Goal: Task Accomplishment & Management: Complete application form

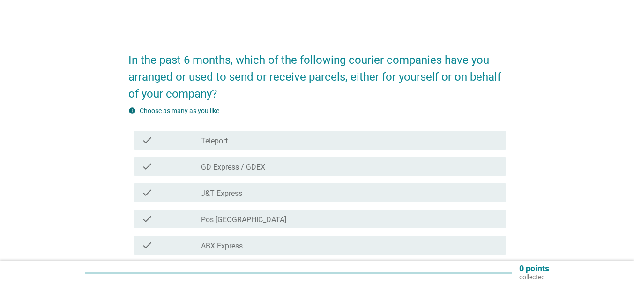
scroll to position [47, 0]
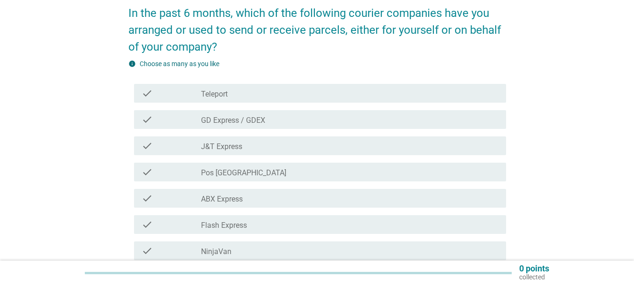
click at [257, 123] on label "GD Express / GDEX" at bounding box center [233, 120] width 64 height 9
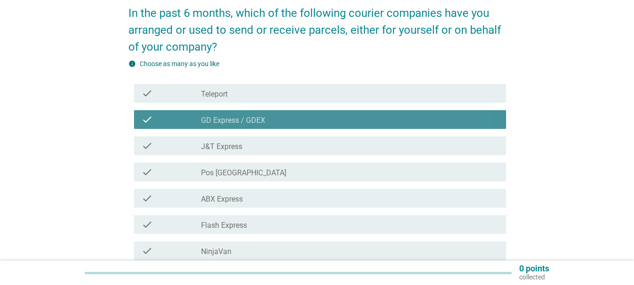
click at [233, 153] on div "check check_box_outline_blank J&T Express" at bounding box center [320, 145] width 372 height 19
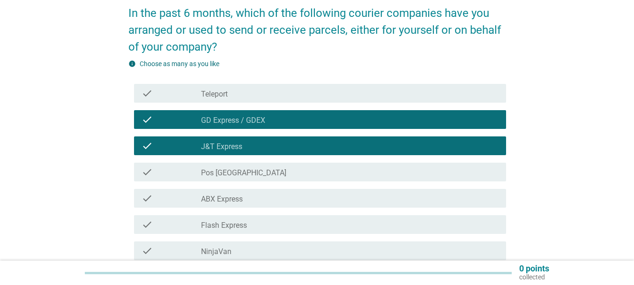
drag, startPoint x: 235, startPoint y: 171, endPoint x: 240, endPoint y: 197, distance: 26.7
click at [235, 172] on label "Pos [GEOGRAPHIC_DATA]" at bounding box center [243, 172] width 85 height 9
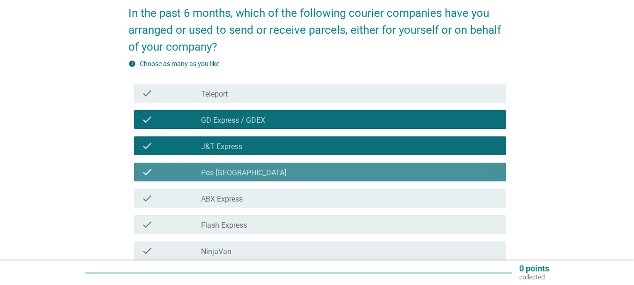
click at [240, 198] on label "ABX Express" at bounding box center [222, 199] width 42 height 9
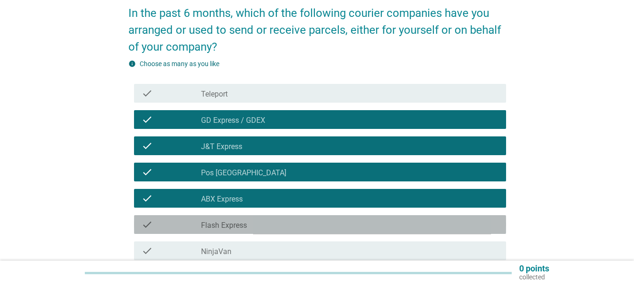
click at [240, 221] on label "Flash Express" at bounding box center [224, 225] width 46 height 9
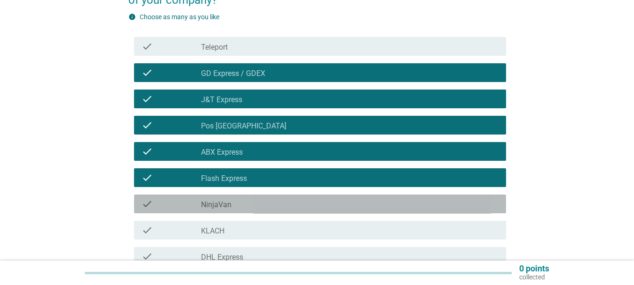
click at [234, 204] on div "check_box_outline_blank NinjaVan" at bounding box center [350, 203] width 298 height 11
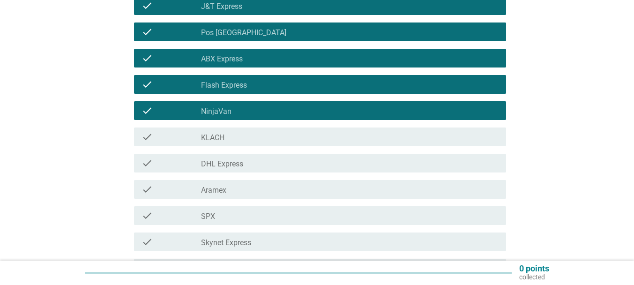
scroll to position [187, 0]
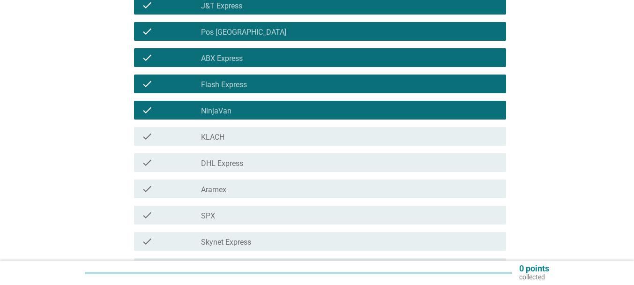
click at [232, 140] on div "check_box_outline_blank KLACH" at bounding box center [350, 136] width 298 height 11
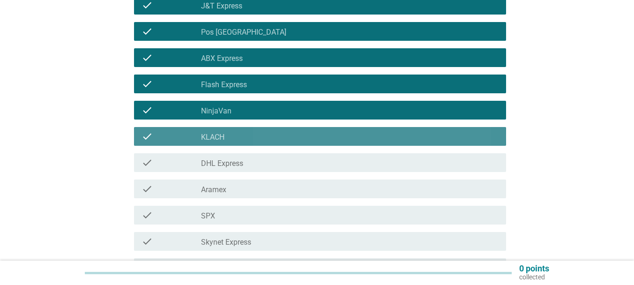
click at [232, 166] on label "DHL Express" at bounding box center [222, 163] width 42 height 9
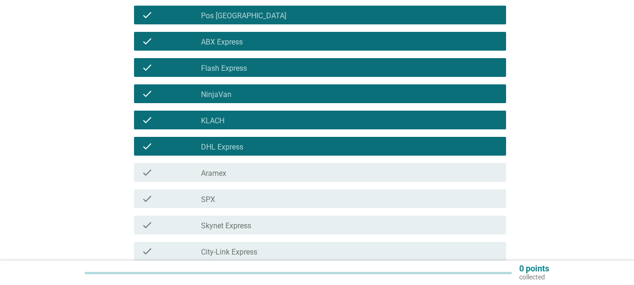
scroll to position [234, 0]
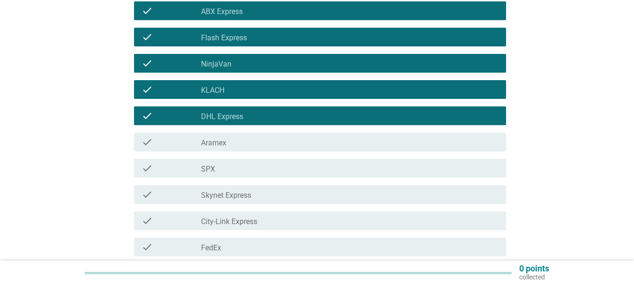
click at [232, 173] on div "check_box_outline_blank SPX" at bounding box center [350, 168] width 298 height 11
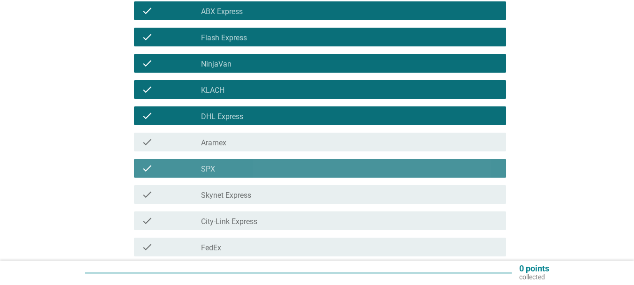
click at [237, 199] on label "Skynet Express" at bounding box center [226, 195] width 50 height 9
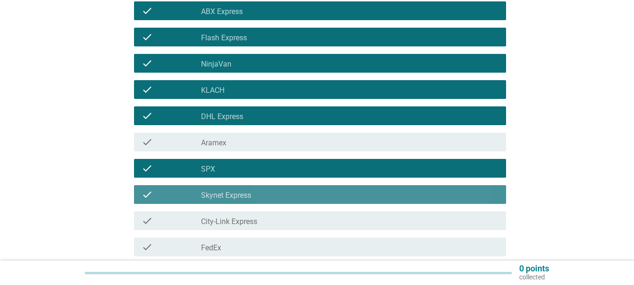
click at [246, 227] on div "check check_box_outline_blank City-Link Express" at bounding box center [320, 220] width 372 height 19
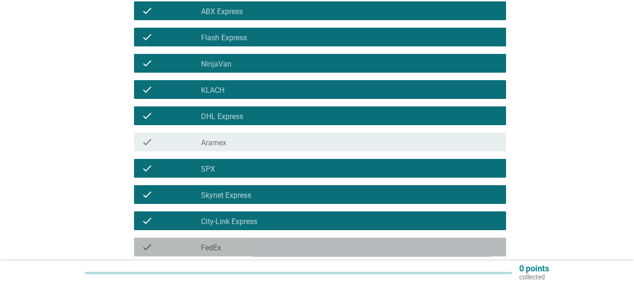
click at [240, 244] on div "check_box_outline_blank FedEx" at bounding box center [350, 246] width 298 height 11
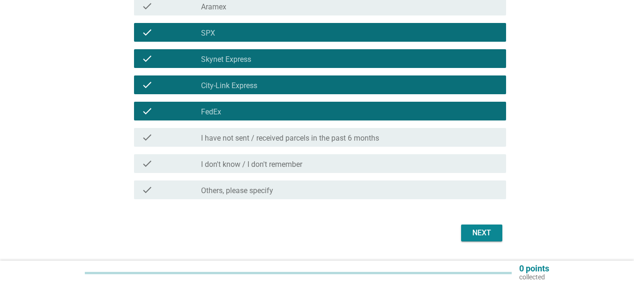
scroll to position [375, 0]
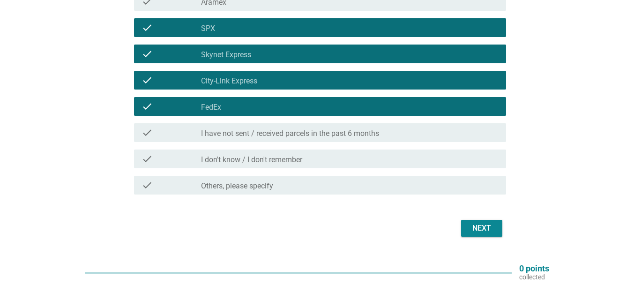
click at [477, 230] on div "Next" at bounding box center [482, 228] width 26 height 11
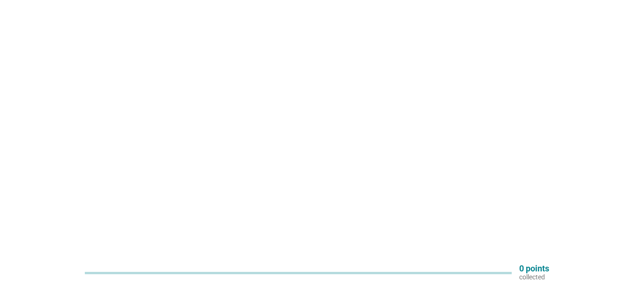
scroll to position [0, 0]
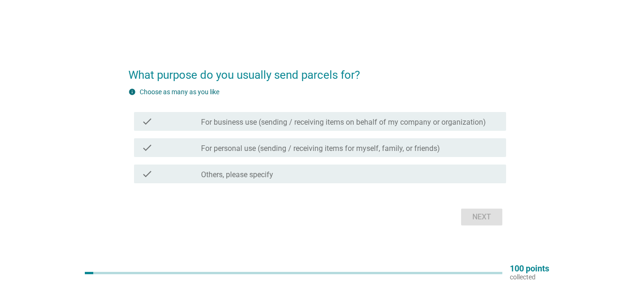
click at [296, 128] on div "check check_box_outline_blank For business use (sending / receiving items on be…" at bounding box center [320, 121] width 372 height 19
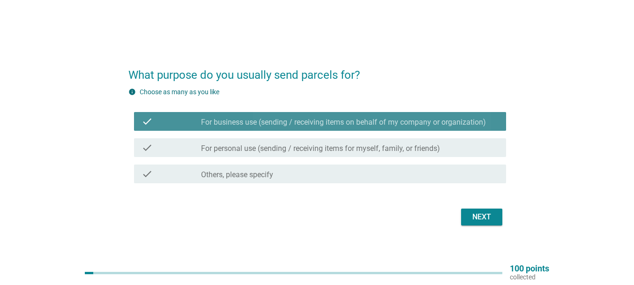
click at [284, 158] on div "check check_box_outline_blank For personal use (sending / receiving items for m…" at bounding box center [317, 148] width 378 height 26
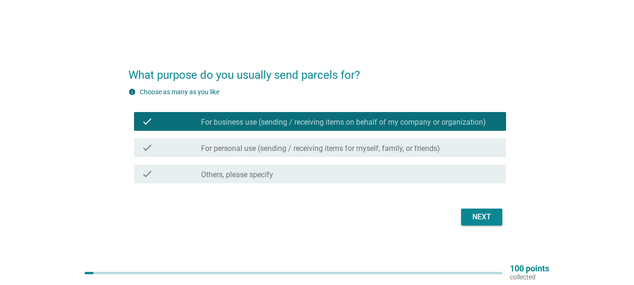
click at [308, 155] on div "check check_box_outline_blank For personal use (sending / receiving items for m…" at bounding box center [320, 147] width 372 height 19
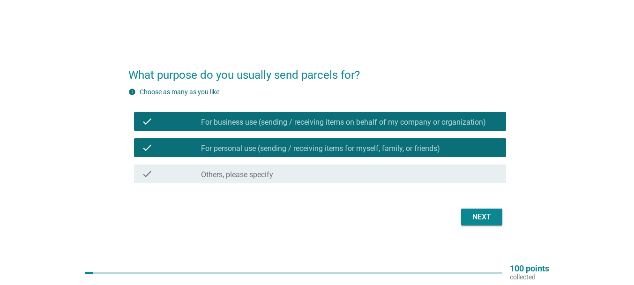
click at [474, 213] on div "Next" at bounding box center [482, 216] width 26 height 11
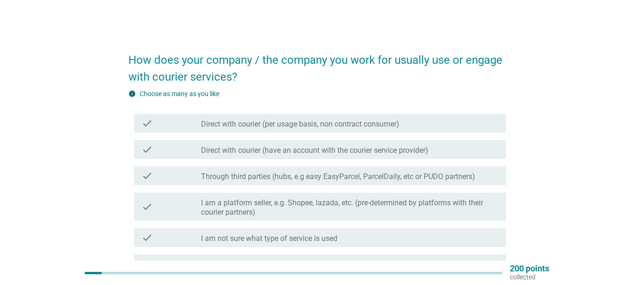
click at [356, 129] on div "check check_box_outline_blank Direct with courier (per usage basis, non contrac…" at bounding box center [320, 123] width 372 height 19
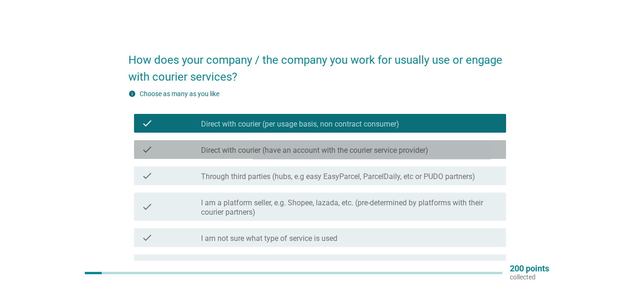
click at [380, 153] on label "Direct with courier (have an account with the courier service provider)" at bounding box center [314, 150] width 227 height 9
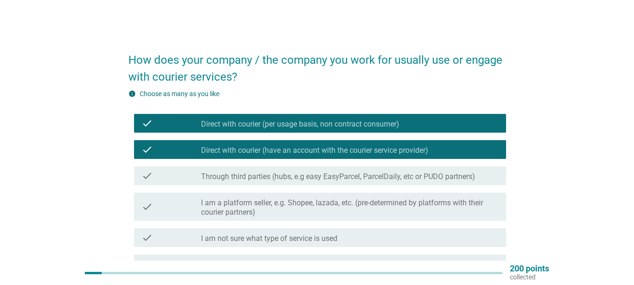
click at [345, 177] on label "Through third parties (hubs, e.g easy EasyParcel, ParcelDaily, etc or PUDO part…" at bounding box center [338, 176] width 274 height 9
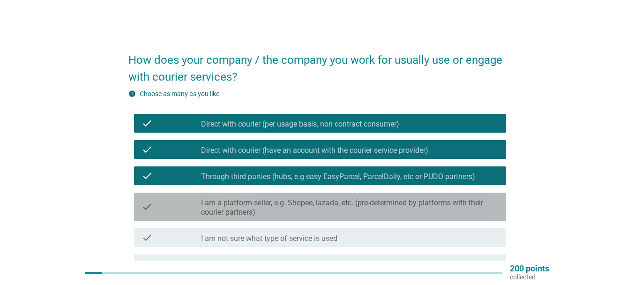
click at [345, 208] on label "I am a platform seller, e.g. Shopee, lazada, etc. (pre-determined by platforms …" at bounding box center [350, 207] width 298 height 19
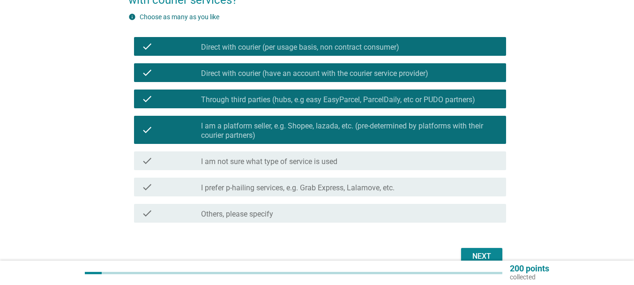
scroll to position [94, 0]
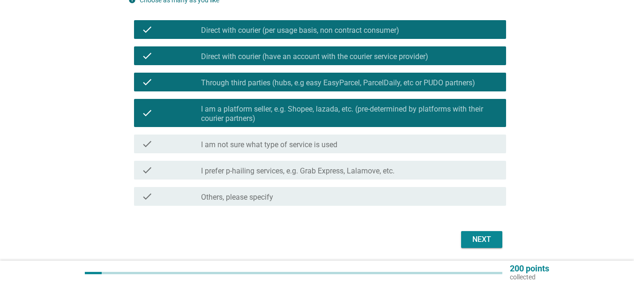
click at [386, 169] on label "I prefer p-hailing services, e.g. Grab Express, Lalamove, etc." at bounding box center [298, 170] width 194 height 9
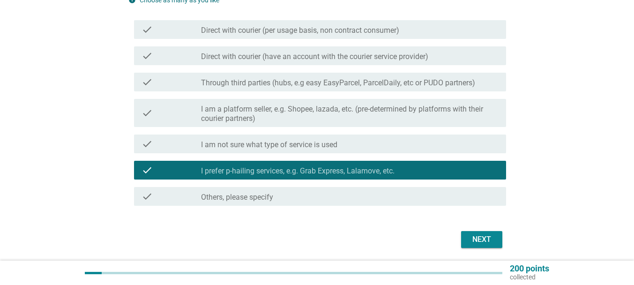
scroll to position [47, 0]
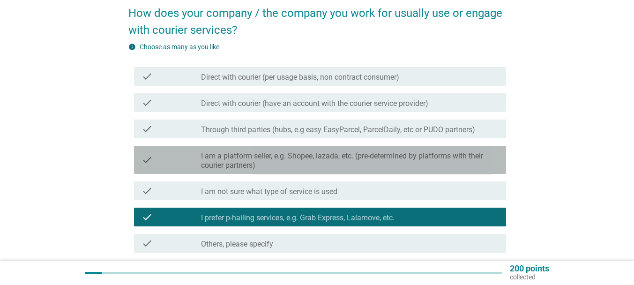
click at [313, 164] on label "I am a platform seller, e.g. Shopee, lazada, etc. (pre-determined by platforms …" at bounding box center [350, 160] width 298 height 19
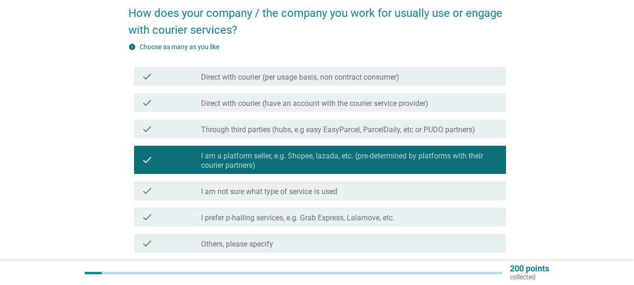
drag, startPoint x: 300, startPoint y: 126, endPoint x: 296, endPoint y: 110, distance: 16.0
click at [300, 125] on label "Through third parties (hubs, e.g easy EasyParcel, ParcelDaily, etc or PUDO part…" at bounding box center [338, 129] width 274 height 9
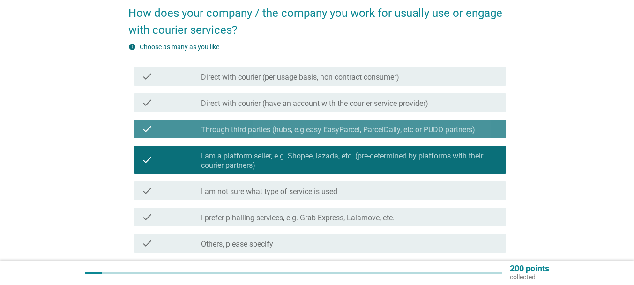
click at [294, 98] on div "check_box Direct with courier (have an account with the courier service provide…" at bounding box center [350, 102] width 298 height 11
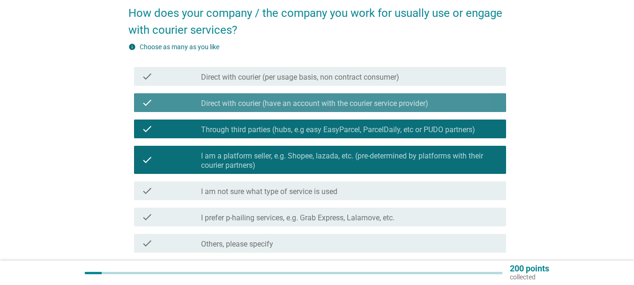
click at [295, 82] on div "check check_box_outline_blank Direct with courier (per usage basis, non contrac…" at bounding box center [320, 76] width 372 height 19
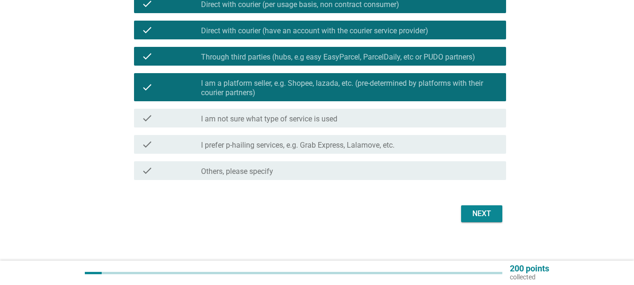
scroll to position [126, 0]
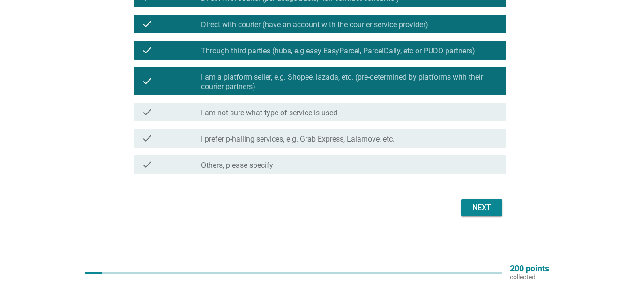
click at [492, 202] on div "Next" at bounding box center [482, 207] width 26 height 11
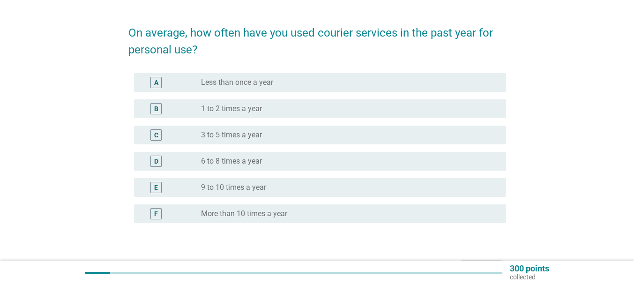
scroll to position [47, 0]
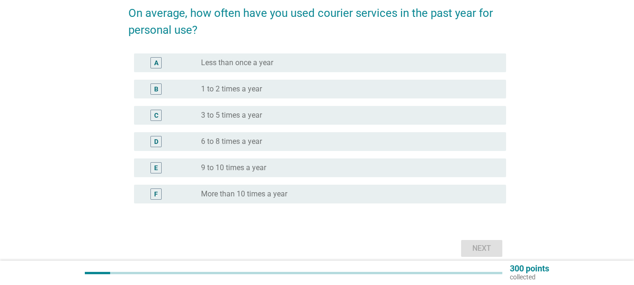
click at [374, 166] on div "radio_button_unchecked 9 to 10 times a year" at bounding box center [346, 167] width 290 height 9
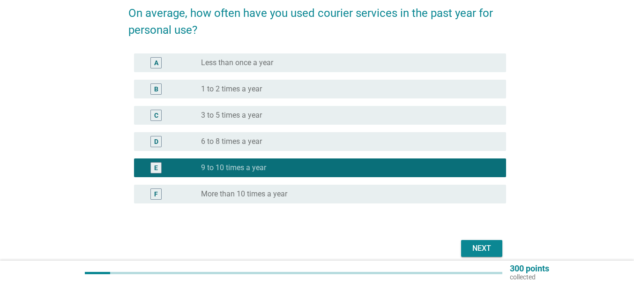
click at [328, 197] on div "radio_button_unchecked More than 10 times a year" at bounding box center [346, 193] width 290 height 9
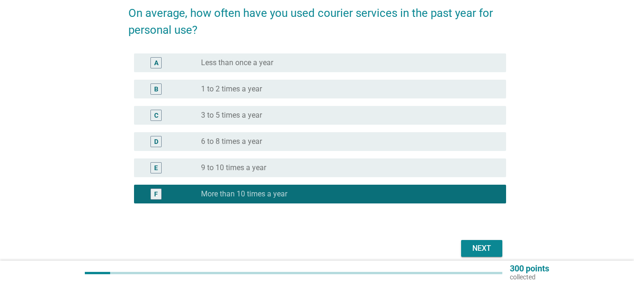
click at [479, 247] on div "Next" at bounding box center [482, 248] width 26 height 11
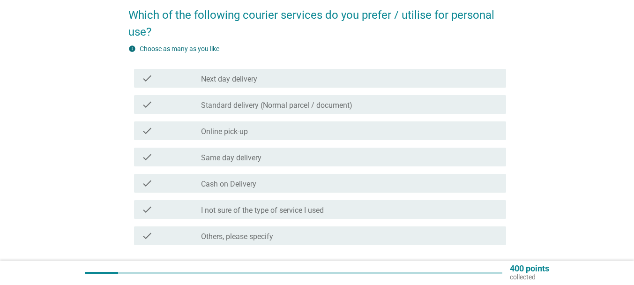
scroll to position [38, 0]
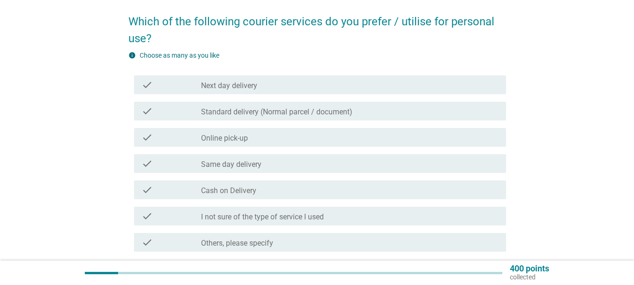
click at [276, 89] on div "check_box_outline_blank Next day delivery" at bounding box center [350, 84] width 298 height 11
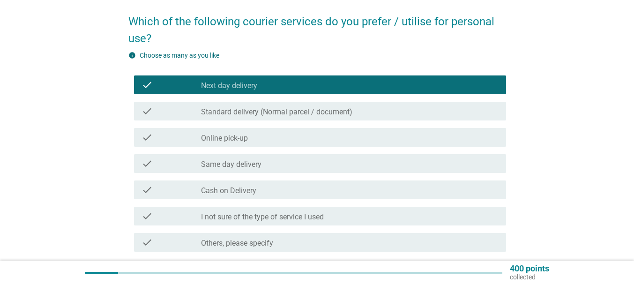
click at [270, 109] on label "Standard delivery (Normal parcel / document)" at bounding box center [276, 111] width 151 height 9
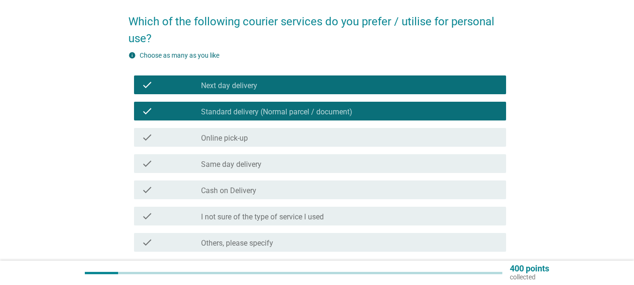
click at [254, 142] on div "check check_box_outline_blank Online pick-up" at bounding box center [320, 137] width 372 height 19
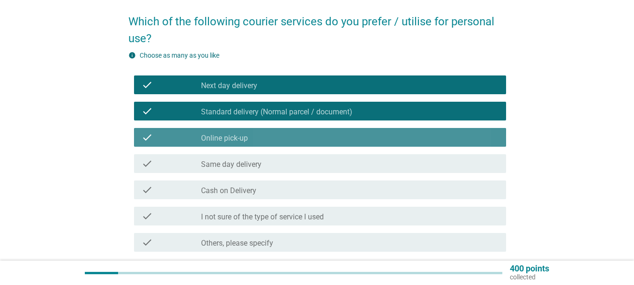
click at [256, 164] on label "Same day delivery" at bounding box center [231, 164] width 60 height 9
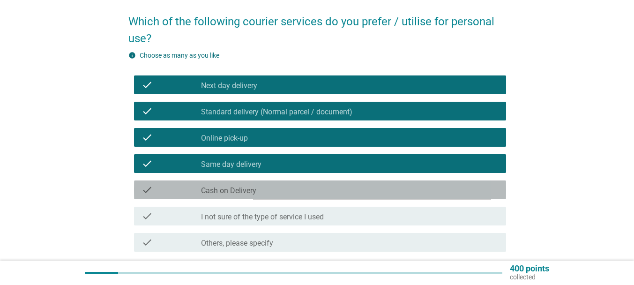
click at [261, 190] on div "check_box_outline_blank Cash on Delivery" at bounding box center [350, 189] width 298 height 11
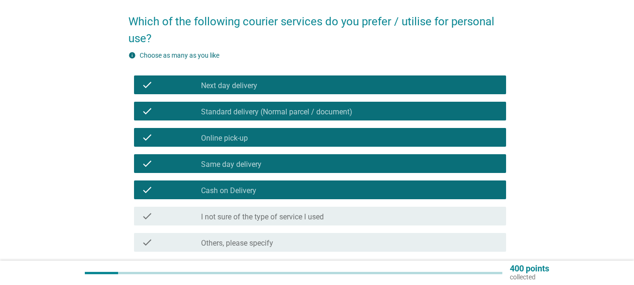
scroll to position [85, 0]
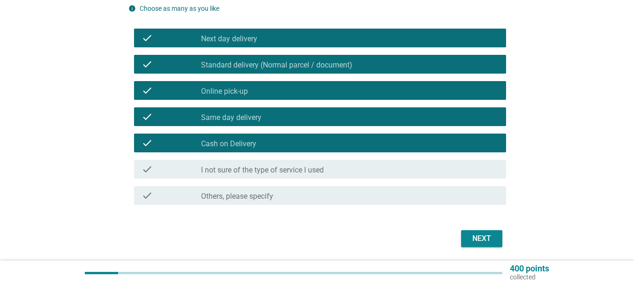
click at [483, 241] on div "Next" at bounding box center [482, 238] width 26 height 11
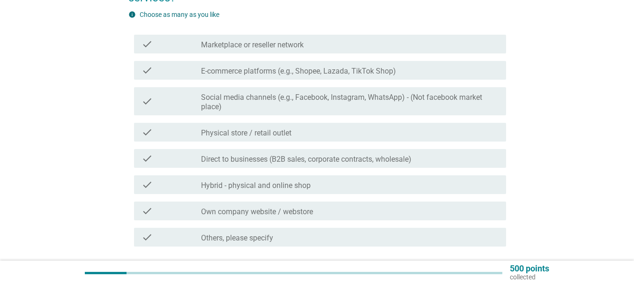
scroll to position [94, 0]
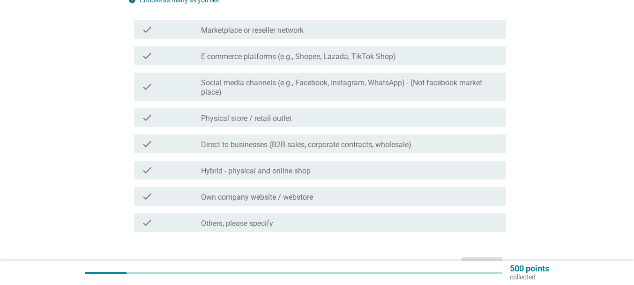
click at [317, 35] on div "check_box_outline_blank Marketplace or reseller network" at bounding box center [350, 29] width 298 height 11
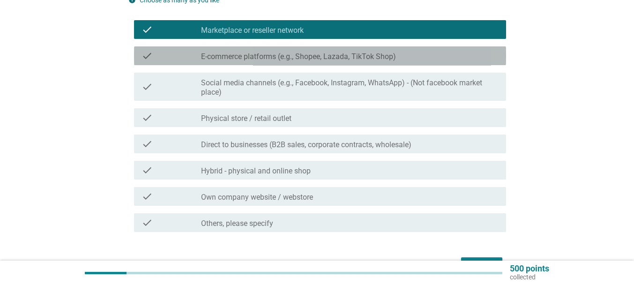
click at [309, 51] on div "check_box_outline_blank E-commerce platforms (e.g., Shopee, Lazada, TikTok Shop)" at bounding box center [350, 55] width 298 height 11
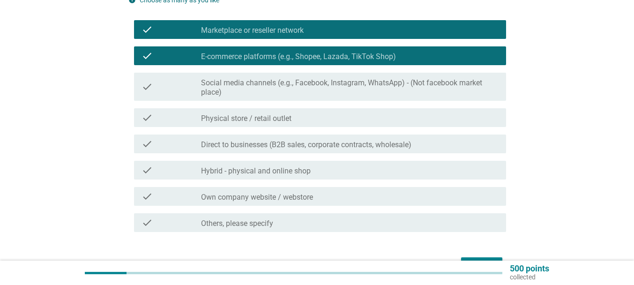
drag, startPoint x: 300, startPoint y: 79, endPoint x: 295, endPoint y: 102, distance: 23.6
click at [300, 79] on label "Social media channels (e.g., Facebook, Instagram, WhatsApp) - (Not facebook mar…" at bounding box center [350, 87] width 298 height 19
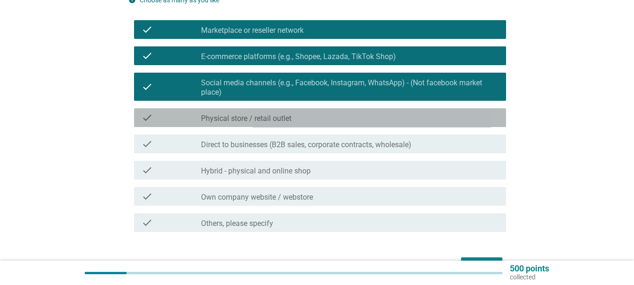
click at [285, 119] on label "Physical store / retail outlet" at bounding box center [246, 118] width 90 height 9
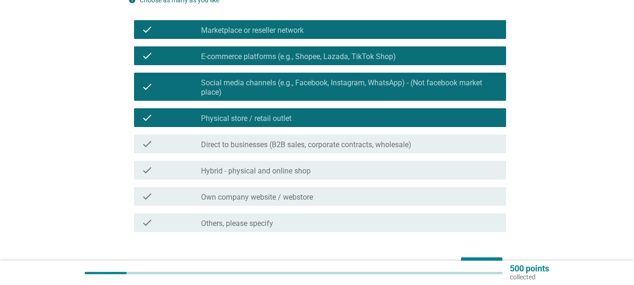
click at [285, 137] on div "check check_box_outline_blank Direct to businesses (B2B sales, corporate contra…" at bounding box center [320, 144] width 372 height 19
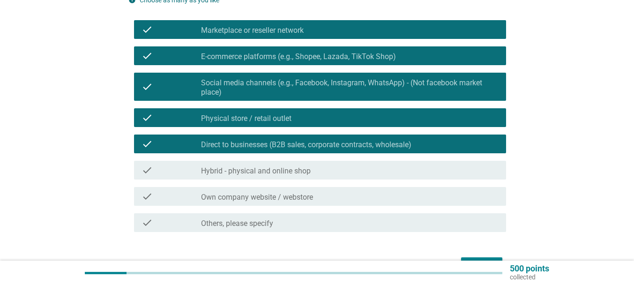
click at [285, 166] on label "Hybrid - physical and online shop" at bounding box center [256, 170] width 110 height 9
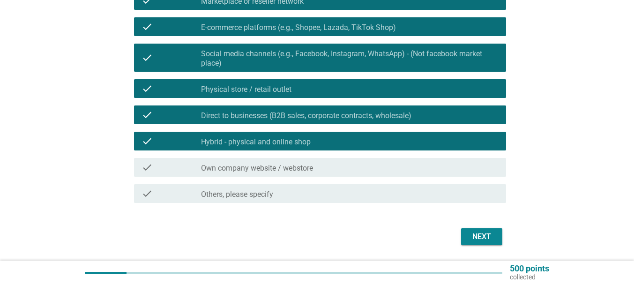
scroll to position [141, 0]
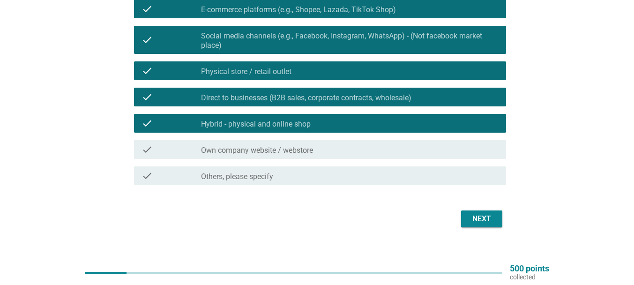
click at [488, 219] on div "Next" at bounding box center [482, 218] width 26 height 11
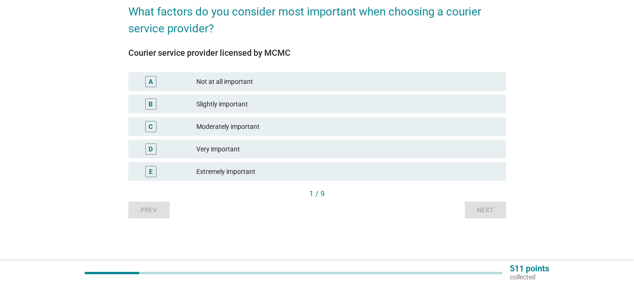
scroll to position [0, 0]
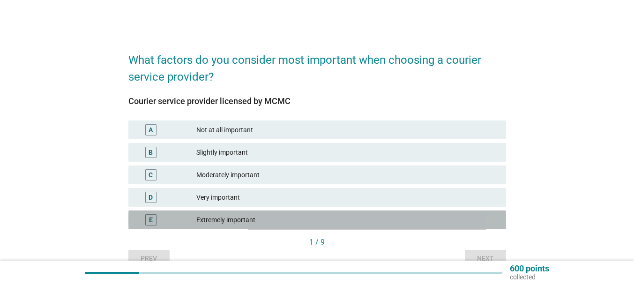
click at [230, 218] on div "Extremely important" at bounding box center [347, 219] width 302 height 11
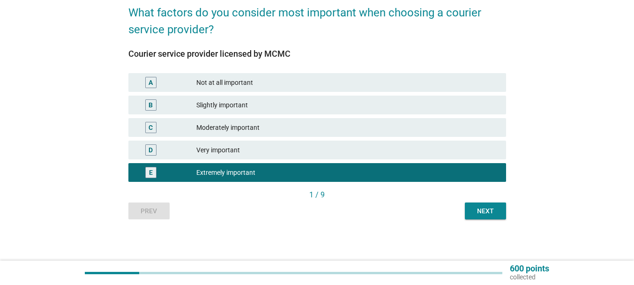
scroll to position [48, 0]
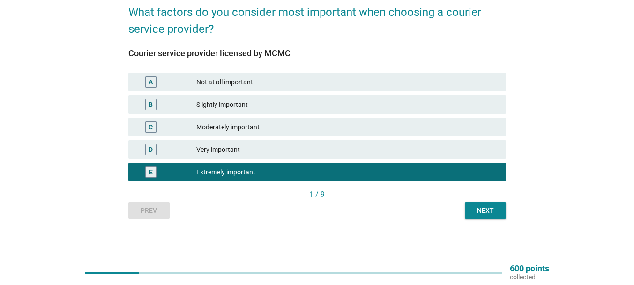
click at [484, 201] on div "1 / 9" at bounding box center [317, 195] width 378 height 13
click at [485, 208] on div "Next" at bounding box center [485, 211] width 26 height 10
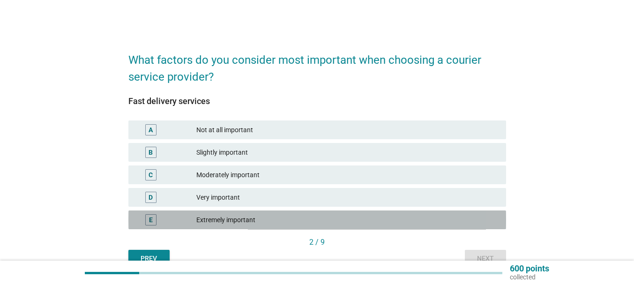
click at [250, 228] on div "E Extremely important" at bounding box center [317, 219] width 378 height 19
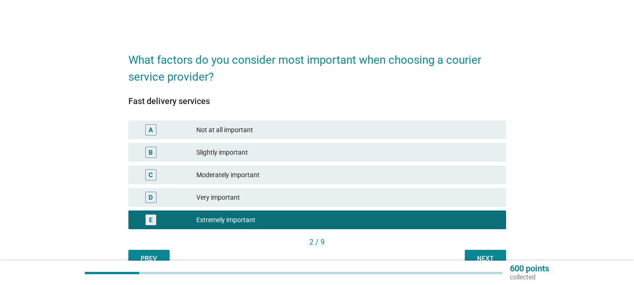
click at [476, 256] on div "Next" at bounding box center [485, 259] width 26 height 10
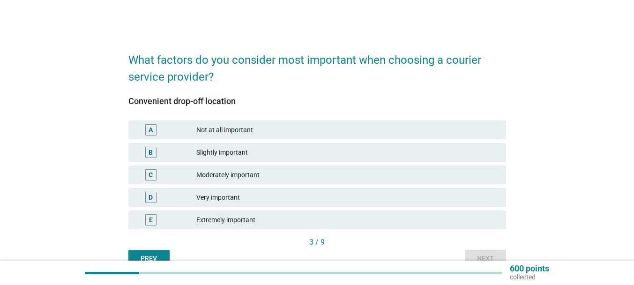
click at [233, 219] on div "Extremely important" at bounding box center [347, 219] width 302 height 11
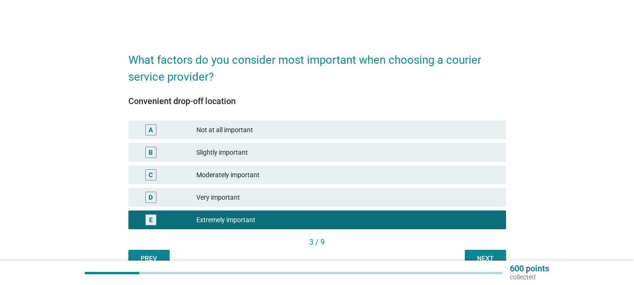
click at [476, 255] on div "Next" at bounding box center [485, 259] width 26 height 10
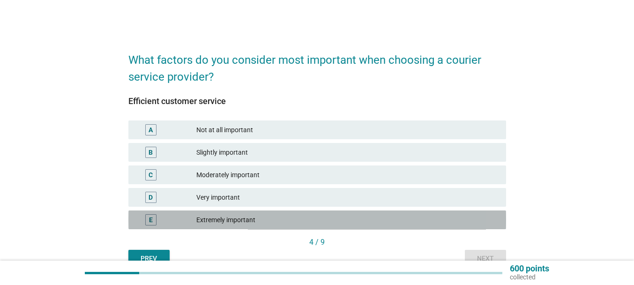
click at [242, 225] on div "E Extremely important" at bounding box center [317, 219] width 378 height 19
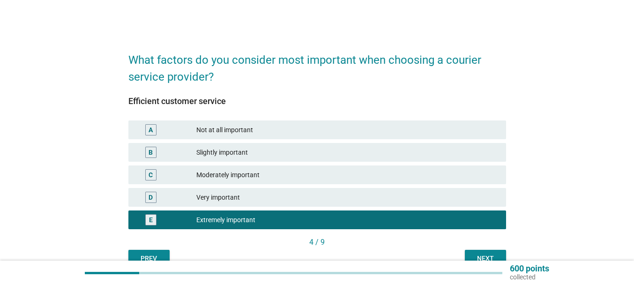
click at [491, 251] on button "Next" at bounding box center [485, 258] width 41 height 17
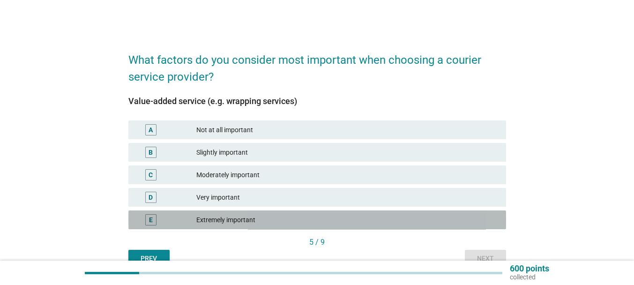
click at [277, 225] on div "E Extremely important" at bounding box center [317, 219] width 378 height 19
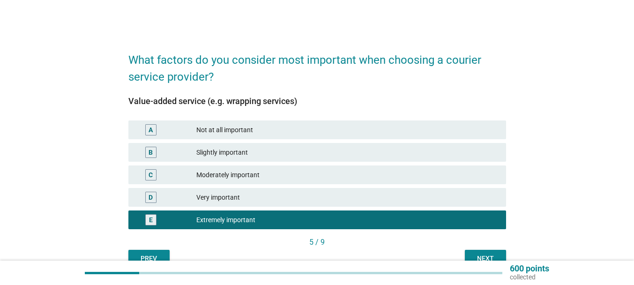
click at [478, 255] on div "Next" at bounding box center [485, 259] width 26 height 10
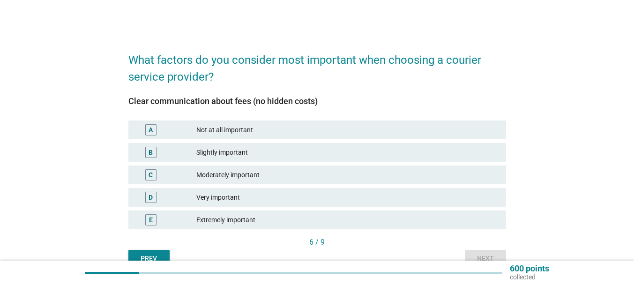
click at [256, 218] on div "Extremely important" at bounding box center [347, 219] width 302 height 11
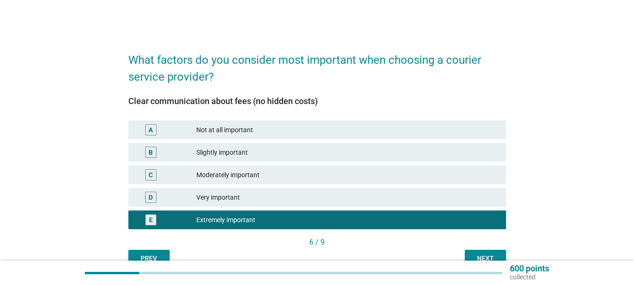
click at [482, 251] on button "Next" at bounding box center [485, 258] width 41 height 17
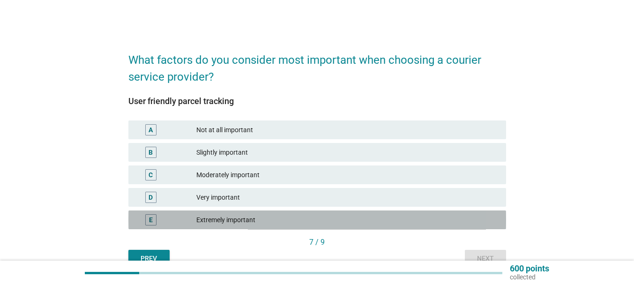
click at [327, 222] on div "Extremely important" at bounding box center [347, 219] width 302 height 11
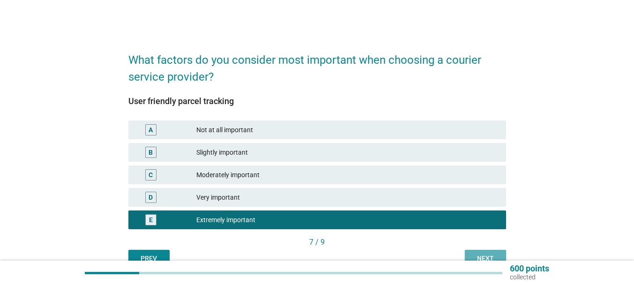
click at [485, 255] on div "Next" at bounding box center [485, 259] width 26 height 10
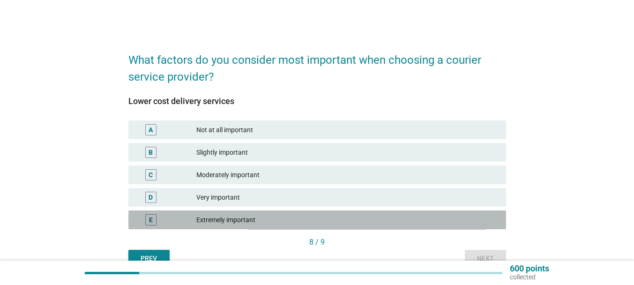
click at [239, 215] on div "Extremely important" at bounding box center [347, 219] width 302 height 11
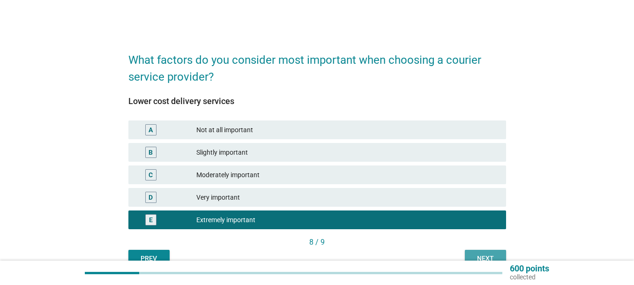
click at [477, 254] on div "Next" at bounding box center [485, 259] width 26 height 10
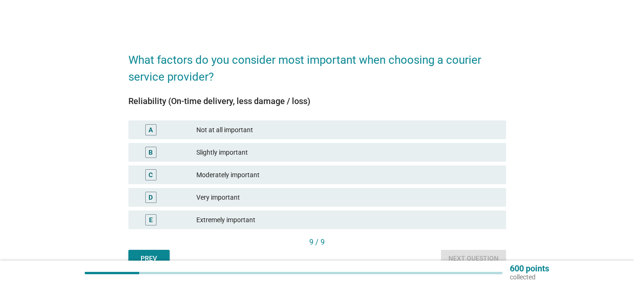
click at [246, 219] on div "Extremely important" at bounding box center [347, 219] width 302 height 11
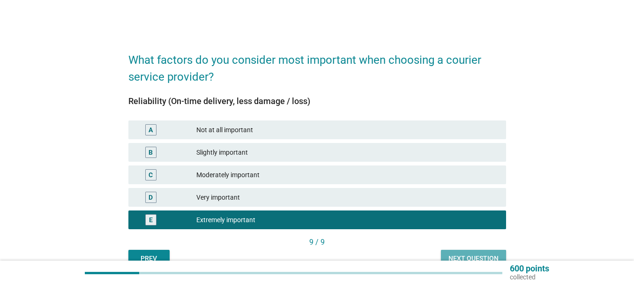
click at [471, 252] on button "Next question" at bounding box center [473, 258] width 65 height 17
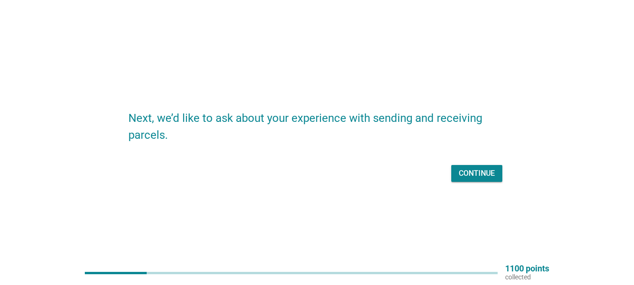
click at [465, 179] on button "Continue" at bounding box center [476, 173] width 51 height 17
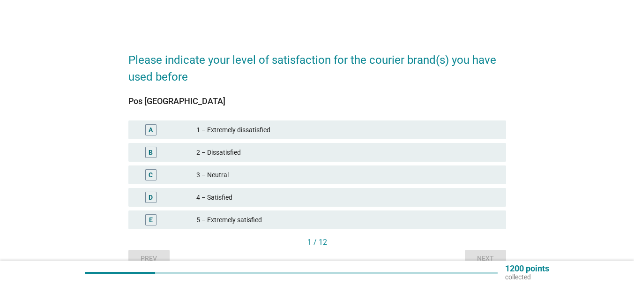
click at [238, 220] on div "5 – Extremely satisfied" at bounding box center [347, 219] width 302 height 11
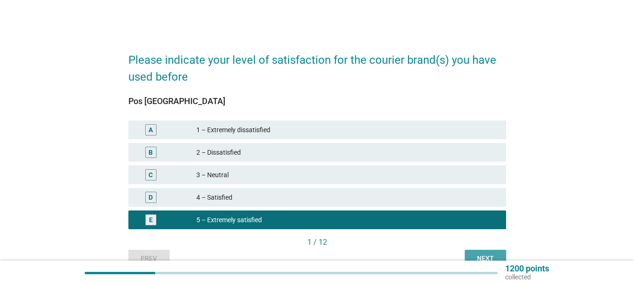
click at [487, 256] on div "Next" at bounding box center [485, 259] width 26 height 10
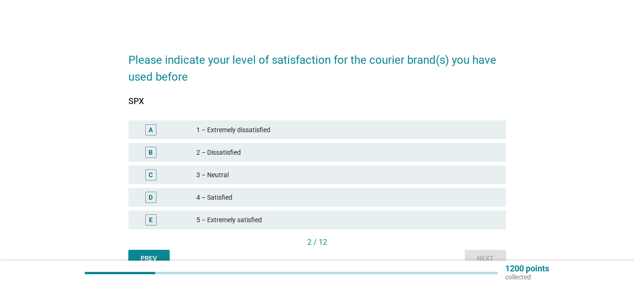
click at [270, 220] on div "5 – Extremely satisfied" at bounding box center [347, 219] width 302 height 11
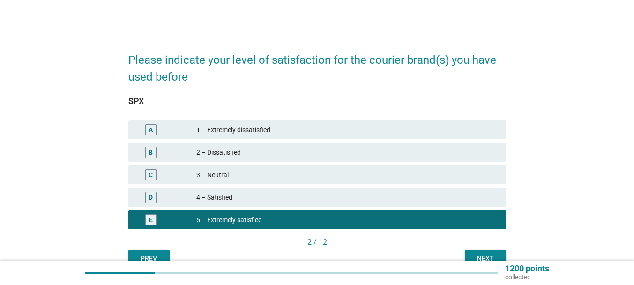
click at [489, 254] on div "Next" at bounding box center [485, 259] width 26 height 10
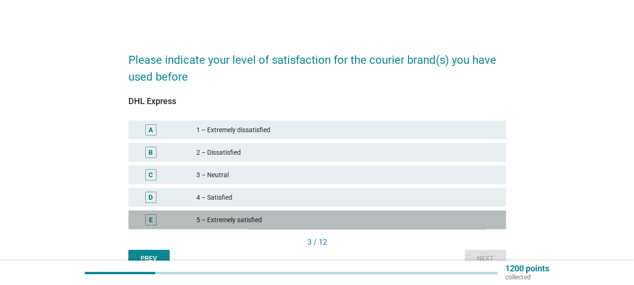
click at [253, 219] on div "5 – Extremely satisfied" at bounding box center [347, 219] width 302 height 11
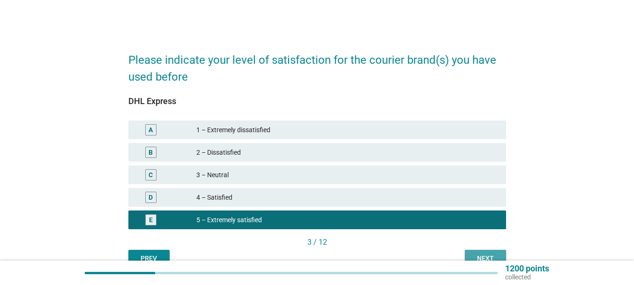
click at [472, 252] on button "Next" at bounding box center [485, 258] width 41 height 17
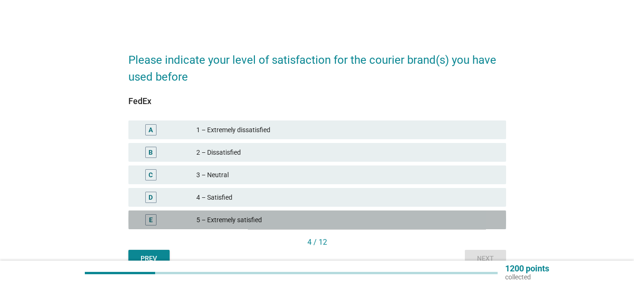
click at [243, 220] on div "5 – Extremely satisfied" at bounding box center [347, 219] width 302 height 11
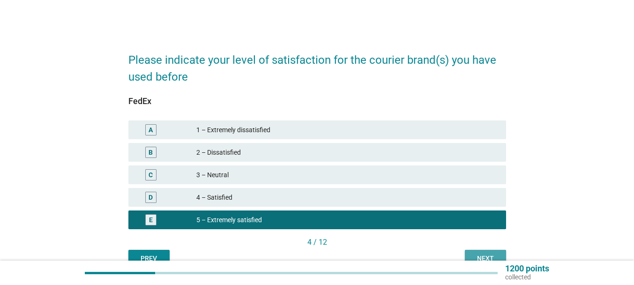
click at [495, 255] on div "Next" at bounding box center [485, 259] width 26 height 10
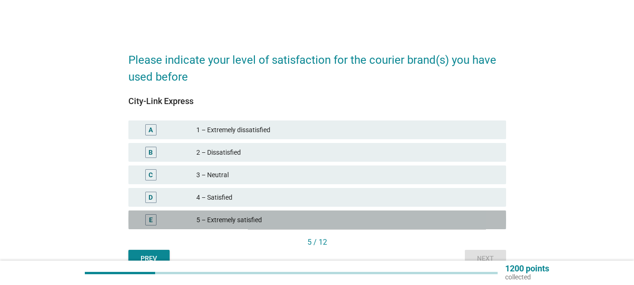
click at [252, 216] on div "5 – Extremely satisfied" at bounding box center [347, 219] width 302 height 11
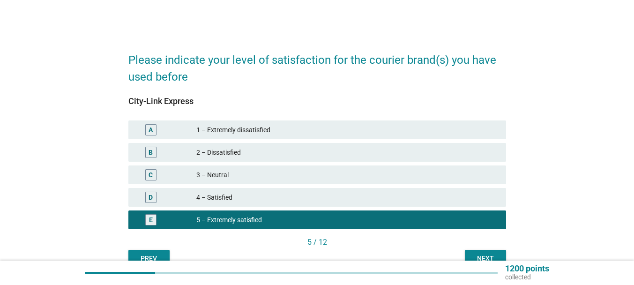
click at [493, 250] on button "Next" at bounding box center [485, 258] width 41 height 17
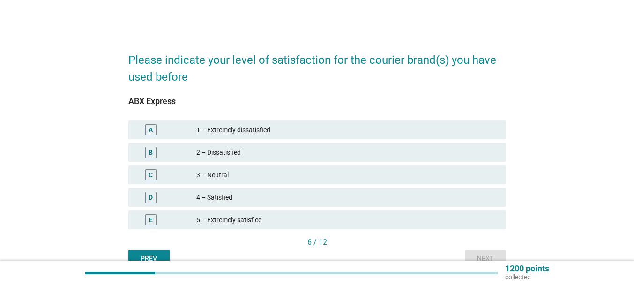
click at [283, 216] on div "5 – Extremely satisfied" at bounding box center [347, 219] width 302 height 11
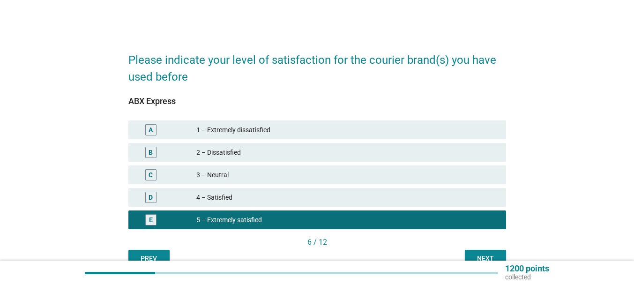
click at [487, 254] on div "Next" at bounding box center [485, 259] width 26 height 10
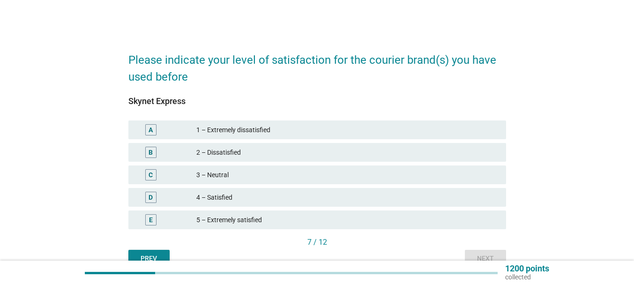
click at [248, 218] on div "5 – Extremely satisfied" at bounding box center [347, 219] width 302 height 11
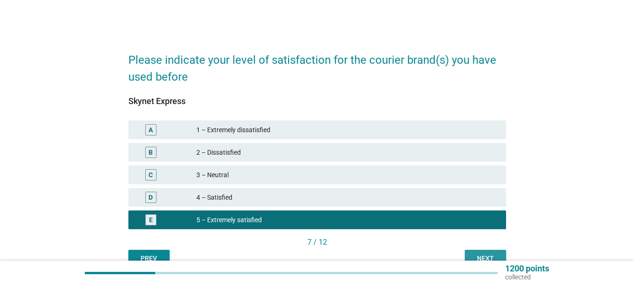
click at [486, 252] on button "Next" at bounding box center [485, 258] width 41 height 17
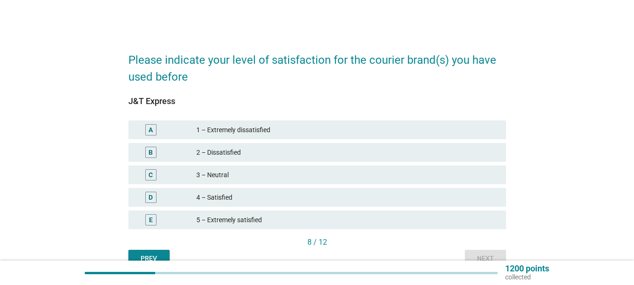
click at [299, 224] on div "5 – Extremely satisfied" at bounding box center [347, 219] width 302 height 11
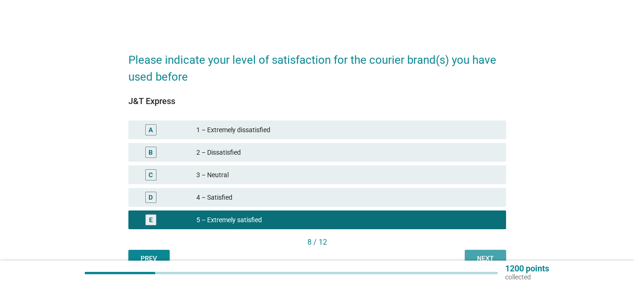
click at [486, 255] on div "Next" at bounding box center [485, 259] width 26 height 10
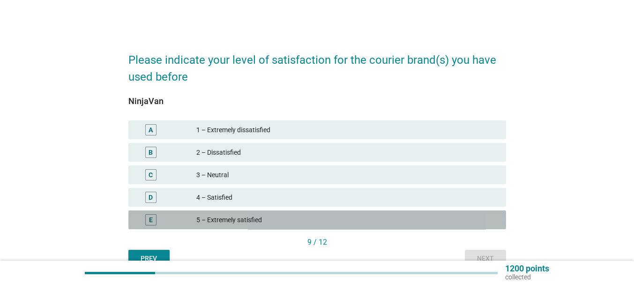
click at [267, 224] on div "5 – Extremely satisfied" at bounding box center [347, 219] width 302 height 11
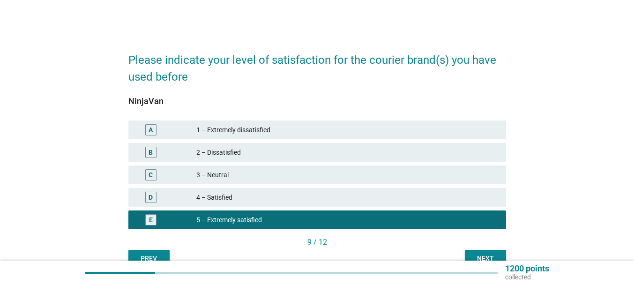
click at [490, 258] on div "Next" at bounding box center [485, 259] width 26 height 10
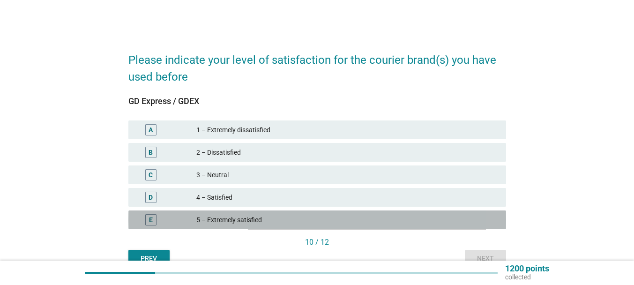
click at [276, 223] on div "5 – Extremely satisfied" at bounding box center [347, 219] width 302 height 11
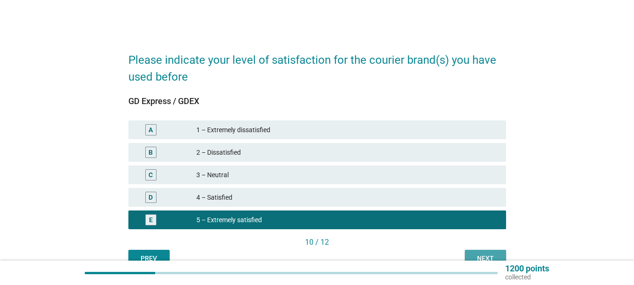
click at [477, 256] on div "Next" at bounding box center [485, 259] width 26 height 10
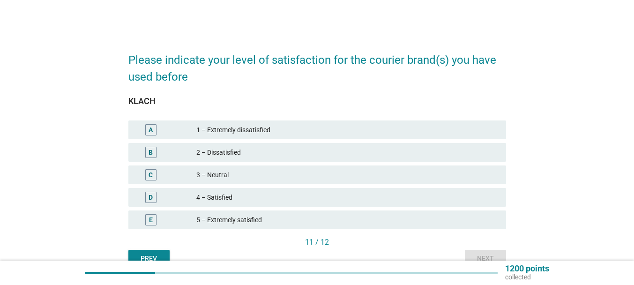
drag, startPoint x: 276, startPoint y: 227, endPoint x: 310, endPoint y: 231, distance: 34.4
click at [276, 227] on div "E 5 – Extremely satisfied" at bounding box center [317, 219] width 378 height 19
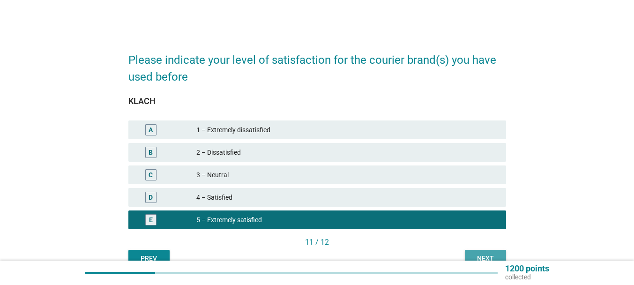
click at [478, 254] on div "Next" at bounding box center [485, 259] width 26 height 10
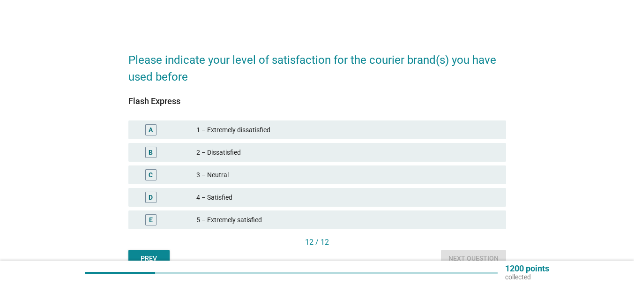
click at [236, 218] on div "5 – Extremely satisfied" at bounding box center [347, 219] width 302 height 11
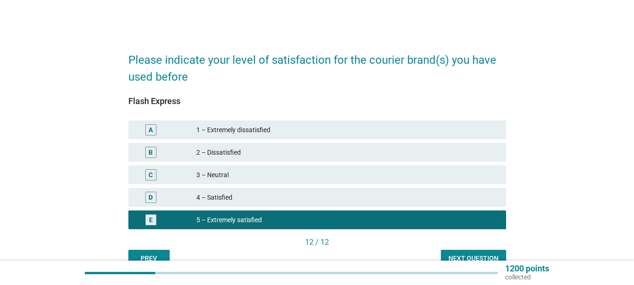
click at [473, 255] on div "Next question" at bounding box center [474, 259] width 50 height 10
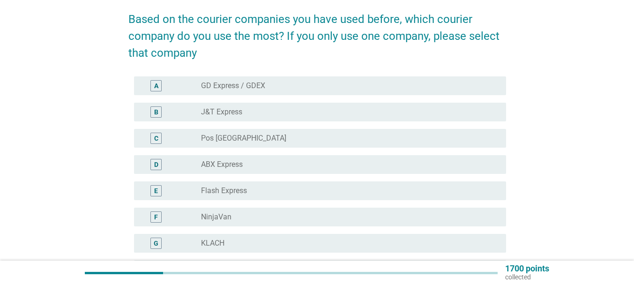
scroll to position [39, 0]
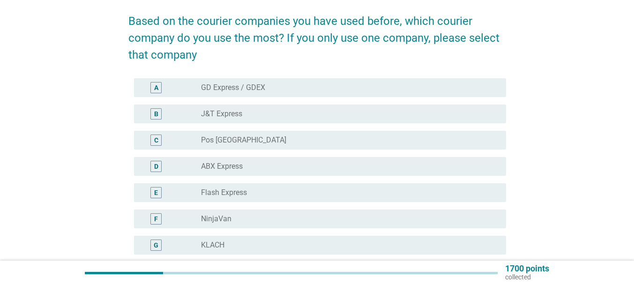
click at [256, 89] on label "GD Express / GDEX" at bounding box center [233, 87] width 64 height 9
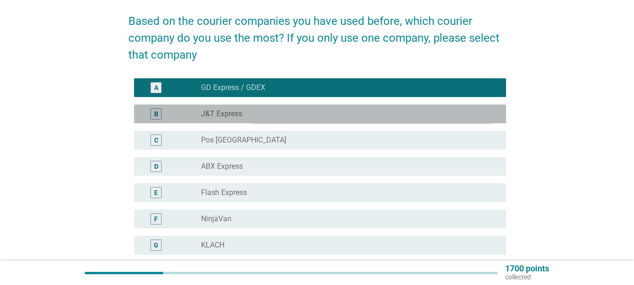
click at [238, 120] on div "B radio_button_unchecked J&T Express" at bounding box center [320, 114] width 372 height 19
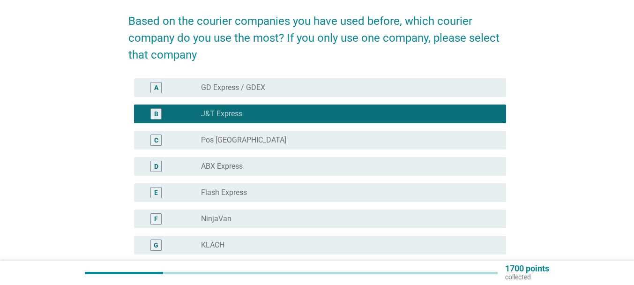
click at [238, 131] on div "C radio_button_unchecked Pos [GEOGRAPHIC_DATA]" at bounding box center [320, 140] width 372 height 19
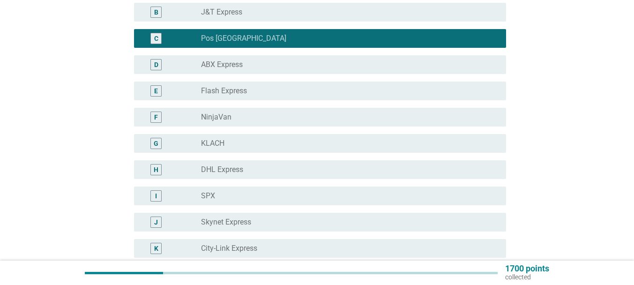
scroll to position [180, 0]
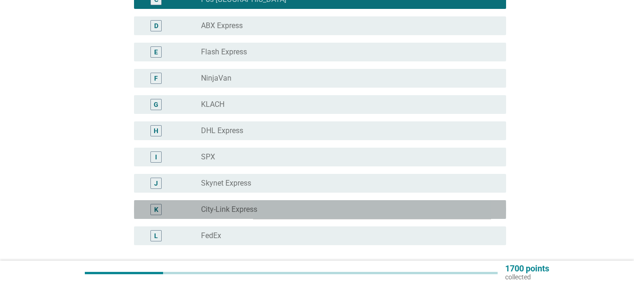
drag, startPoint x: 260, startPoint y: 208, endPoint x: 373, endPoint y: 217, distance: 113.4
click at [260, 209] on div "radio_button_unchecked City-Link Express" at bounding box center [346, 209] width 290 height 9
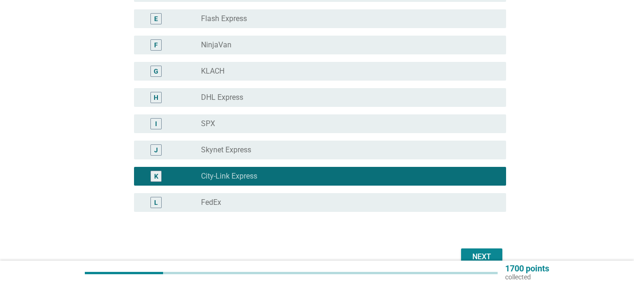
scroll to position [226, 0]
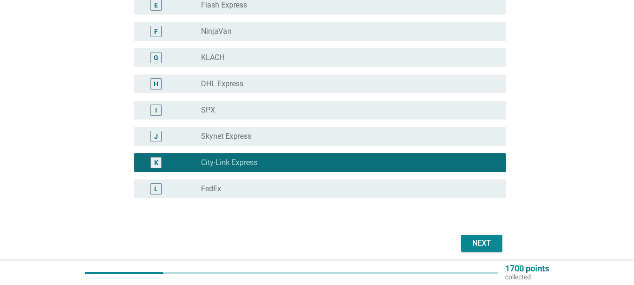
click at [483, 244] on div "Next" at bounding box center [482, 243] width 26 height 11
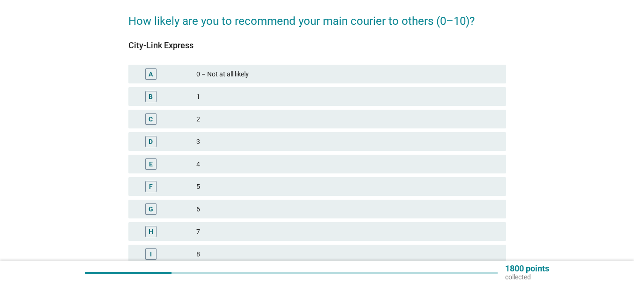
scroll to position [141, 0]
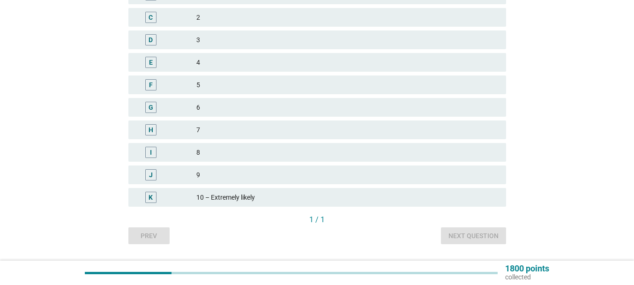
click at [266, 191] on div "K 10 – Extremely likely" at bounding box center [317, 197] width 378 height 19
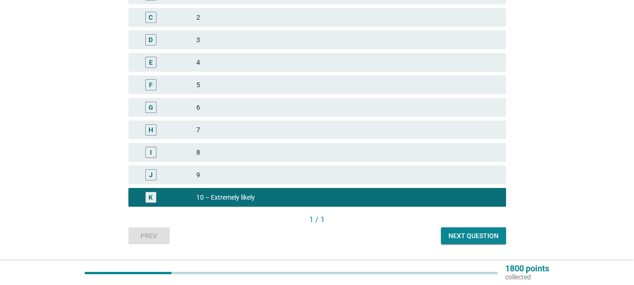
click at [467, 237] on div "Next question" at bounding box center [474, 236] width 50 height 10
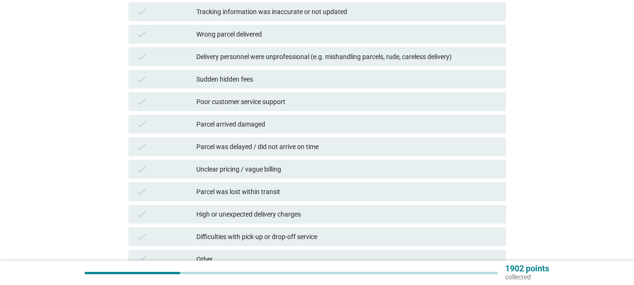
scroll to position [0, 0]
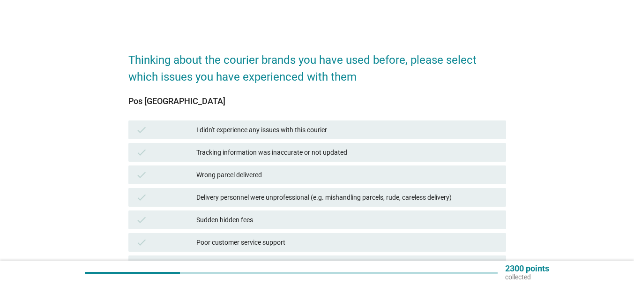
click at [308, 128] on div "I didn't experience any issues with this courier" at bounding box center [347, 129] width 302 height 11
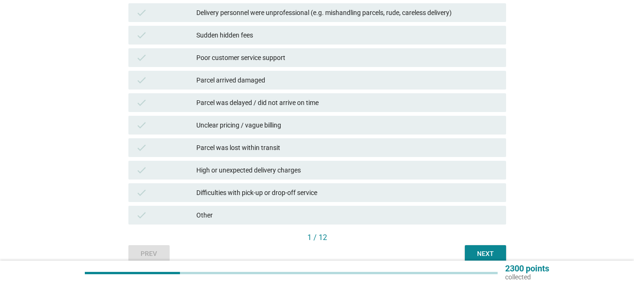
scroll to position [228, 0]
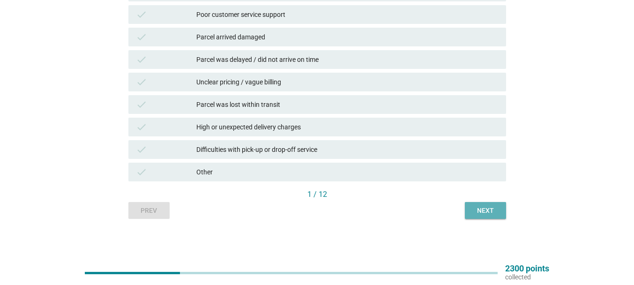
click at [489, 208] on div "Next" at bounding box center [485, 211] width 26 height 10
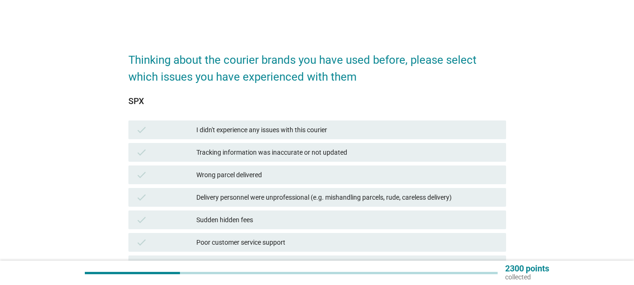
click at [289, 126] on div "I didn't experience any issues with this courier" at bounding box center [347, 129] width 302 height 11
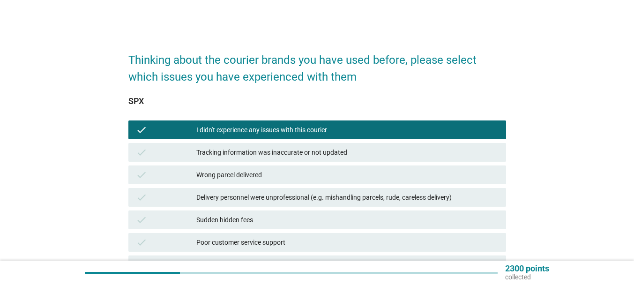
scroll to position [187, 0]
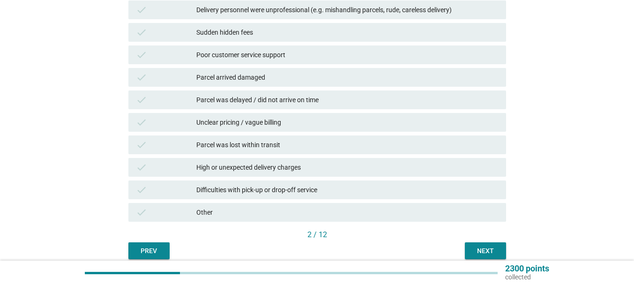
click at [488, 250] on div "Next" at bounding box center [485, 251] width 26 height 10
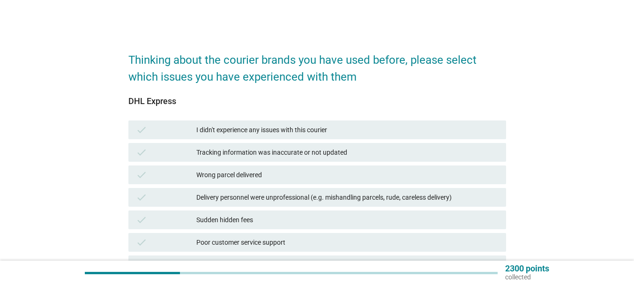
click at [269, 133] on div "I didn't experience any issues with this courier" at bounding box center [347, 129] width 302 height 11
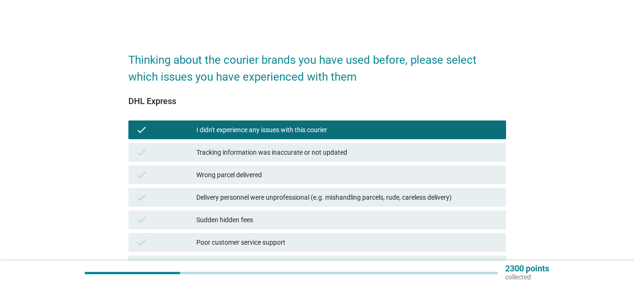
scroll to position [187, 0]
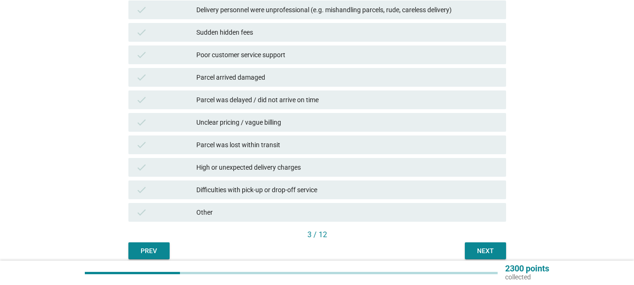
click at [489, 251] on div "Next" at bounding box center [485, 251] width 26 height 10
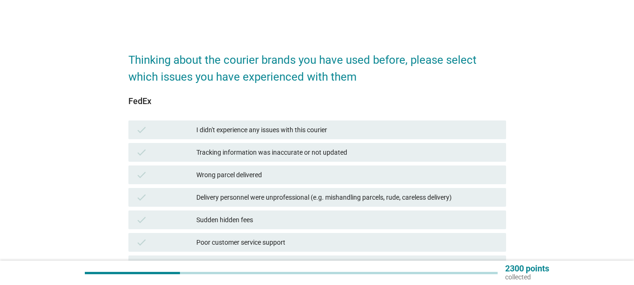
click at [273, 132] on div "I didn't experience any issues with this courier" at bounding box center [347, 129] width 302 height 11
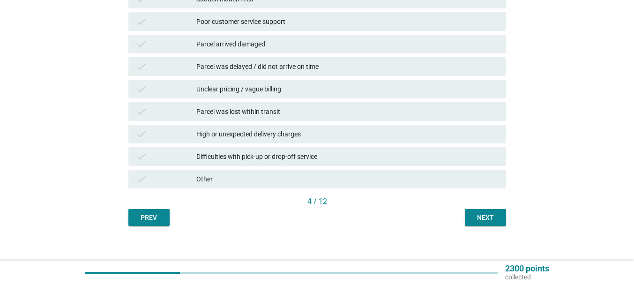
scroll to position [228, 0]
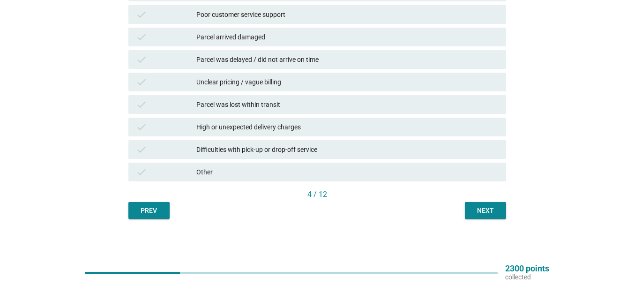
click at [480, 200] on div "4 / 12" at bounding box center [317, 195] width 378 height 13
click at [481, 206] on div "Next" at bounding box center [485, 211] width 26 height 10
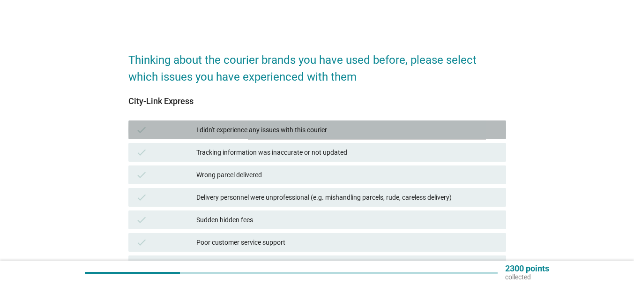
click at [368, 125] on div "I didn't experience any issues with this courier" at bounding box center [347, 129] width 302 height 11
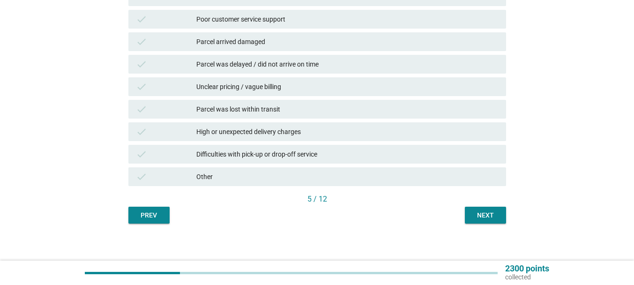
scroll to position [228, 0]
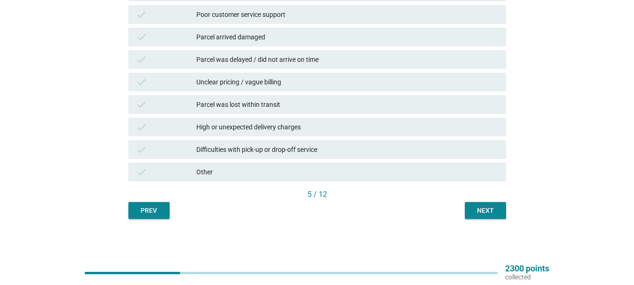
click at [488, 202] on button "Next" at bounding box center [485, 210] width 41 height 17
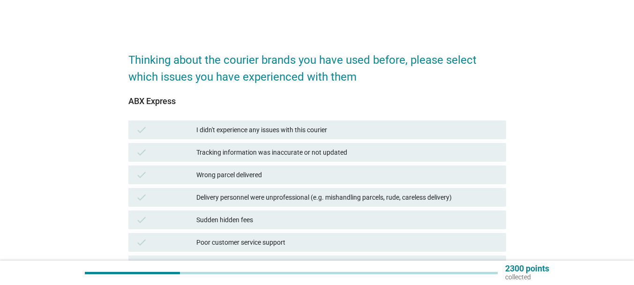
click at [273, 125] on div "I didn't experience any issues with this courier" at bounding box center [347, 129] width 302 height 11
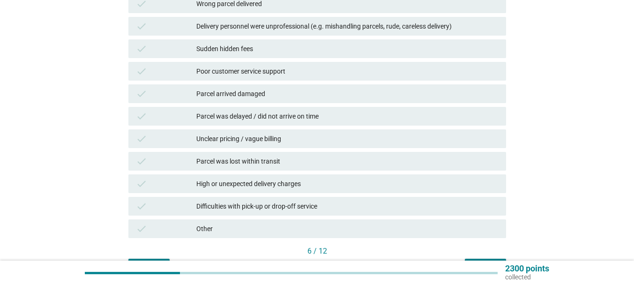
scroll to position [187, 0]
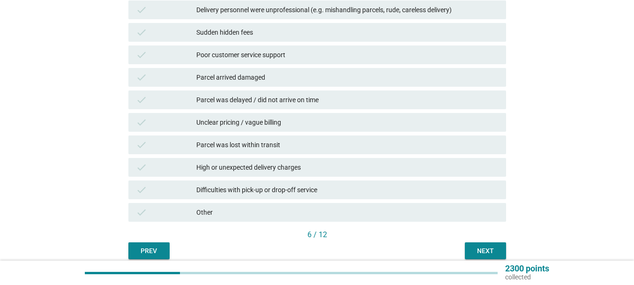
click at [502, 247] on button "Next" at bounding box center [485, 250] width 41 height 17
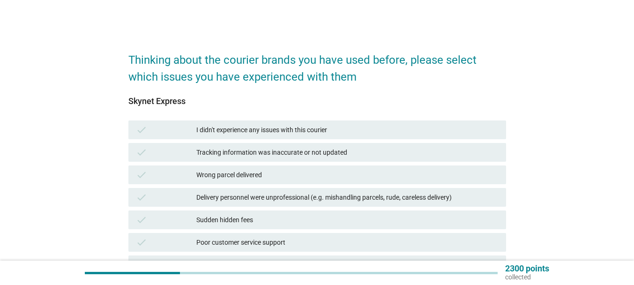
click at [298, 131] on div "I didn't experience any issues with this courier" at bounding box center [347, 129] width 302 height 11
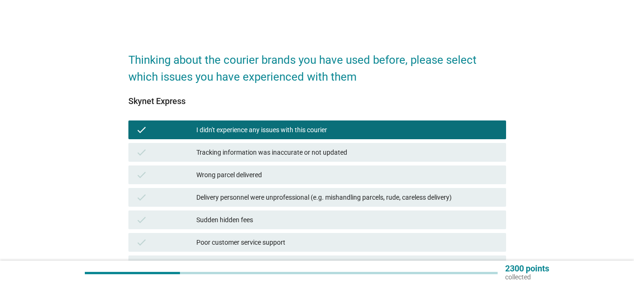
scroll to position [187, 0]
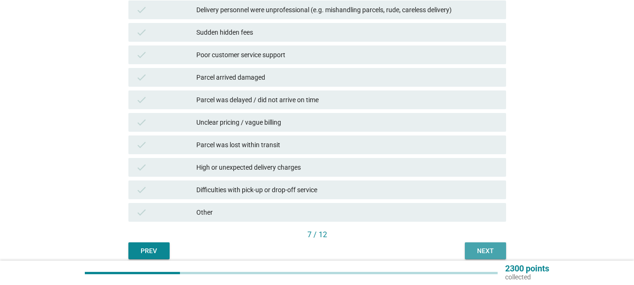
click at [473, 246] on div "Next" at bounding box center [485, 251] width 26 height 10
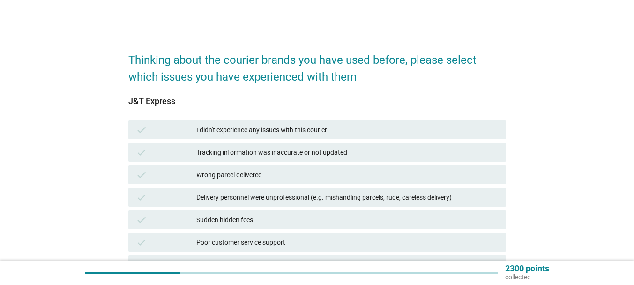
click at [314, 128] on div "I didn't experience any issues with this courier" at bounding box center [347, 129] width 302 height 11
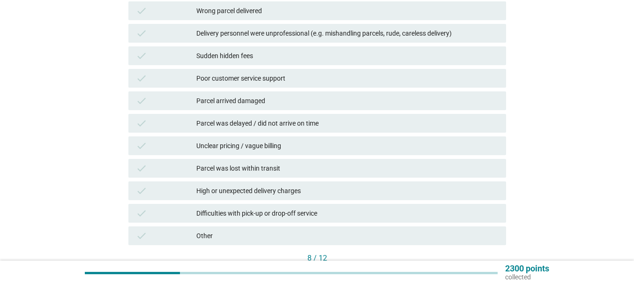
scroll to position [187, 0]
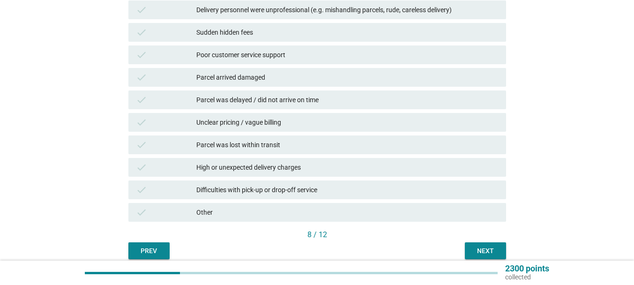
click at [481, 249] on div "Next" at bounding box center [485, 251] width 26 height 10
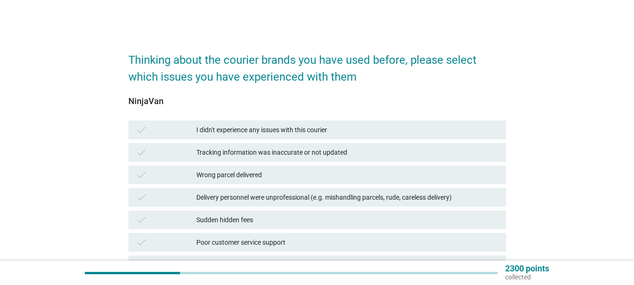
drag, startPoint x: 299, startPoint y: 126, endPoint x: 332, endPoint y: 127, distance: 33.8
click at [298, 125] on div "I didn't experience any issues with this courier" at bounding box center [347, 129] width 302 height 11
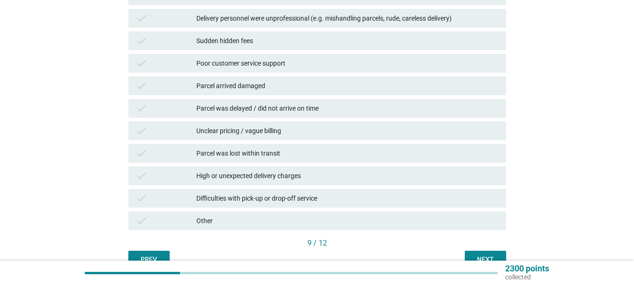
scroll to position [228, 0]
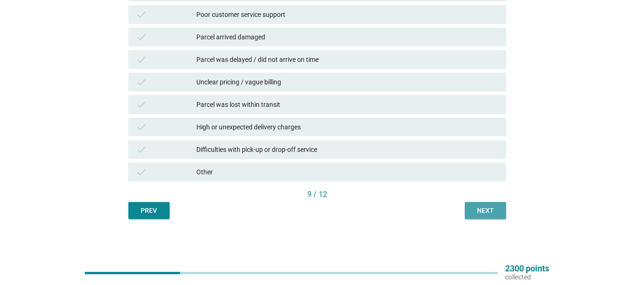
click at [500, 211] on button "Next" at bounding box center [485, 210] width 41 height 17
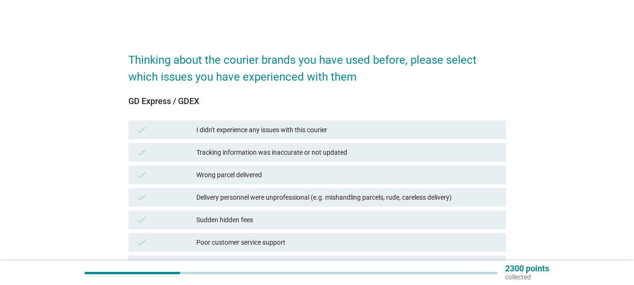
click at [307, 130] on div "I didn't experience any issues with this courier" at bounding box center [347, 129] width 302 height 11
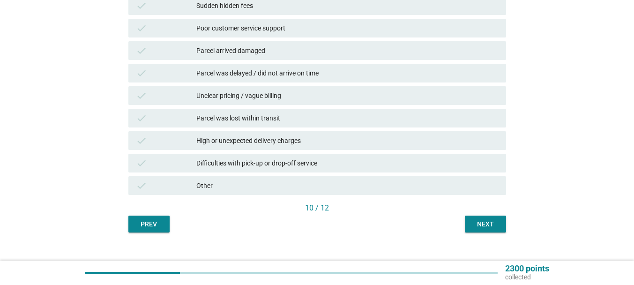
scroll to position [228, 0]
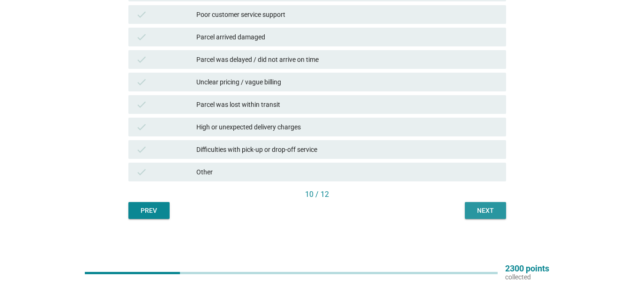
click at [494, 213] on div "Next" at bounding box center [485, 211] width 26 height 10
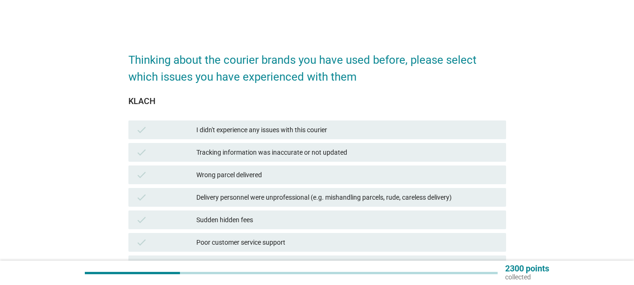
click at [306, 130] on div "I didn't experience any issues with this courier" at bounding box center [347, 129] width 302 height 11
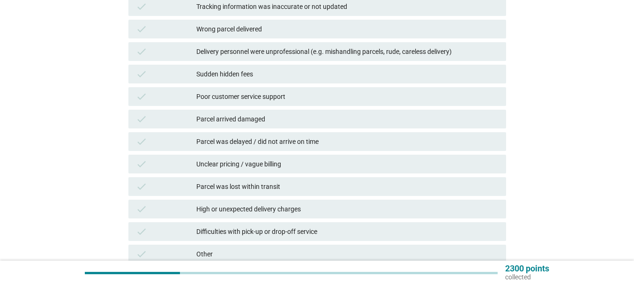
scroll to position [187, 0]
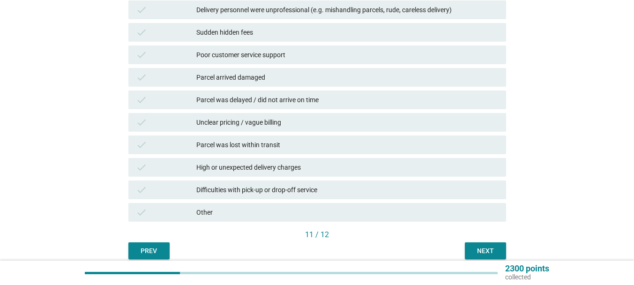
click at [485, 247] on div "Next" at bounding box center [485, 251] width 26 height 10
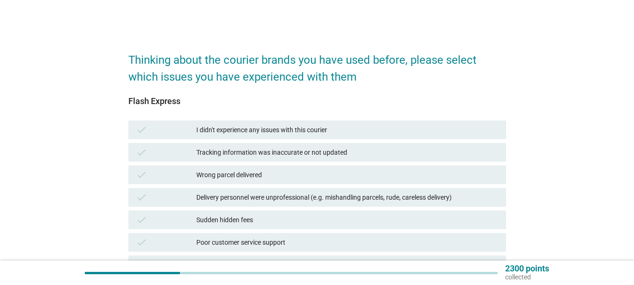
click at [290, 128] on div "I didn't experience any issues with this courier" at bounding box center [347, 129] width 302 height 11
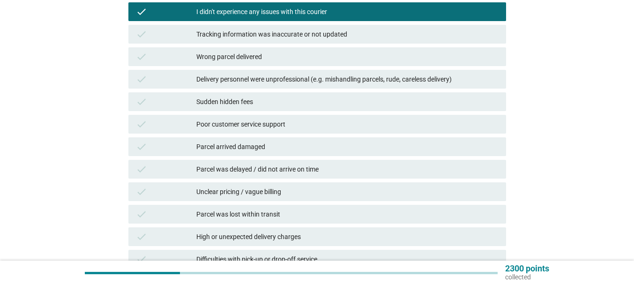
scroll to position [187, 0]
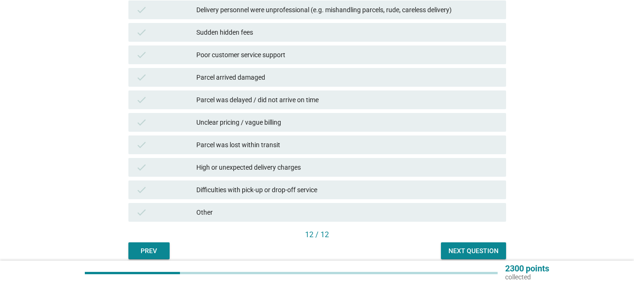
click at [477, 250] on div "Next question" at bounding box center [474, 251] width 50 height 10
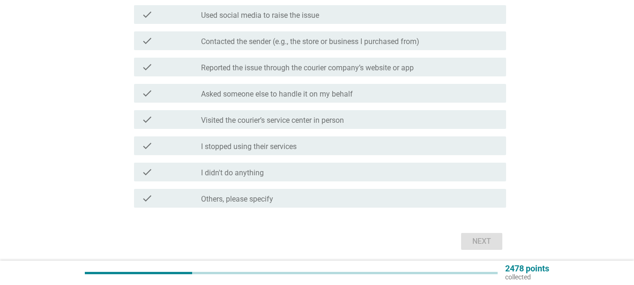
scroll to position [0, 0]
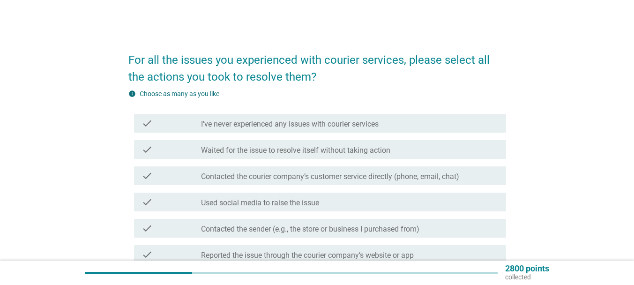
click at [419, 125] on div "check_box_outline_blank I've never experienced any issues with courier services" at bounding box center [350, 123] width 298 height 11
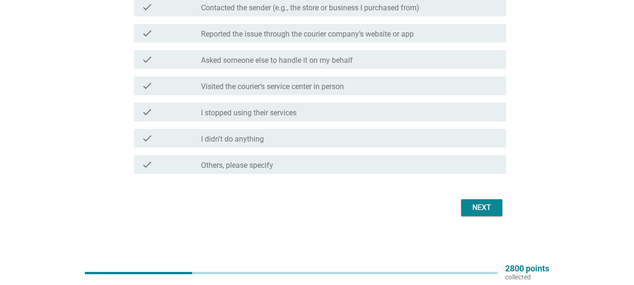
click at [496, 199] on button "Next" at bounding box center [481, 207] width 41 height 17
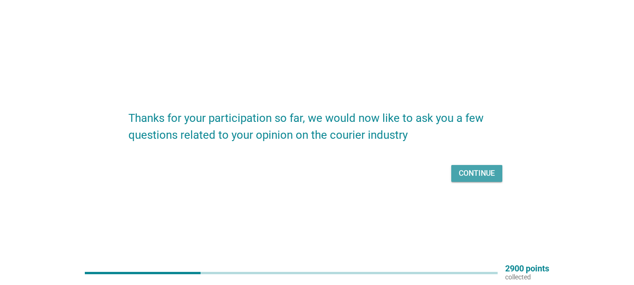
click at [487, 178] on div "Continue" at bounding box center [477, 173] width 36 height 11
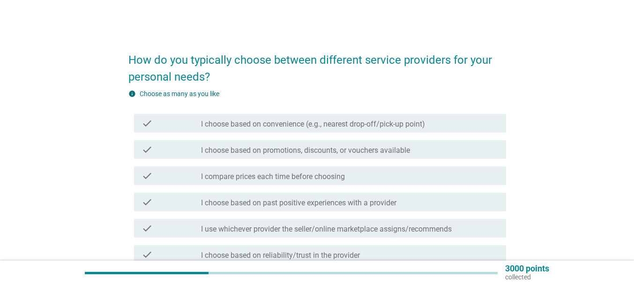
click at [321, 124] on label "I choose based on convenience (e.g., nearest drop-off/pick-up point)" at bounding box center [313, 124] width 224 height 9
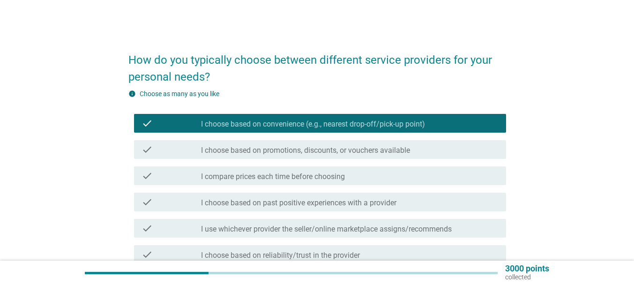
click at [321, 153] on label "I choose based on promotions, discounts, or vouchers available" at bounding box center [305, 150] width 209 height 9
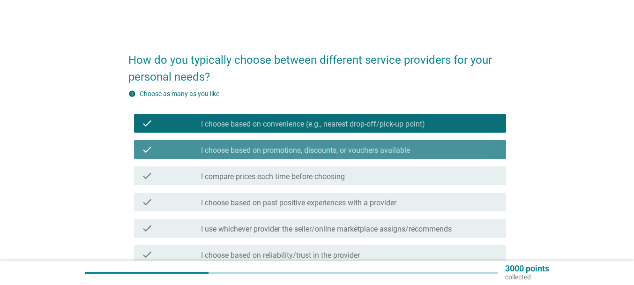
click at [330, 182] on div "check check_box_outline_blank I compare prices each time before choosing" at bounding box center [320, 175] width 372 height 19
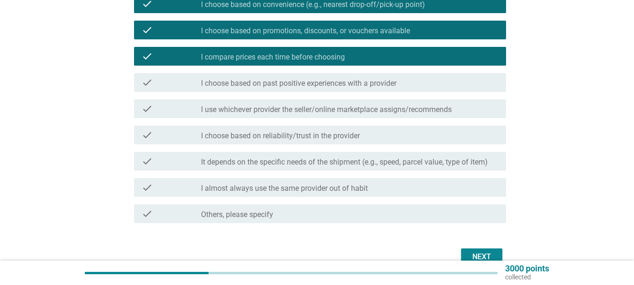
scroll to position [141, 0]
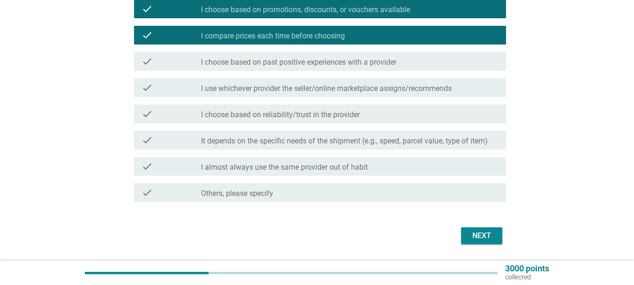
click at [335, 58] on label "I choose based on past positive experiences with a provider" at bounding box center [298, 62] width 195 height 9
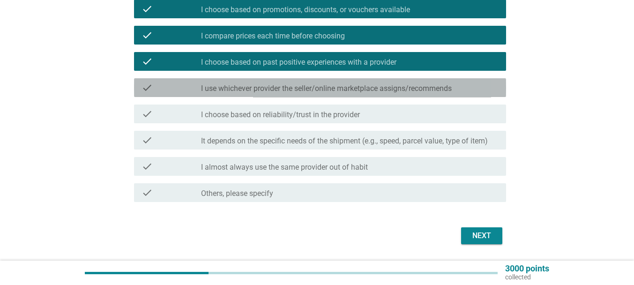
click at [318, 84] on label "I use whichever provider the seller/online marketplace assigns/recommends" at bounding box center [326, 88] width 251 height 9
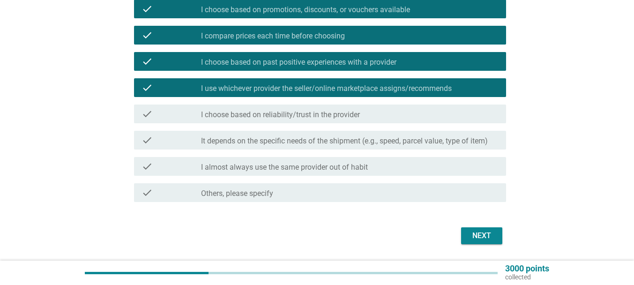
click at [310, 112] on label "I choose based on reliability/trust in the provider" at bounding box center [280, 114] width 159 height 9
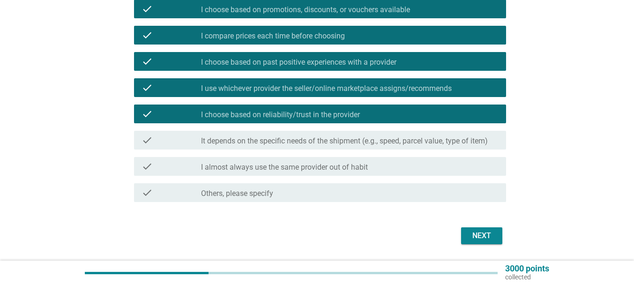
click at [302, 139] on label "It depends on the specific needs of the shipment (e.g., speed, parcel value, ty…" at bounding box center [344, 140] width 287 height 9
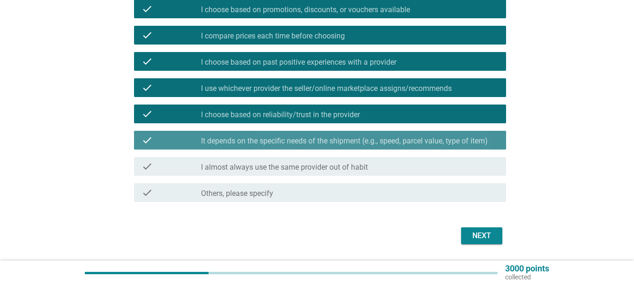
click at [296, 168] on label "I almost always use the same provider out of habit" at bounding box center [284, 167] width 167 height 9
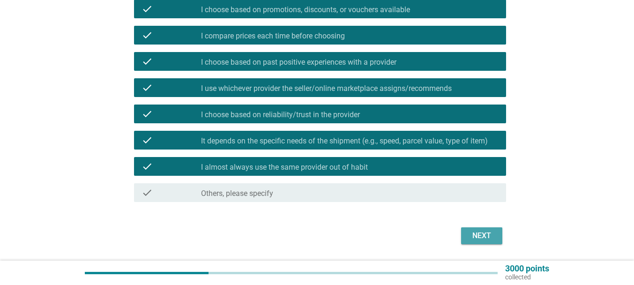
click at [473, 235] on div "Next" at bounding box center [482, 235] width 26 height 11
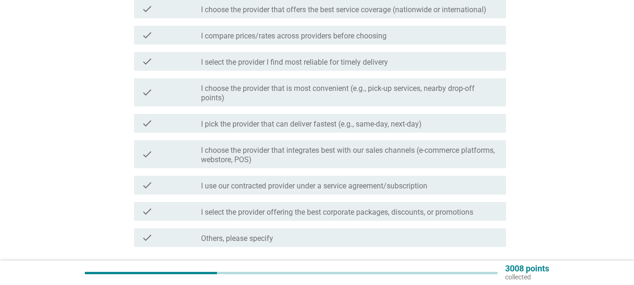
scroll to position [0, 0]
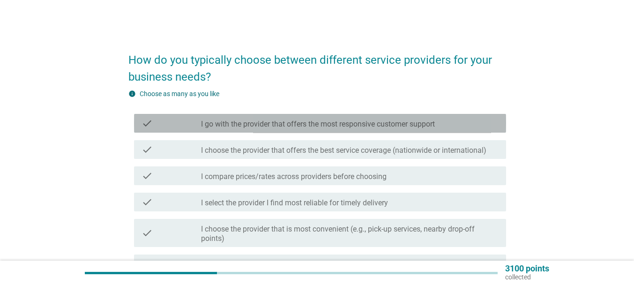
click at [277, 123] on label "I go with the provider that offers the most responsive customer support" at bounding box center [318, 124] width 234 height 9
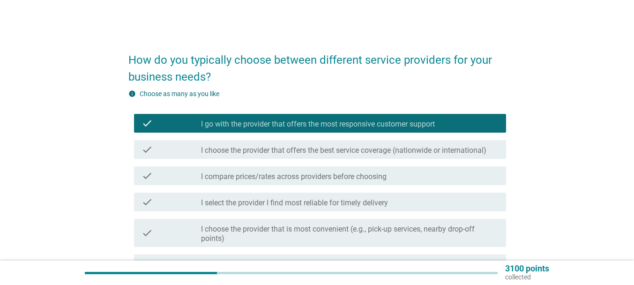
drag, startPoint x: 281, startPoint y: 150, endPoint x: 285, endPoint y: 176, distance: 27.0
click at [281, 150] on label "I choose the provider that offers the best service coverage (nationwide or inte…" at bounding box center [343, 150] width 285 height 9
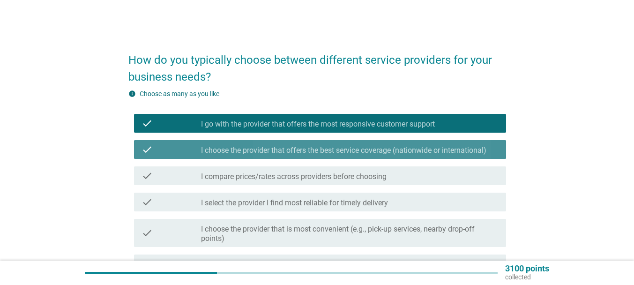
click at [285, 177] on label "I compare prices/rates across providers before choosing" at bounding box center [294, 176] width 186 height 9
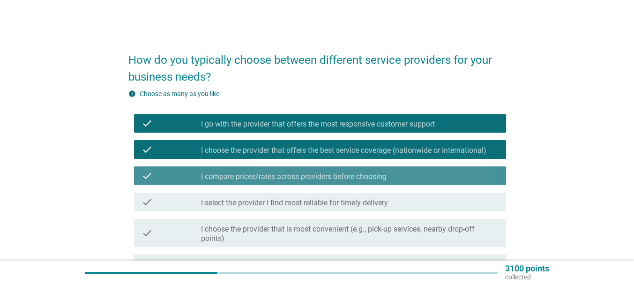
click at [285, 197] on div "check check_box_outline_blank I select the provider I find most reliable for ti…" at bounding box center [320, 202] width 372 height 19
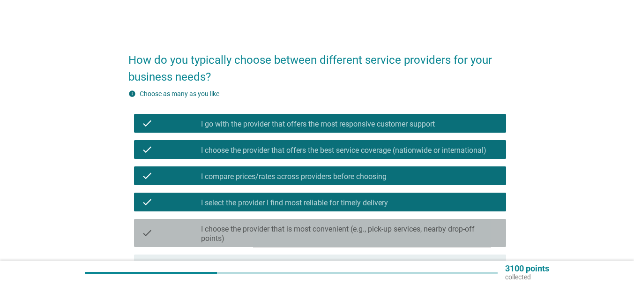
click at [289, 227] on label "I choose the provider that is most convenient (e.g., pick-up services, nearby d…" at bounding box center [350, 234] width 298 height 19
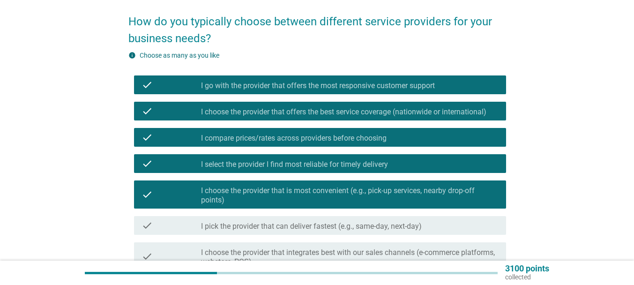
scroll to position [94, 0]
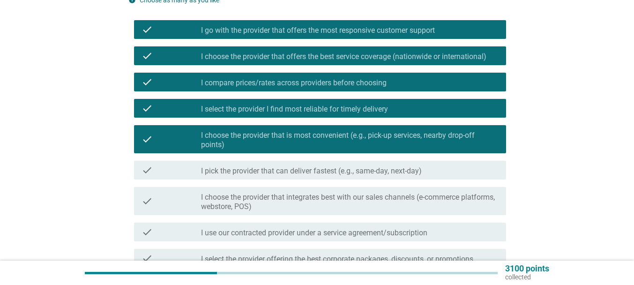
drag, startPoint x: 291, startPoint y: 159, endPoint x: 290, endPoint y: 170, distance: 10.3
click at [290, 159] on div "check check_box_outline_blank I pick the provider that can deliver fastest (e.g…" at bounding box center [317, 170] width 378 height 26
click at [287, 180] on div "check check_box_outline_blank I pick the provider that can deliver fastest (e.g…" at bounding box center [317, 170] width 378 height 26
drag, startPoint x: 292, startPoint y: 173, endPoint x: 293, endPoint y: 180, distance: 6.6
click at [292, 172] on label "I pick the provider that can deliver fastest (e.g., same-day, next-day)" at bounding box center [311, 170] width 221 height 9
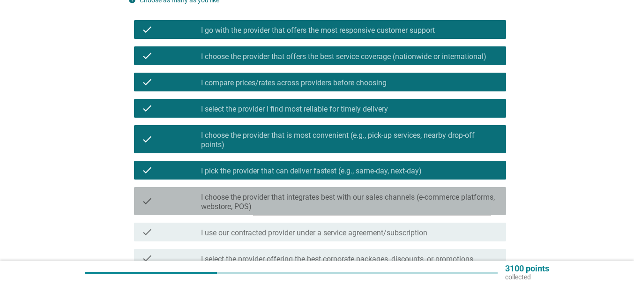
click at [295, 200] on label "I choose the provider that integrates best with our sales channels (e-commerce …" at bounding box center [350, 202] width 298 height 19
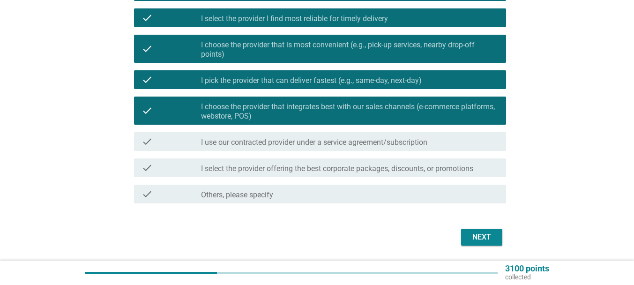
scroll to position [187, 0]
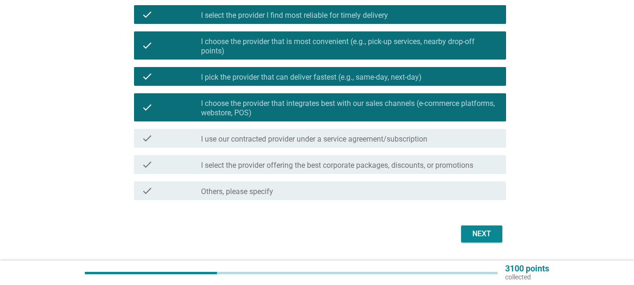
click at [325, 144] on div "check check_box_outline_blank I use our contracted provider under a service agr…" at bounding box center [320, 138] width 372 height 19
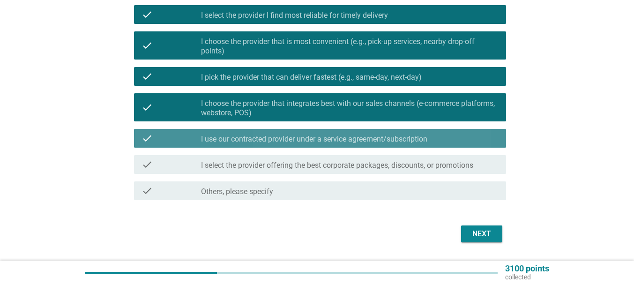
click at [325, 155] on div "check check_box_outline_blank I select the provider offering the best corporate…" at bounding box center [320, 164] width 372 height 19
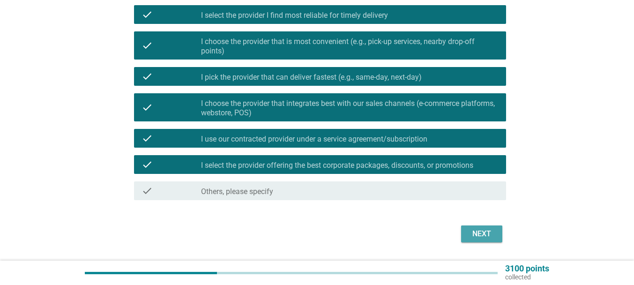
click at [496, 232] on button "Next" at bounding box center [481, 233] width 41 height 17
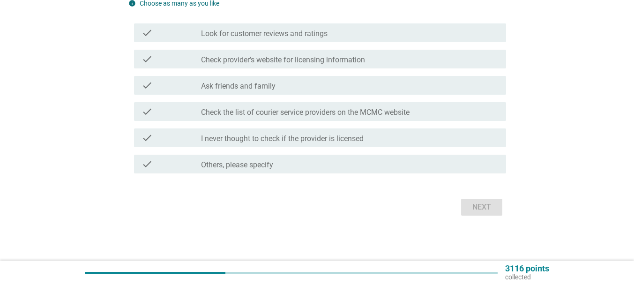
scroll to position [0, 0]
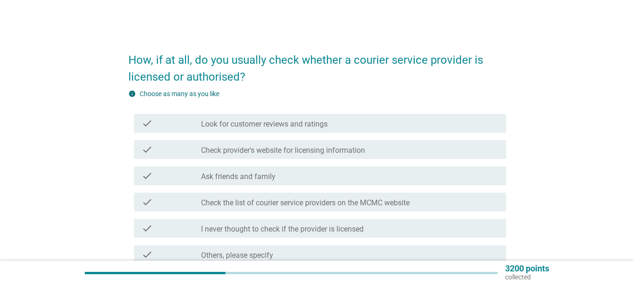
click at [292, 126] on label "Look for customer reviews and ratings" at bounding box center [264, 124] width 127 height 9
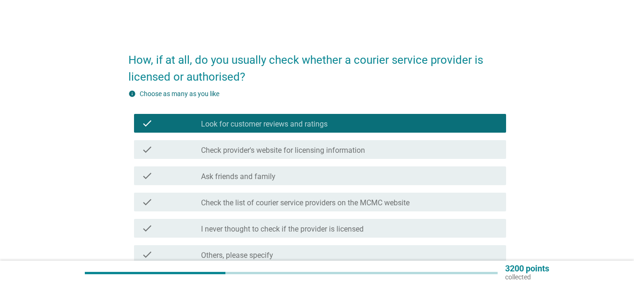
drag, startPoint x: 302, startPoint y: 147, endPoint x: 316, endPoint y: 164, distance: 22.0
click at [302, 147] on label "Check provider's website for licensing information" at bounding box center [283, 150] width 164 height 9
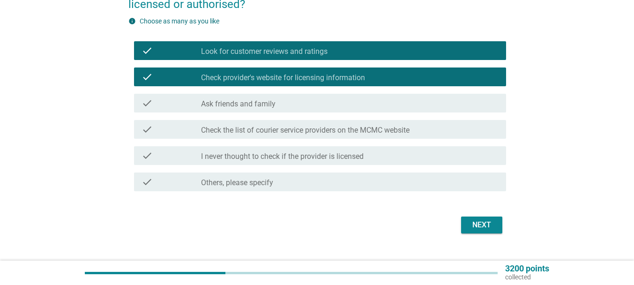
scroll to position [90, 0]
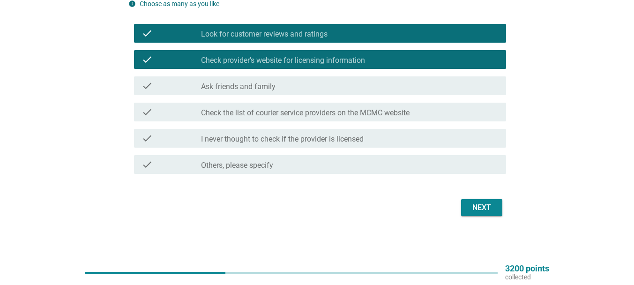
click at [289, 90] on div "check_box_outline_blank Ask friends and family" at bounding box center [350, 85] width 298 height 11
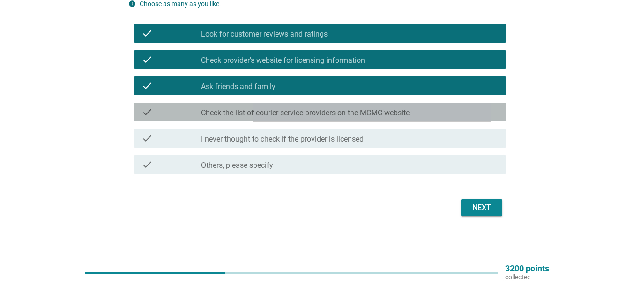
click at [297, 111] on label "Check the list of courier service providers on the MCMC website" at bounding box center [305, 112] width 209 height 9
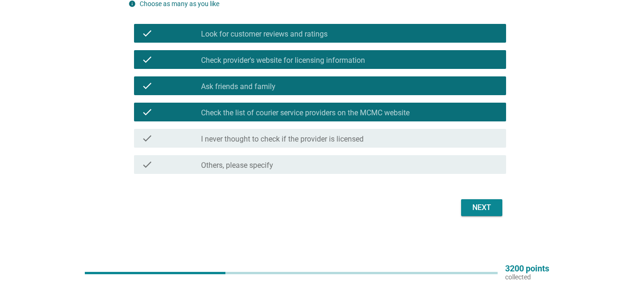
click at [304, 139] on label "I never thought to check if the provider is licensed" at bounding box center [282, 139] width 163 height 9
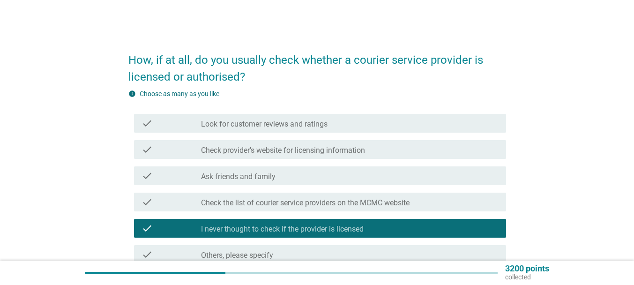
scroll to position [47, 0]
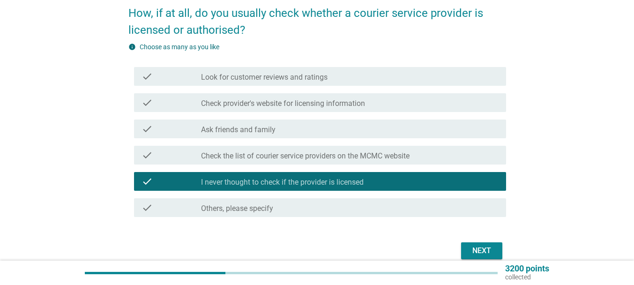
click at [270, 160] on label "Check the list of courier service providers on the MCMC website" at bounding box center [305, 155] width 209 height 9
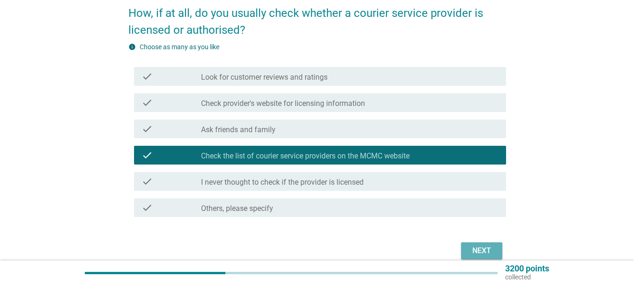
click at [463, 243] on button "Next" at bounding box center [481, 250] width 41 height 17
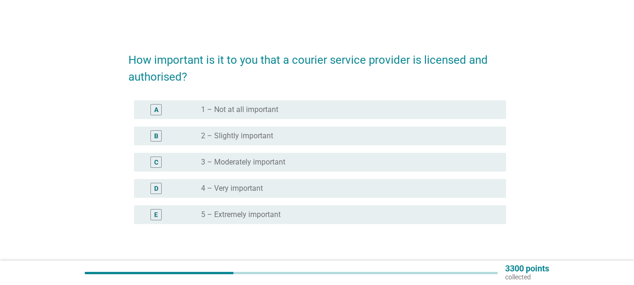
drag, startPoint x: 273, startPoint y: 216, endPoint x: 306, endPoint y: 216, distance: 33.3
click at [273, 216] on label "5 – Extremely important" at bounding box center [241, 214] width 80 height 9
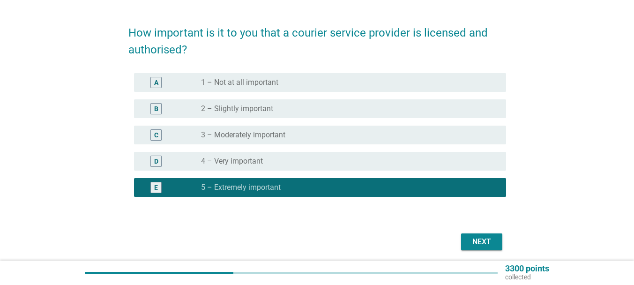
scroll to position [47, 0]
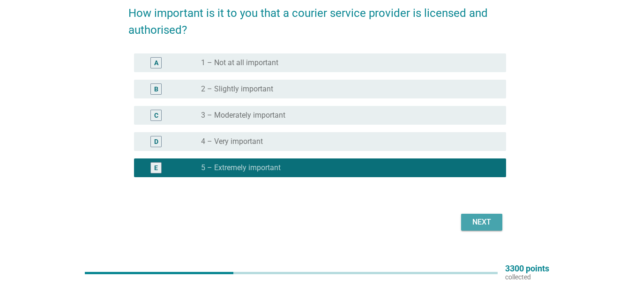
click at [502, 222] on button "Next" at bounding box center [481, 222] width 41 height 17
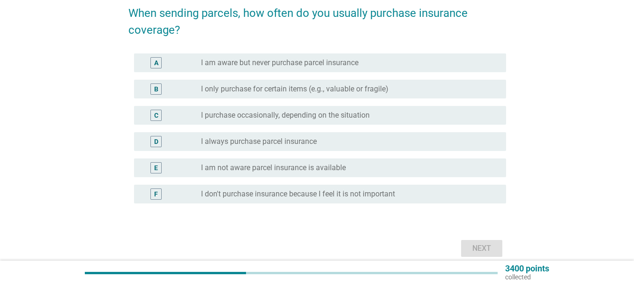
click at [322, 142] on div "radio_button_unchecked I always purchase parcel insurance" at bounding box center [346, 141] width 290 height 9
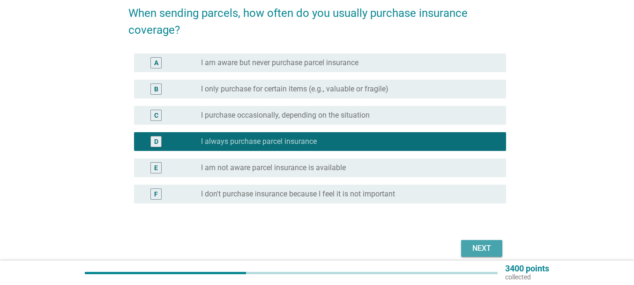
click at [469, 243] on div "Next" at bounding box center [482, 248] width 26 height 11
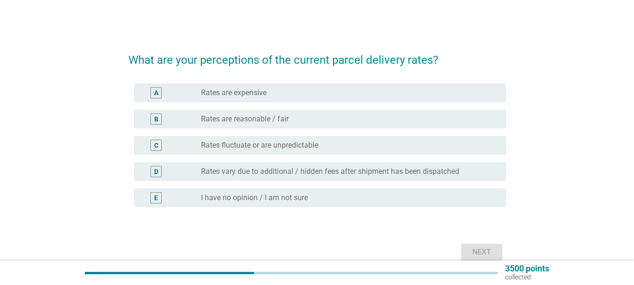
click at [300, 123] on div "radio_button_unchecked Rates are reasonable / fair" at bounding box center [346, 118] width 290 height 9
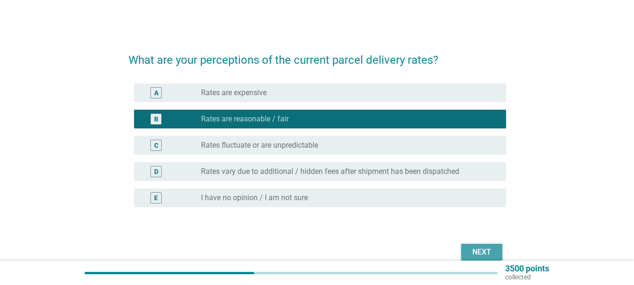
click at [483, 255] on div "Next" at bounding box center [482, 252] width 26 height 11
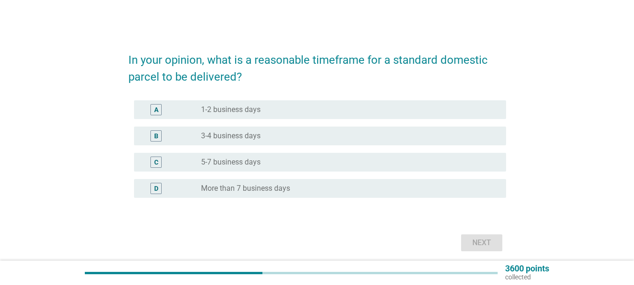
click at [264, 113] on div "radio_button_unchecked 1-2 business days" at bounding box center [346, 109] width 290 height 9
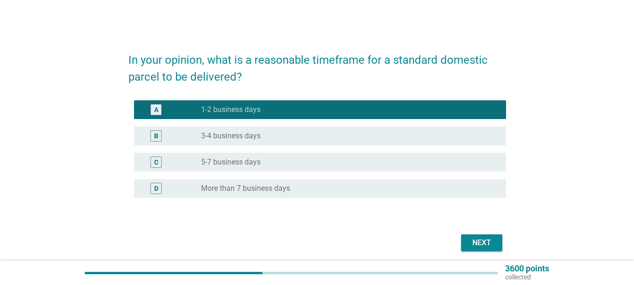
click at [480, 241] on div "Next" at bounding box center [482, 242] width 26 height 11
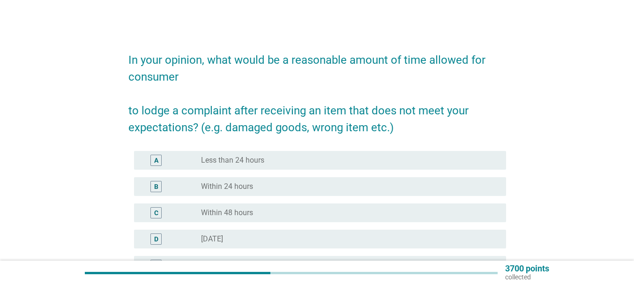
click at [227, 142] on form "In your opinion, what would be a reasonable amount of time allowed for consumer…" at bounding box center [317, 239] width 378 height 394
click at [241, 157] on label "Less than 24 hours" at bounding box center [232, 160] width 63 height 9
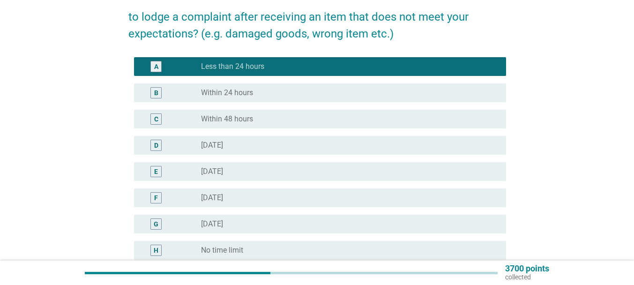
click at [268, 97] on div "radio_button_unchecked Within 24 hours" at bounding box center [346, 92] width 290 height 9
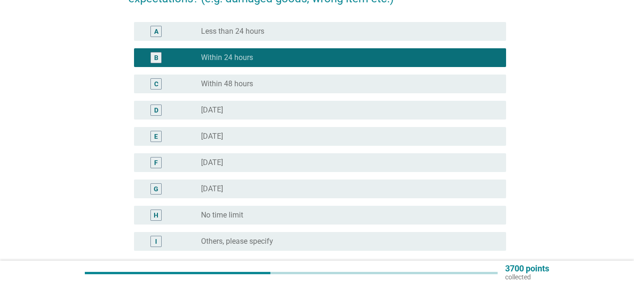
scroll to position [187, 0]
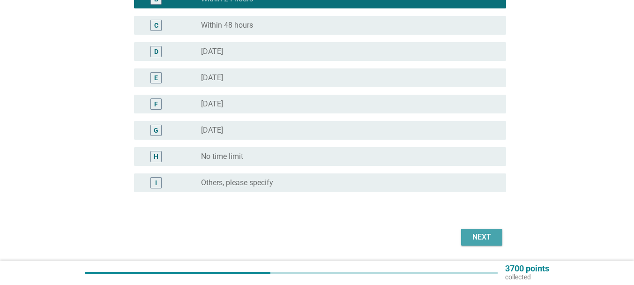
click at [477, 235] on div "Next" at bounding box center [482, 237] width 26 height 11
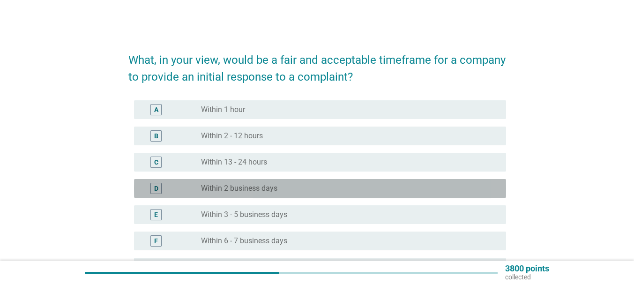
click at [302, 191] on div "radio_button_unchecked Within 2 business days" at bounding box center [346, 188] width 290 height 9
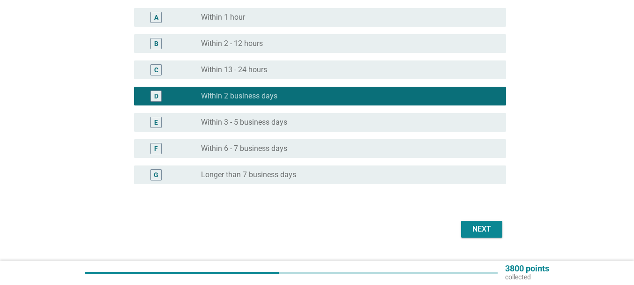
scroll to position [94, 0]
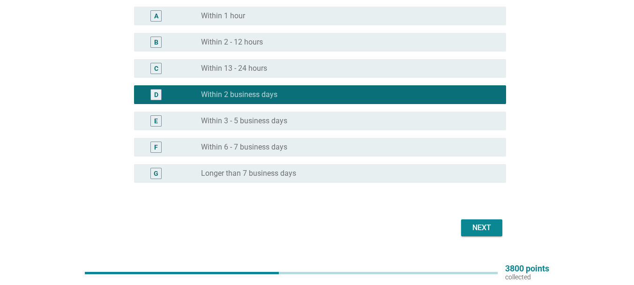
click at [482, 222] on div "Next" at bounding box center [482, 227] width 26 height 11
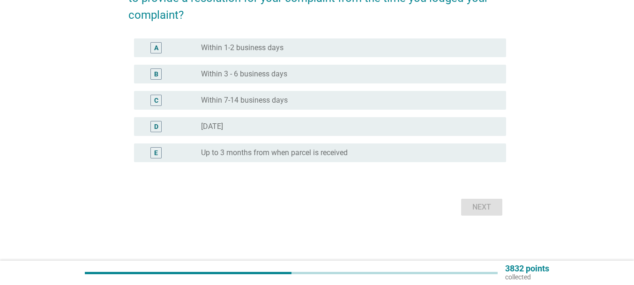
scroll to position [0, 0]
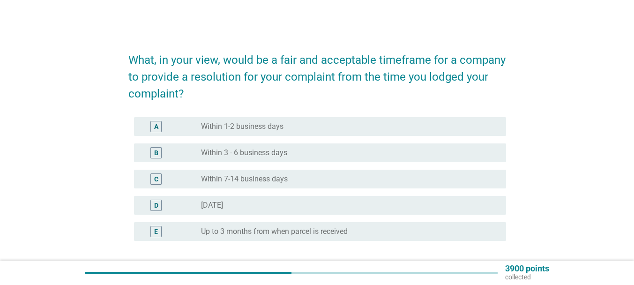
click at [277, 131] on label "Within 1-2 business days" at bounding box center [242, 126] width 82 height 9
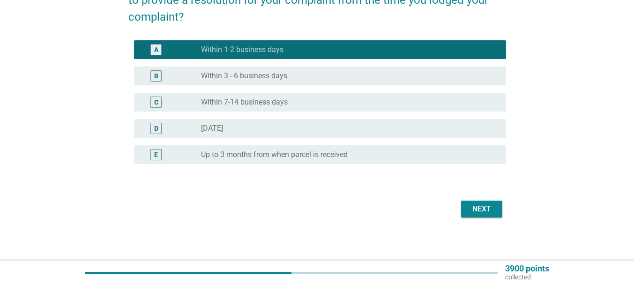
scroll to position [78, 0]
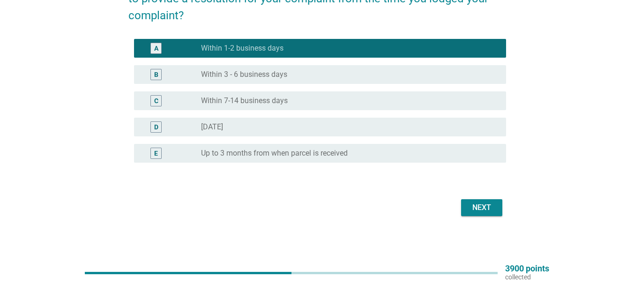
click at [491, 212] on div "Next" at bounding box center [482, 207] width 26 height 11
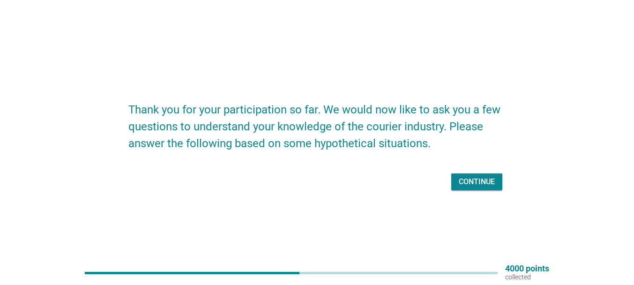
click at [474, 172] on div "Continue" at bounding box center [317, 182] width 378 height 22
click at [478, 180] on div "Continue" at bounding box center [477, 181] width 36 height 11
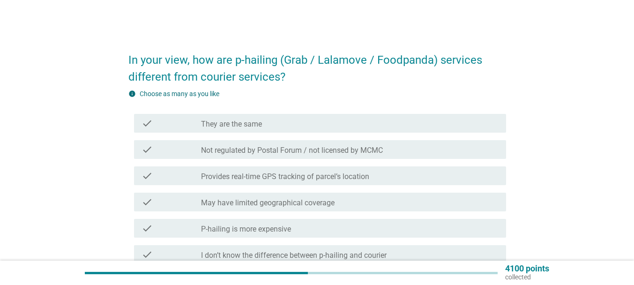
click at [411, 186] on div "check check_box_outline_blank Provides real-time GPS tracking of parcel’s locat…" at bounding box center [317, 176] width 378 height 26
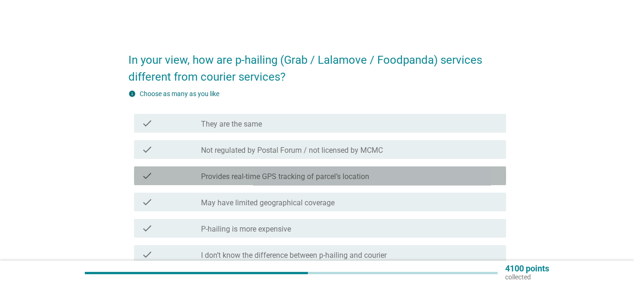
click at [358, 183] on div "check check_box_outline_blank Provides real-time GPS tracking of parcel’s locat…" at bounding box center [320, 175] width 372 height 19
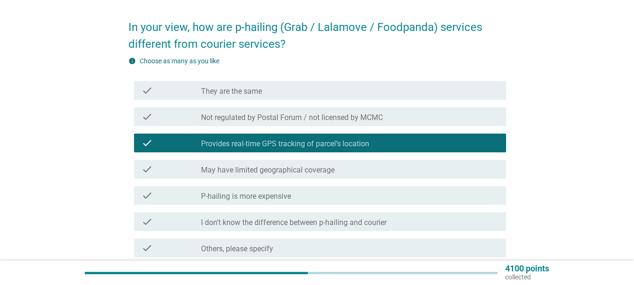
scroll to position [47, 0]
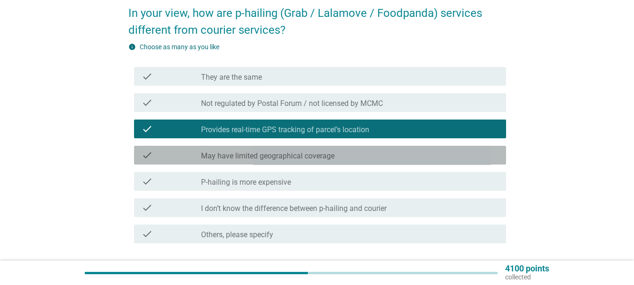
click at [299, 157] on label "May have limited geographical coverage" at bounding box center [268, 155] width 134 height 9
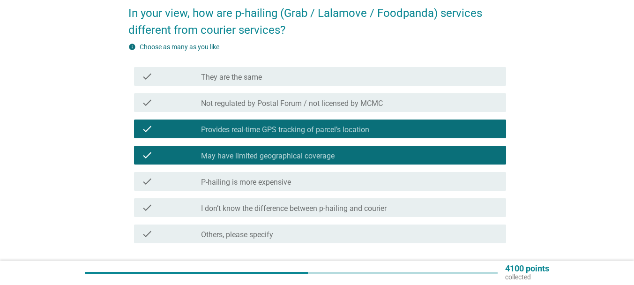
scroll to position [94, 0]
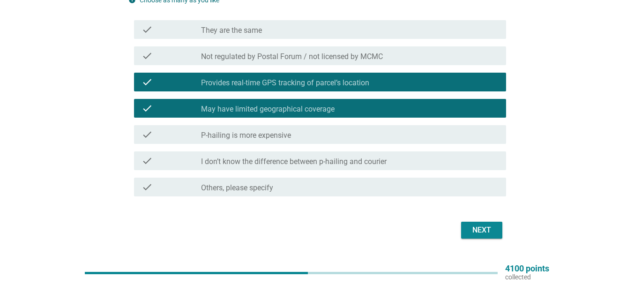
click at [472, 227] on div "Next" at bounding box center [482, 230] width 26 height 11
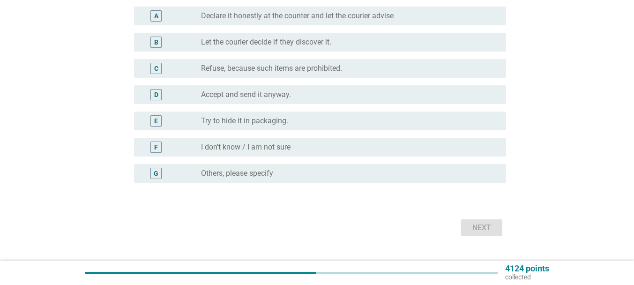
scroll to position [0, 0]
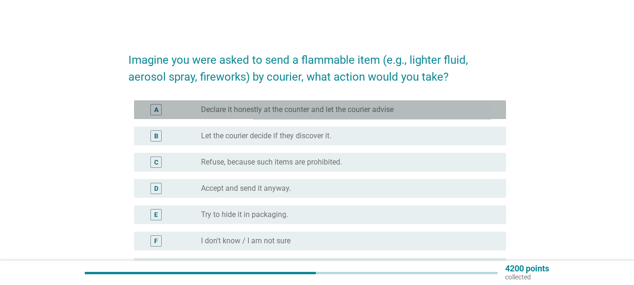
click at [356, 112] on label "Declare it honestly at the counter and let the courier advise" at bounding box center [297, 109] width 193 height 9
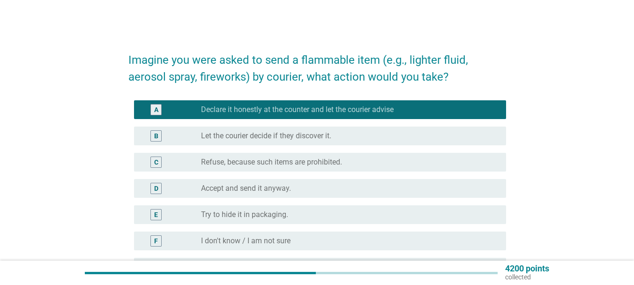
click at [351, 138] on div "radio_button_unchecked Let the courier decide if they discover it." at bounding box center [346, 135] width 290 height 9
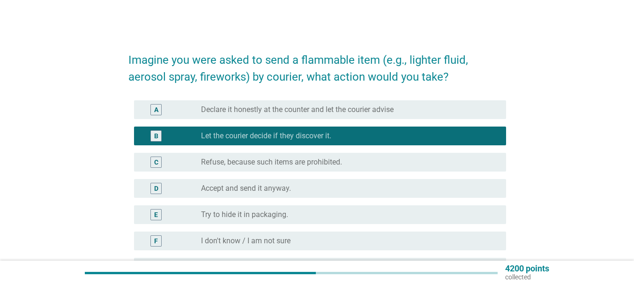
click at [355, 110] on label "Declare it honestly at the counter and let the courier advise" at bounding box center [297, 109] width 193 height 9
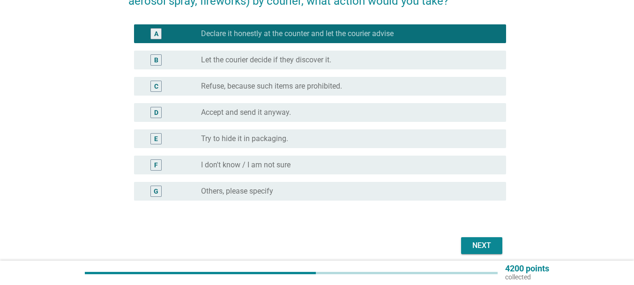
scroll to position [94, 0]
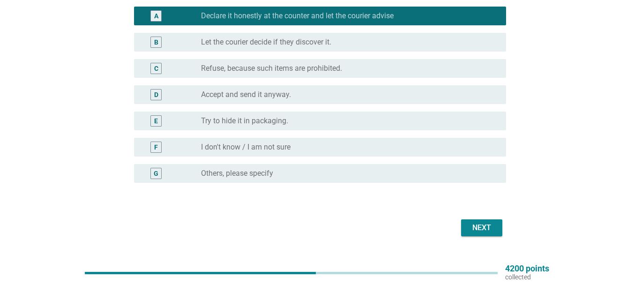
click at [487, 225] on div "Next" at bounding box center [482, 227] width 26 height 11
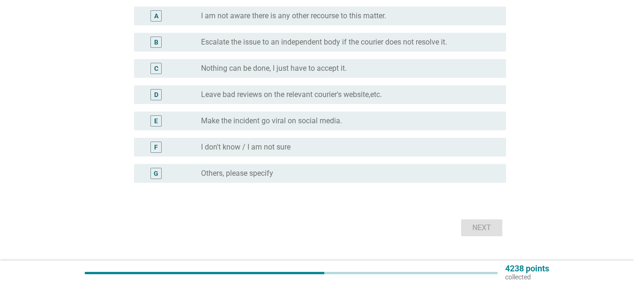
scroll to position [0, 0]
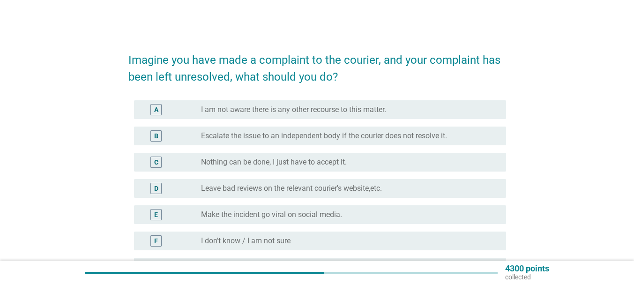
click at [379, 136] on label "Escalate the issue to an independent body if the courier does not resolve it." at bounding box center [324, 135] width 246 height 9
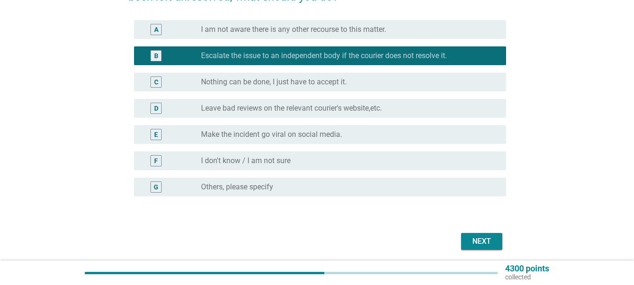
scroll to position [94, 0]
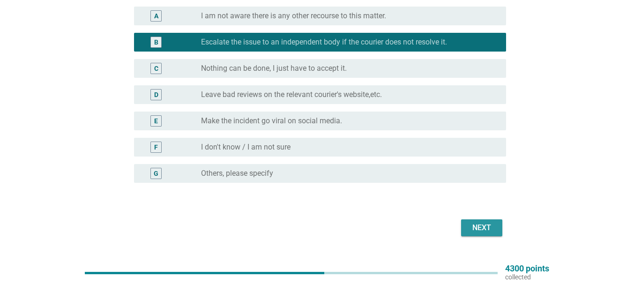
click at [501, 233] on button "Next" at bounding box center [481, 227] width 41 height 17
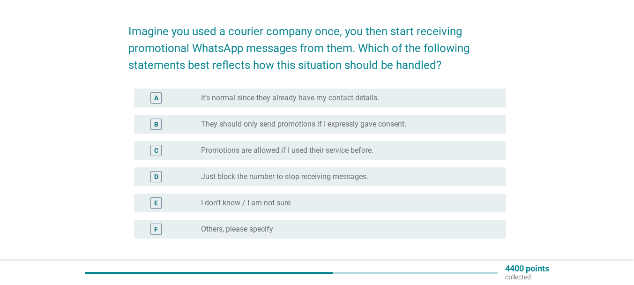
scroll to position [47, 0]
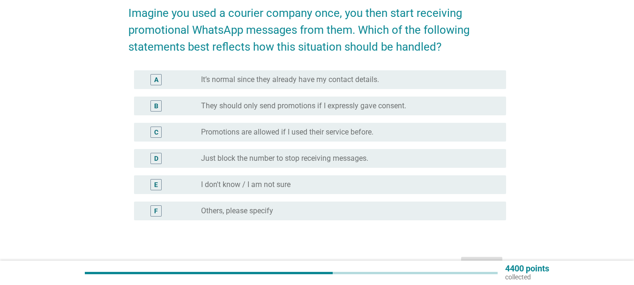
click at [398, 106] on label "They should only send promotions if I expressly gave consent." at bounding box center [303, 105] width 205 height 9
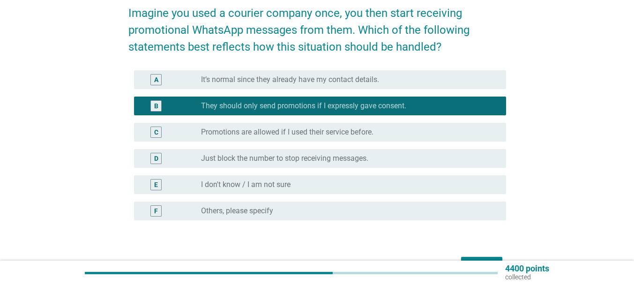
scroll to position [94, 0]
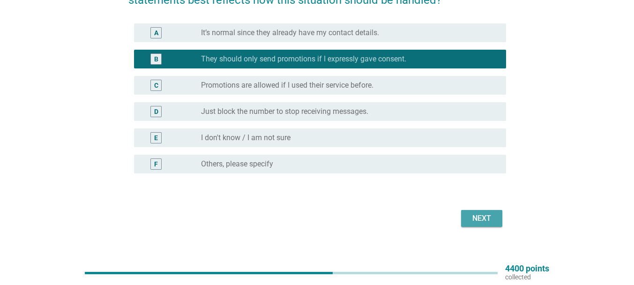
click at [469, 215] on div "Next" at bounding box center [482, 218] width 26 height 11
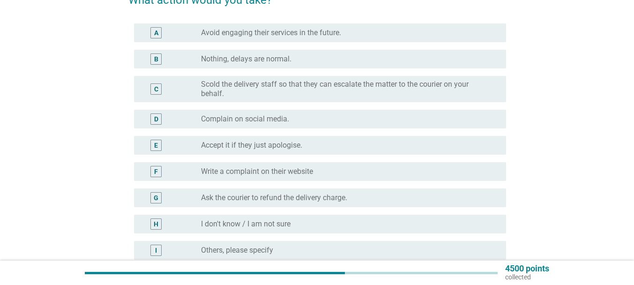
scroll to position [141, 0]
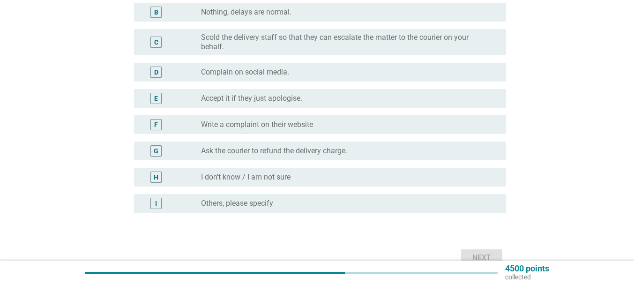
click at [316, 128] on div "radio_button_unchecked Write a complaint on their website" at bounding box center [346, 124] width 290 height 9
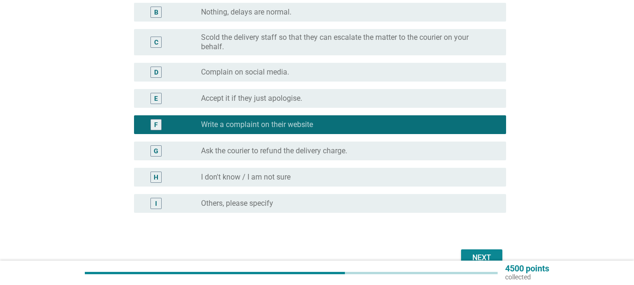
click at [479, 251] on button "Next" at bounding box center [481, 257] width 41 height 17
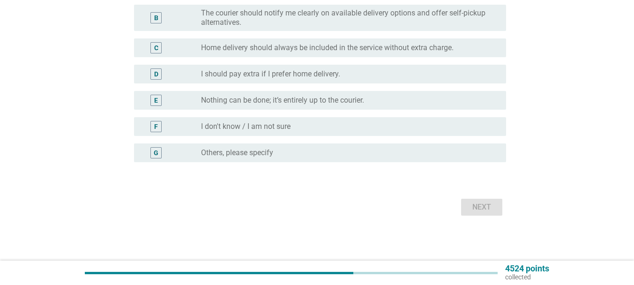
scroll to position [0, 0]
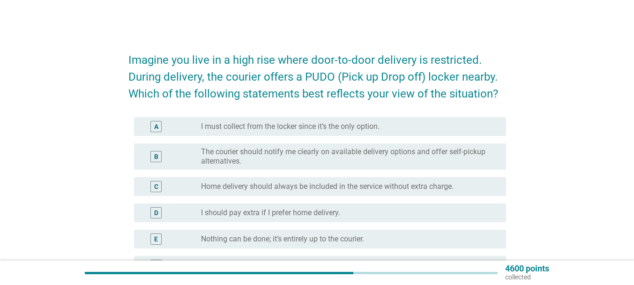
click at [379, 157] on label "The courier should notify me clearly on available delivery options and offer se…" at bounding box center [346, 156] width 290 height 19
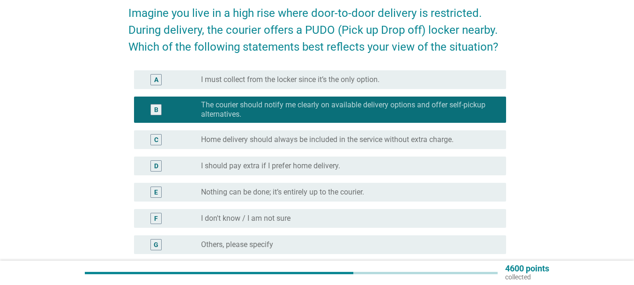
scroll to position [94, 0]
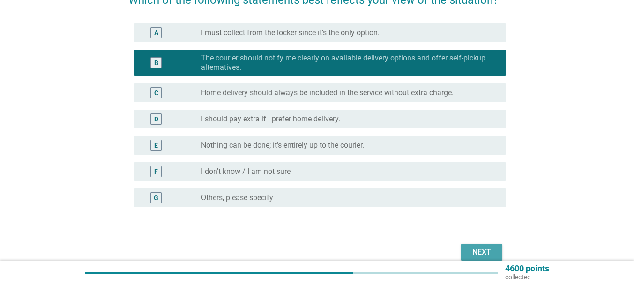
click at [488, 247] on div "Next" at bounding box center [482, 252] width 26 height 11
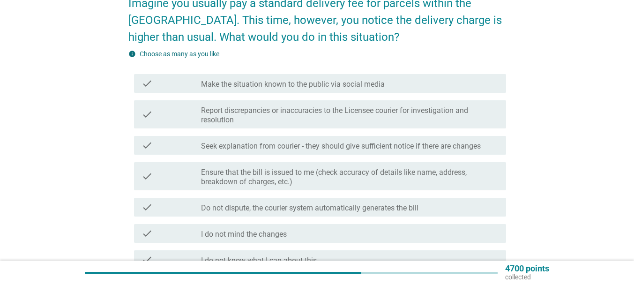
scroll to position [39, 0]
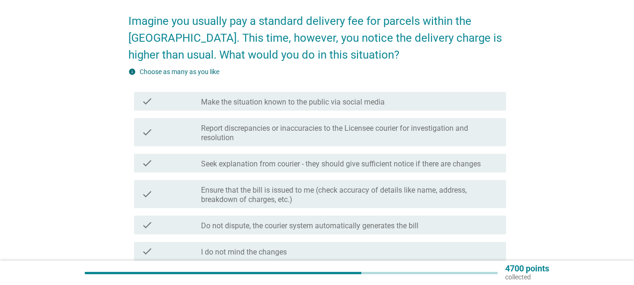
click at [430, 135] on label "Report discrepancies or inaccuracies to the Licensee courier for investigation …" at bounding box center [350, 133] width 298 height 19
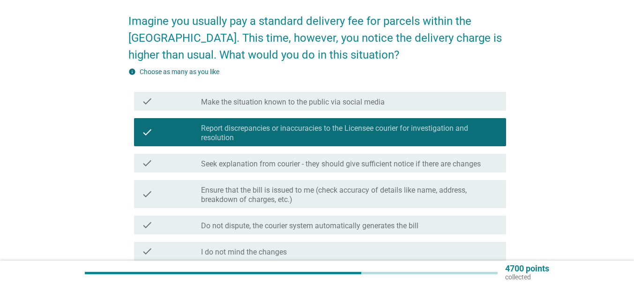
click at [427, 161] on label "Seek explanation from courier - they should give sufficient notice if there are…" at bounding box center [341, 163] width 280 height 9
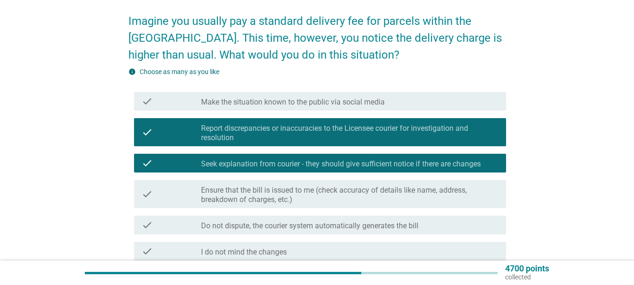
scroll to position [86, 0]
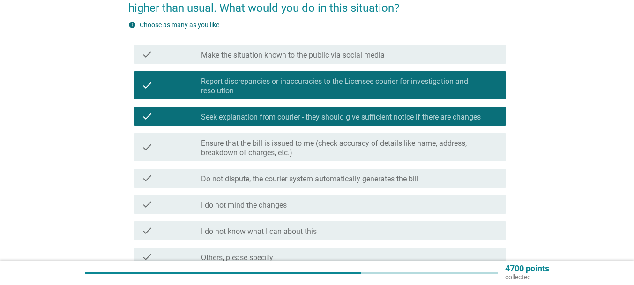
click at [408, 150] on label "Ensure that the bill is issued to me (check accuracy of details like name, addr…" at bounding box center [350, 148] width 298 height 19
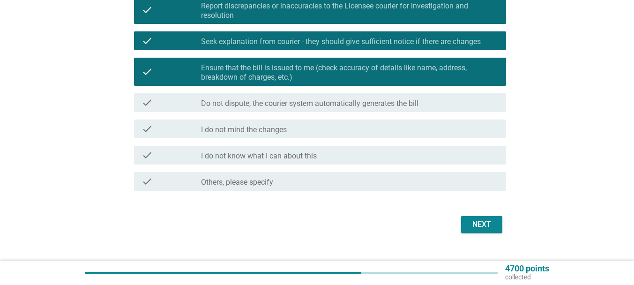
scroll to position [178, 0]
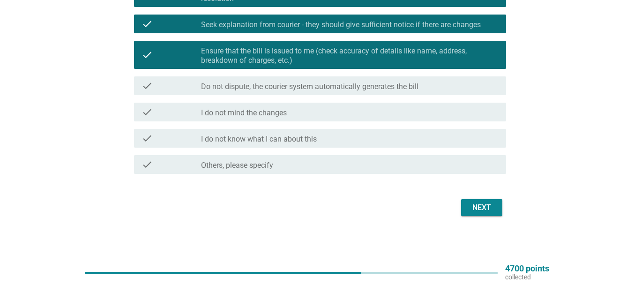
click at [469, 204] on div "Next" at bounding box center [482, 207] width 26 height 11
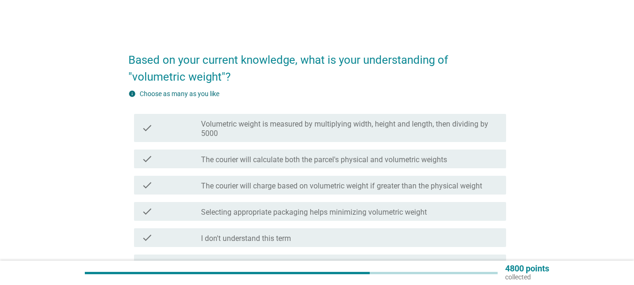
click at [629, 150] on div "Based on your current knowledge, what is your understanding of "volumetric weig…" at bounding box center [317, 180] width 634 height 360
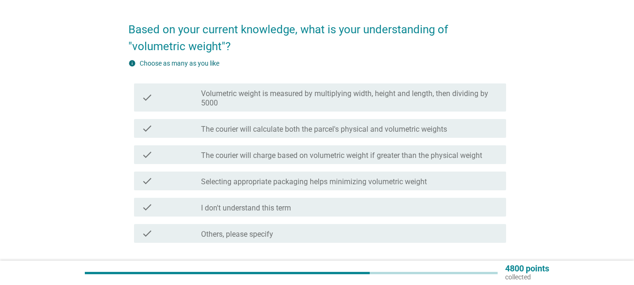
scroll to position [37, 0]
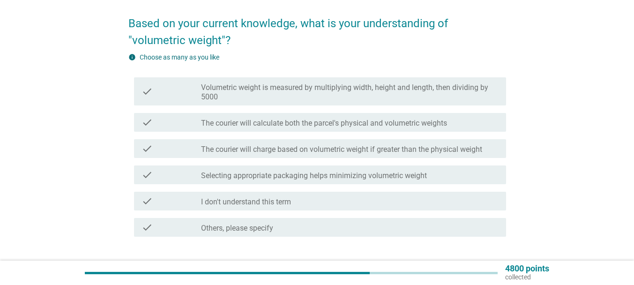
click at [314, 207] on div "check check_box_outline_blank I don't understand this term" at bounding box center [320, 201] width 372 height 19
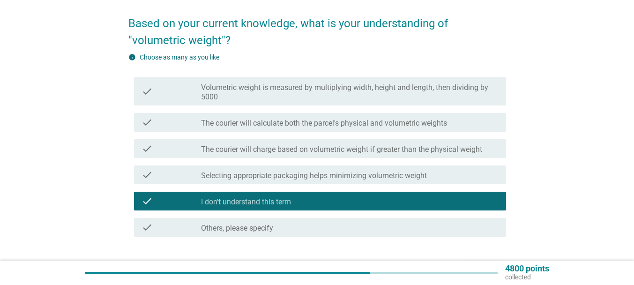
scroll to position [83, 0]
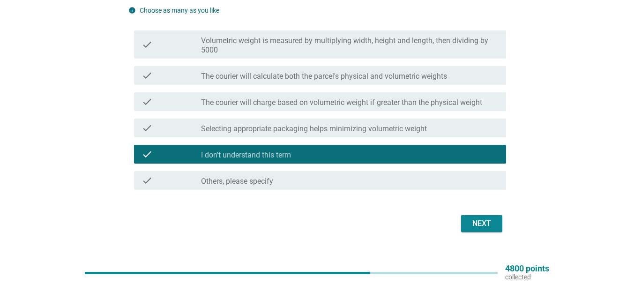
click at [472, 227] on div "Next" at bounding box center [482, 223] width 26 height 11
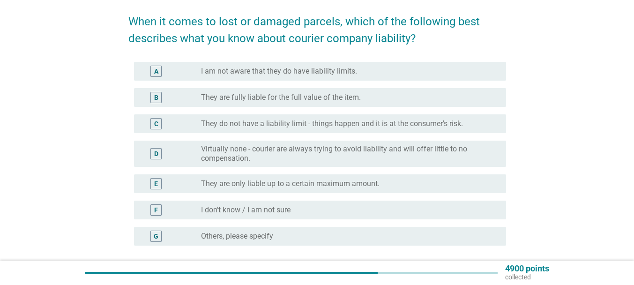
scroll to position [39, 0]
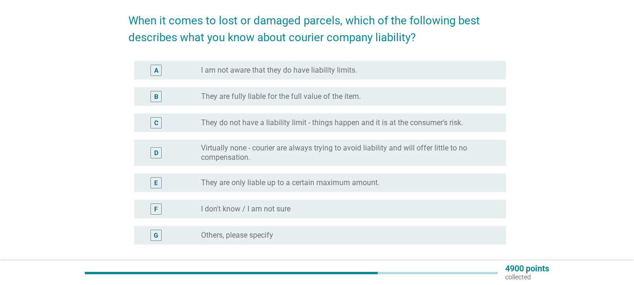
click at [299, 103] on div "B radio_button_unchecked They are fully liable for the full value of the item." at bounding box center [320, 96] width 372 height 19
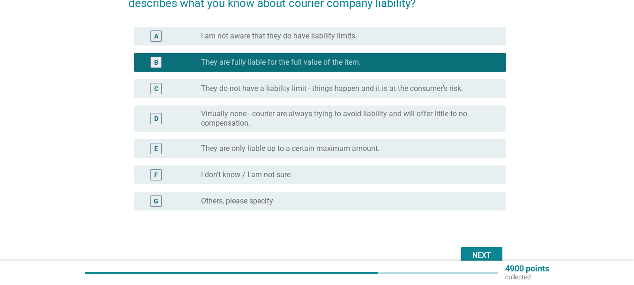
scroll to position [121, 0]
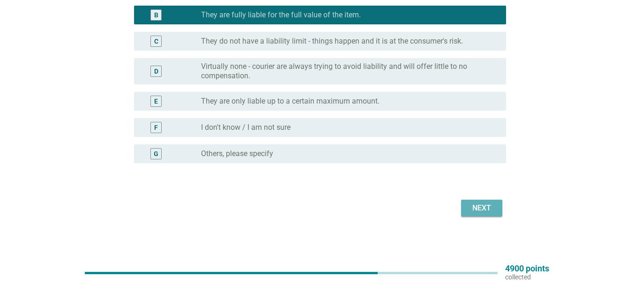
click at [476, 205] on div "Next" at bounding box center [482, 207] width 26 height 11
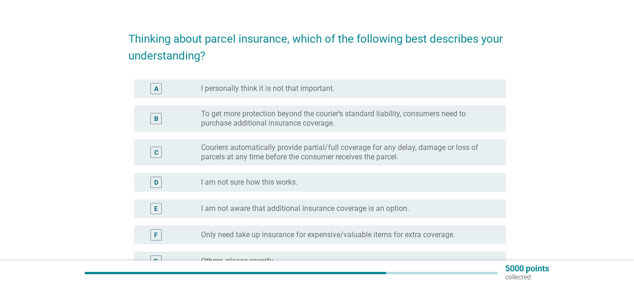
scroll to position [47, 0]
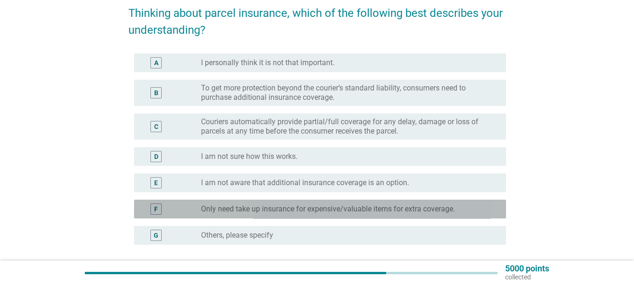
drag, startPoint x: 446, startPoint y: 203, endPoint x: 480, endPoint y: 204, distance: 34.2
click at [445, 204] on div "radio_button_unchecked Only need take up insurance for expensive/valuable items…" at bounding box center [350, 208] width 298 height 11
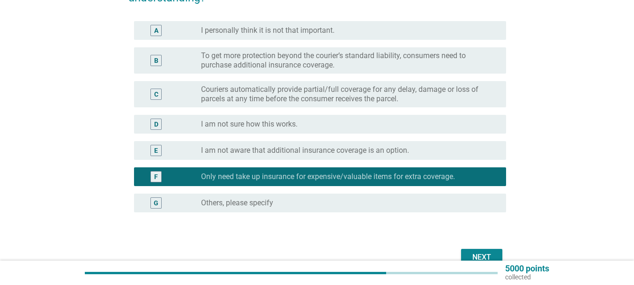
scroll to position [129, 0]
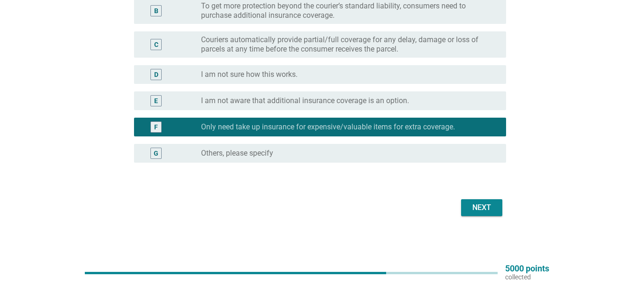
click at [486, 213] on button "Next" at bounding box center [481, 207] width 41 height 17
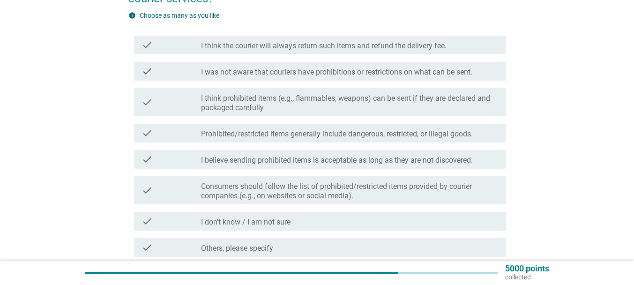
scroll to position [0, 0]
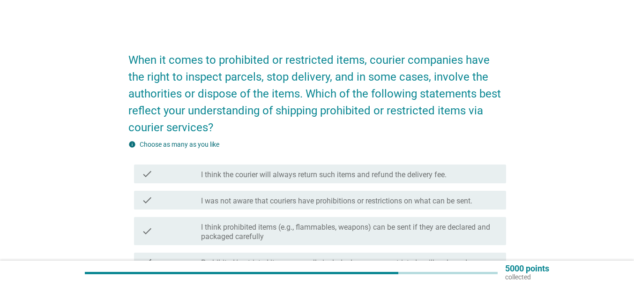
click at [342, 178] on label "I think the courier will always return such items and refund the delivery fee." at bounding box center [324, 174] width 246 height 9
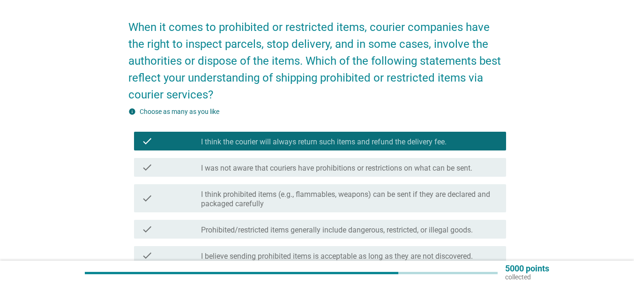
scroll to position [47, 0]
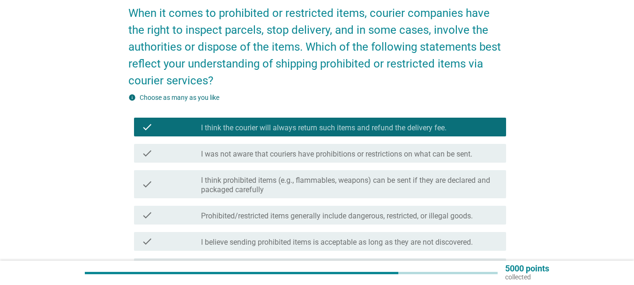
click at [340, 188] on label "I think prohibited items (e.g., flammables, weapons) can be sent if they are de…" at bounding box center [350, 185] width 298 height 19
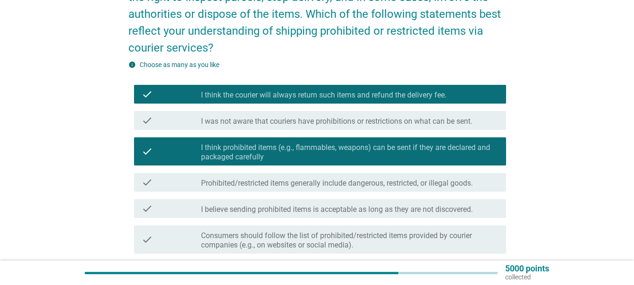
scroll to position [94, 0]
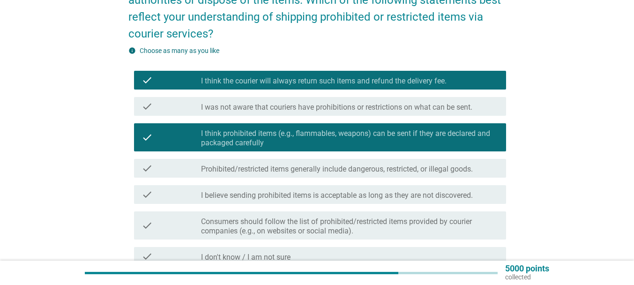
drag, startPoint x: 344, startPoint y: 165, endPoint x: 347, endPoint y: 173, distance: 8.6
click at [344, 165] on label "Prohibited/restricted items generally include dangerous, restricted, or illegal…" at bounding box center [337, 169] width 272 height 9
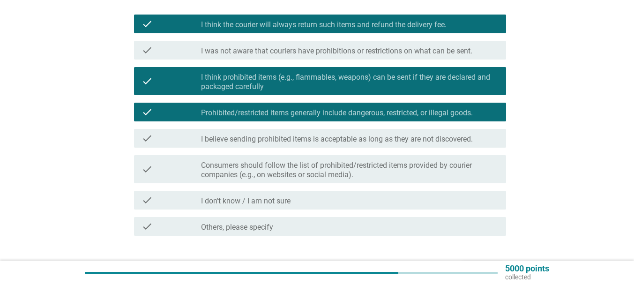
scroll to position [187, 0]
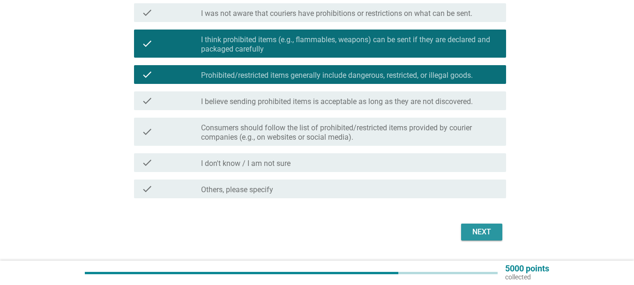
click at [472, 229] on div "Next" at bounding box center [482, 231] width 26 height 11
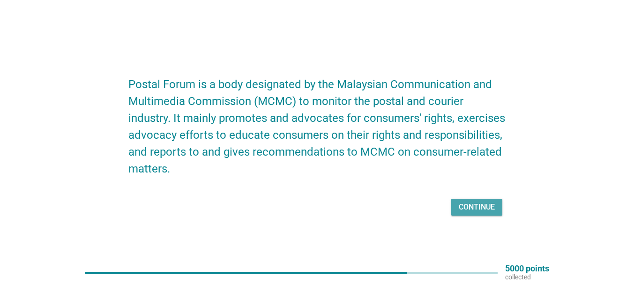
click at [470, 208] on div "Continue" at bounding box center [477, 207] width 36 height 11
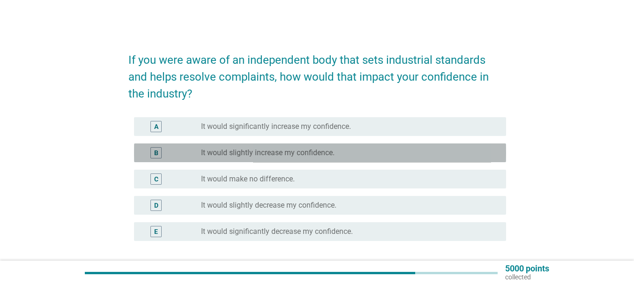
drag, startPoint x: 360, startPoint y: 152, endPoint x: 418, endPoint y: 150, distance: 58.2
click at [359, 153] on div "radio_button_unchecked It would slightly increase my confidence." at bounding box center [346, 152] width 290 height 9
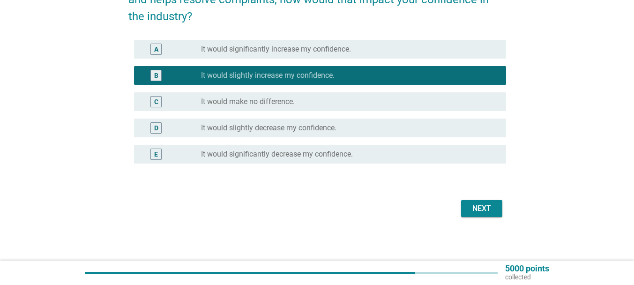
scroll to position [78, 0]
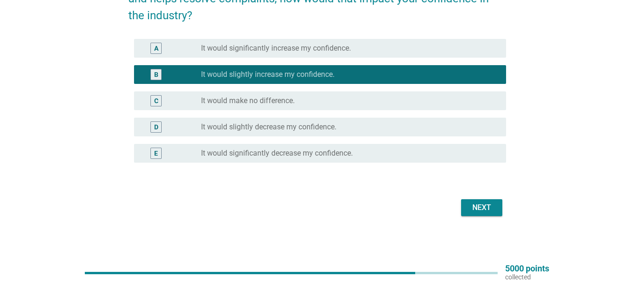
click at [487, 200] on button "Next" at bounding box center [481, 207] width 41 height 17
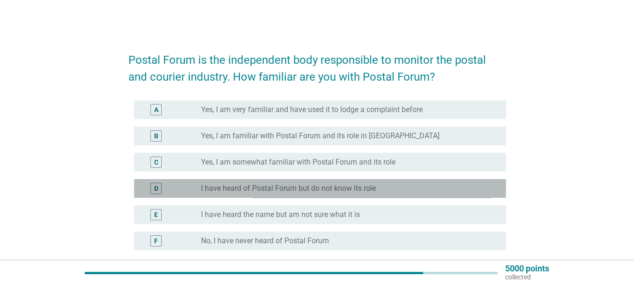
click at [314, 192] on label "I have heard of Postal Forum but do not know its role" at bounding box center [288, 188] width 175 height 9
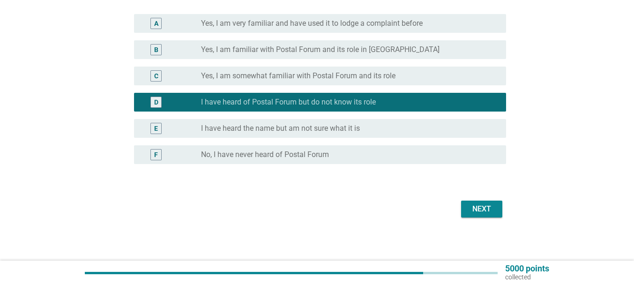
scroll to position [88, 0]
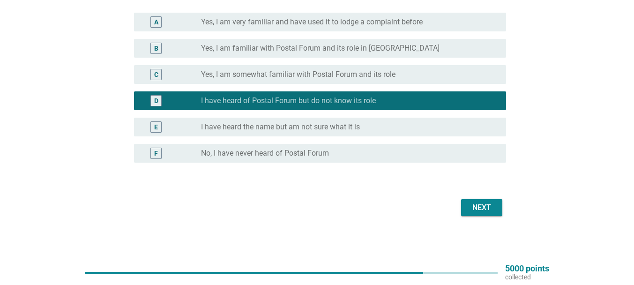
click at [465, 208] on button "Next" at bounding box center [481, 207] width 41 height 17
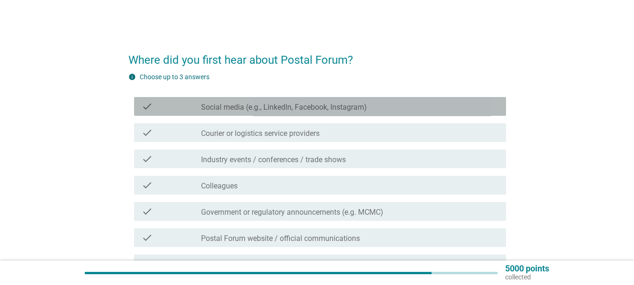
click at [318, 109] on label "Social media (e.g., LinkedIn, Facebook, Instagram)" at bounding box center [284, 107] width 166 height 9
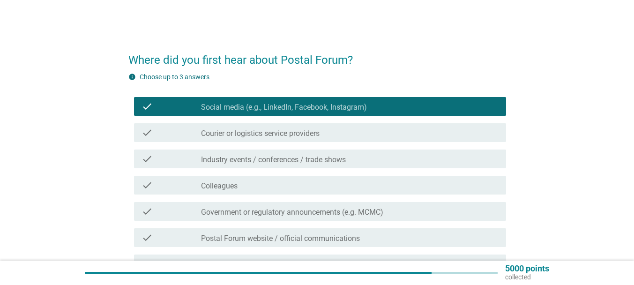
click at [283, 188] on div "check_box_outline_blank Colleagues" at bounding box center [350, 185] width 298 height 11
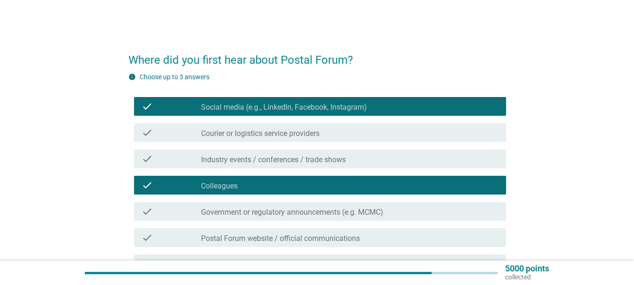
click at [317, 217] on div "check check_box_outline_blank Government or regulatory announcements (e.g. MCMC)" at bounding box center [320, 211] width 372 height 19
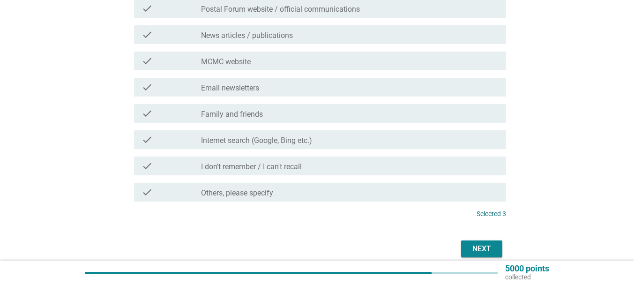
scroll to position [234, 0]
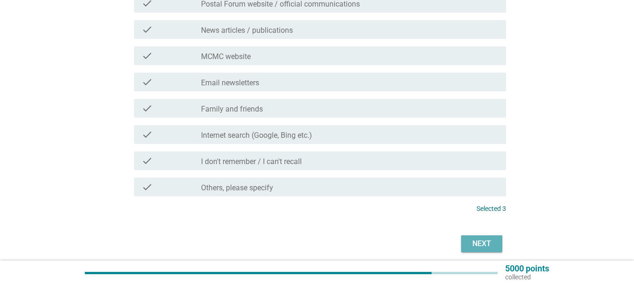
click at [485, 237] on button "Next" at bounding box center [481, 243] width 41 height 17
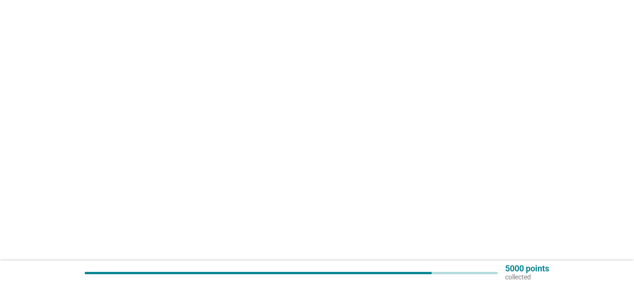
scroll to position [0, 0]
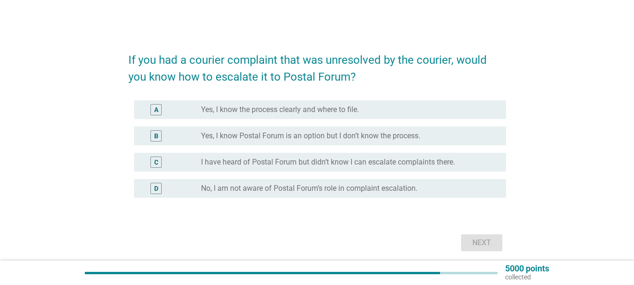
drag, startPoint x: 283, startPoint y: 163, endPoint x: 314, endPoint y: 178, distance: 34.6
click at [282, 164] on label "I have heard of Postal Forum but didn’t know I can escalate complaints there." at bounding box center [328, 161] width 254 height 9
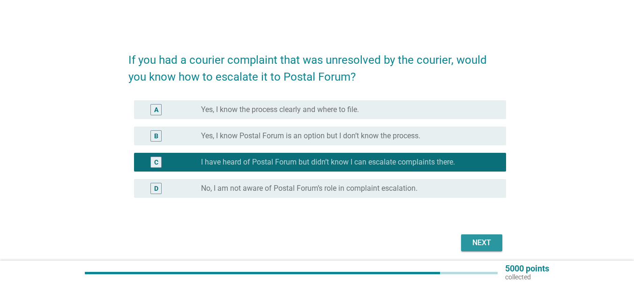
click at [491, 239] on div "Next" at bounding box center [482, 242] width 26 height 11
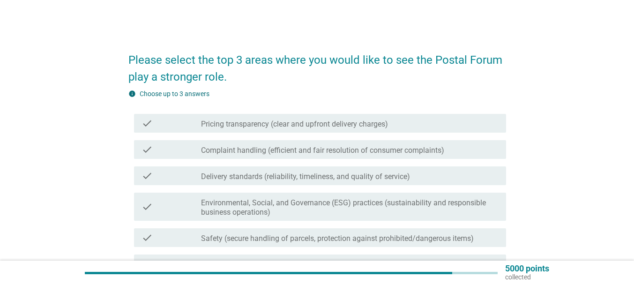
drag, startPoint x: 300, startPoint y: 123, endPoint x: 297, endPoint y: 147, distance: 24.6
click at [300, 123] on label "Pricing transparency (clear and upfront delivery charges)" at bounding box center [294, 124] width 187 height 9
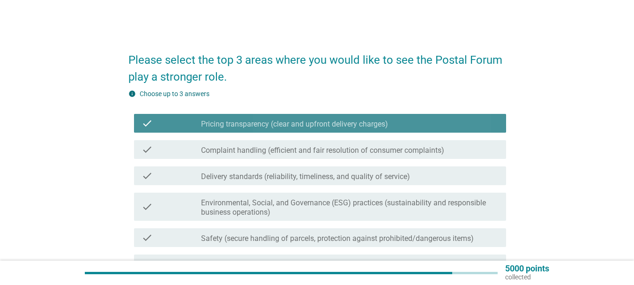
click at [296, 150] on label "Complaint handling (efficient and fair resolution of consumer complaints)" at bounding box center [322, 150] width 243 height 9
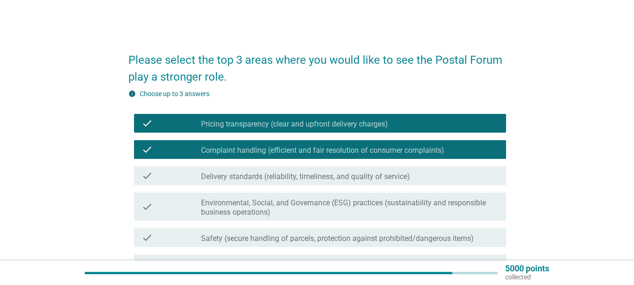
click at [286, 165] on div "check check_box_outline_blank Delivery standards (reliability, timeliness, and …" at bounding box center [317, 176] width 378 height 26
click at [292, 173] on label "Delivery standards (reliability, timeliness, and quality of service)" at bounding box center [305, 176] width 209 height 9
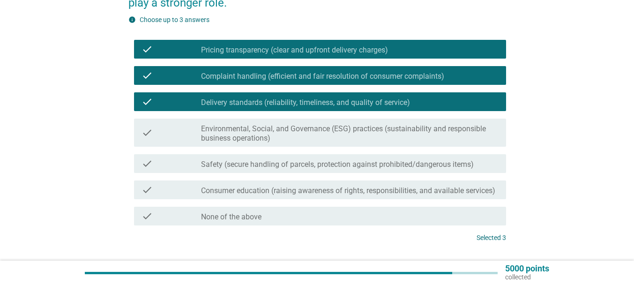
scroll to position [94, 0]
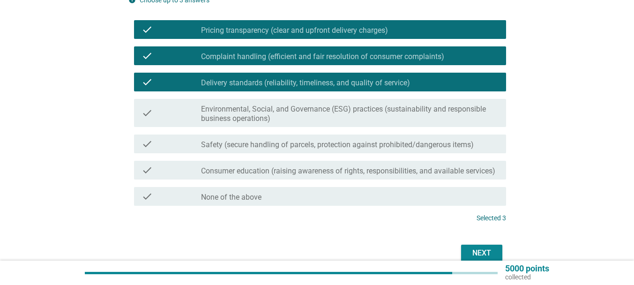
click at [485, 253] on div "Next" at bounding box center [482, 252] width 26 height 11
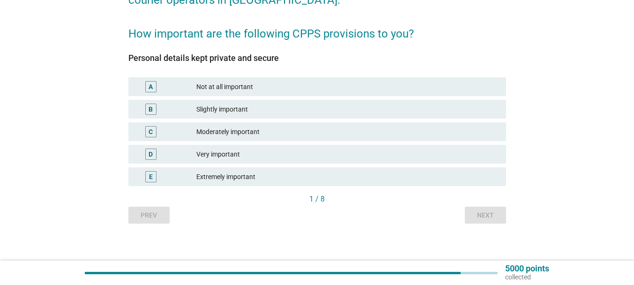
scroll to position [0, 0]
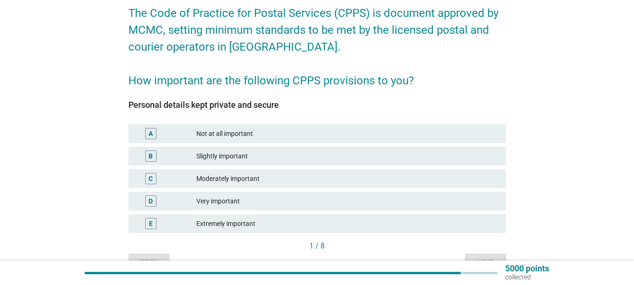
click at [260, 225] on div "Extremely important" at bounding box center [347, 223] width 302 height 11
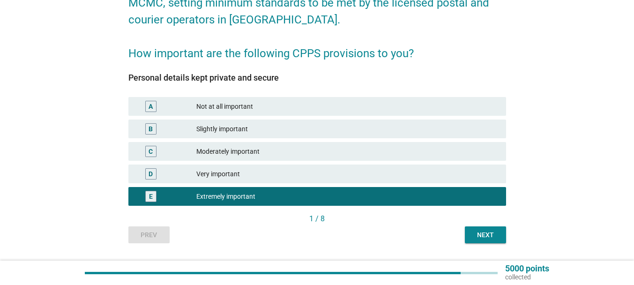
scroll to position [94, 0]
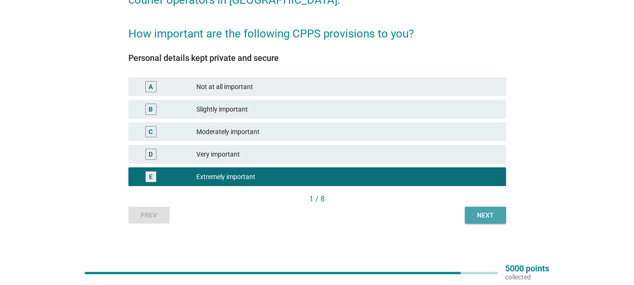
click at [493, 219] on div "Next" at bounding box center [485, 215] width 26 height 10
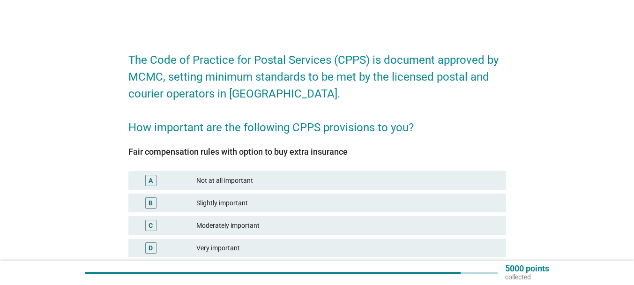
scroll to position [47, 0]
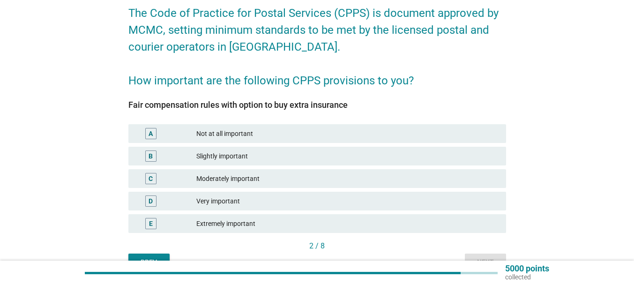
click at [246, 226] on div "Extremely important" at bounding box center [347, 223] width 302 height 11
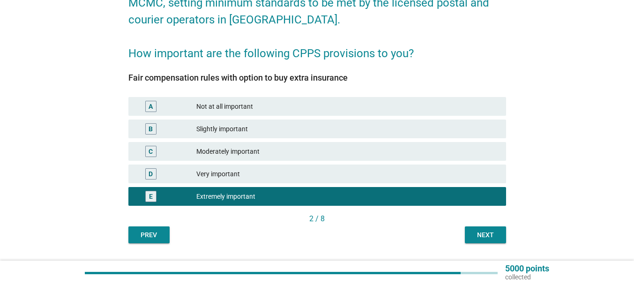
scroll to position [94, 0]
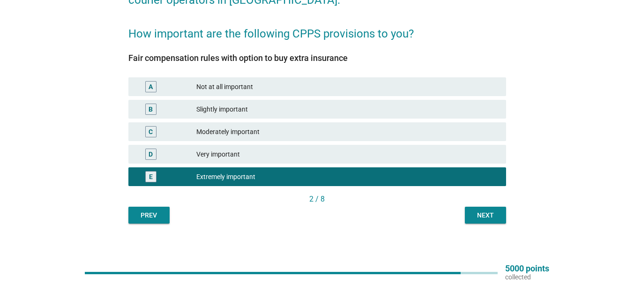
click at [476, 205] on div "2 / 8" at bounding box center [317, 200] width 378 height 13
click at [486, 216] on div "Next" at bounding box center [485, 215] width 26 height 10
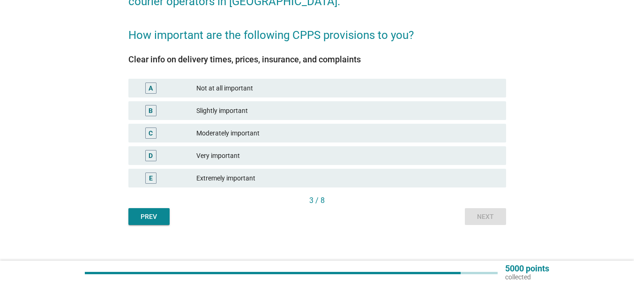
scroll to position [98, 0]
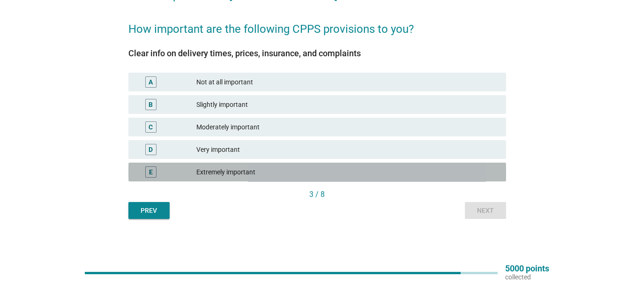
click at [240, 172] on div "Extremely important" at bounding box center [347, 171] width 302 height 11
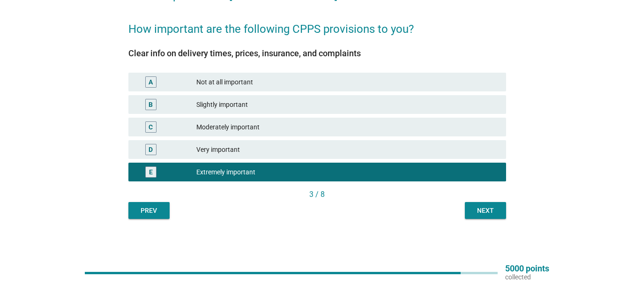
click at [491, 218] on button "Next" at bounding box center [485, 210] width 41 height 17
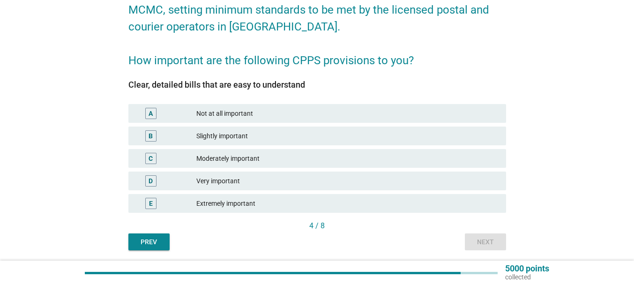
scroll to position [94, 0]
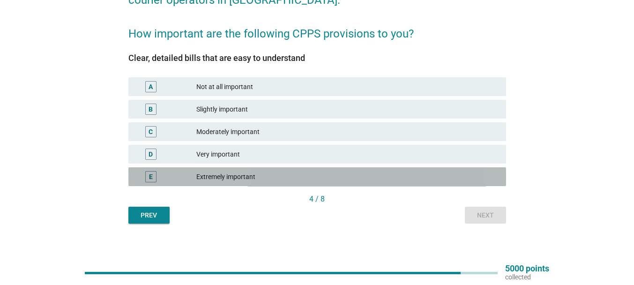
drag, startPoint x: 233, startPoint y: 180, endPoint x: 385, endPoint y: 213, distance: 155.5
click at [233, 180] on div "Extremely important" at bounding box center [347, 176] width 302 height 11
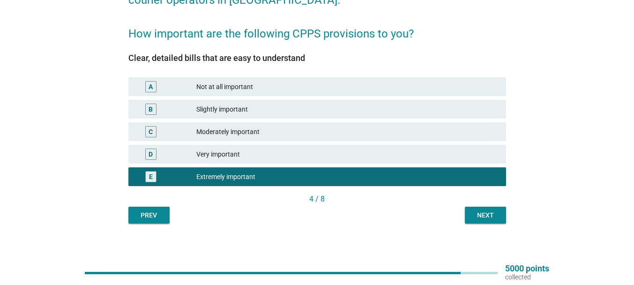
click at [472, 217] on button "Next" at bounding box center [485, 215] width 41 height 17
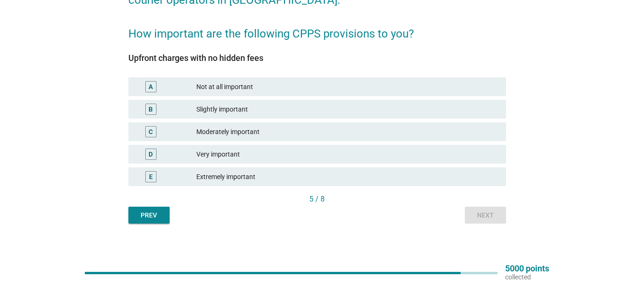
click at [275, 175] on div "Extremely important" at bounding box center [347, 176] width 302 height 11
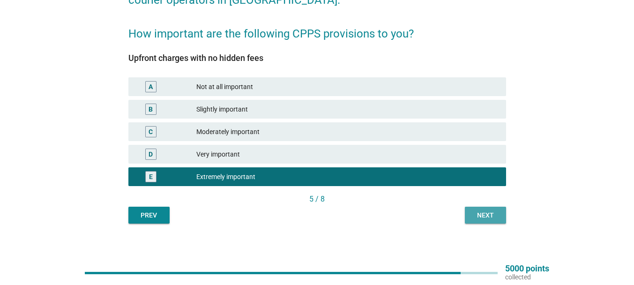
click at [475, 209] on button "Next" at bounding box center [485, 215] width 41 height 17
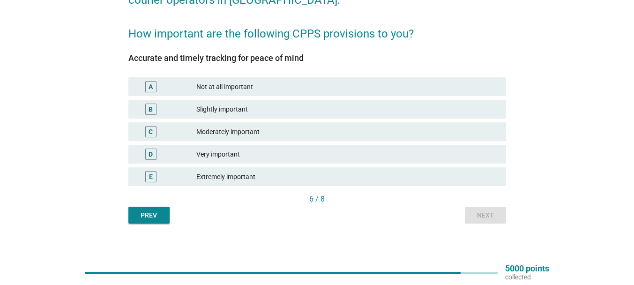
click at [234, 180] on div "Extremely important" at bounding box center [347, 176] width 302 height 11
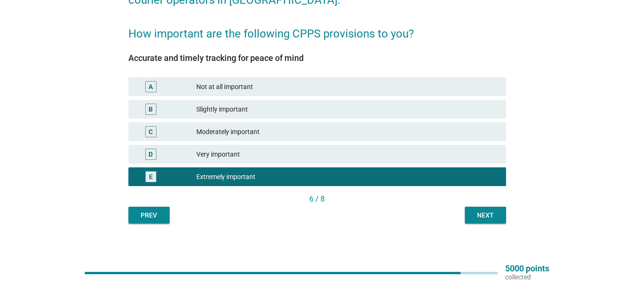
click at [480, 210] on div "Next" at bounding box center [485, 215] width 26 height 10
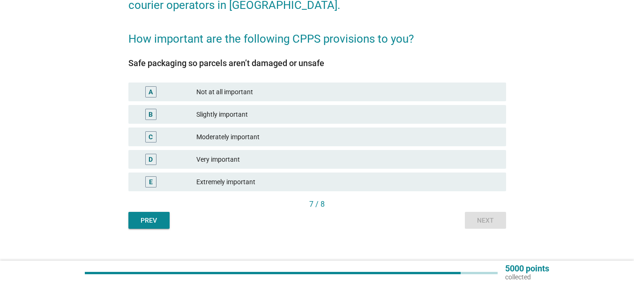
scroll to position [98, 0]
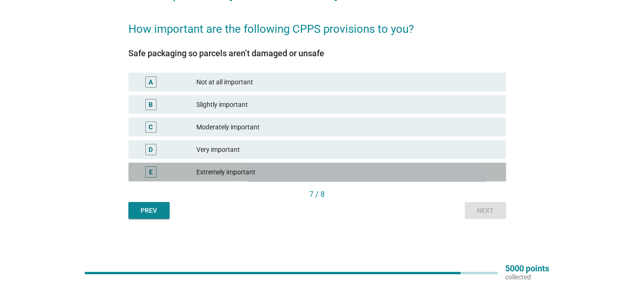
click at [228, 172] on div "Extremely important" at bounding box center [347, 171] width 302 height 11
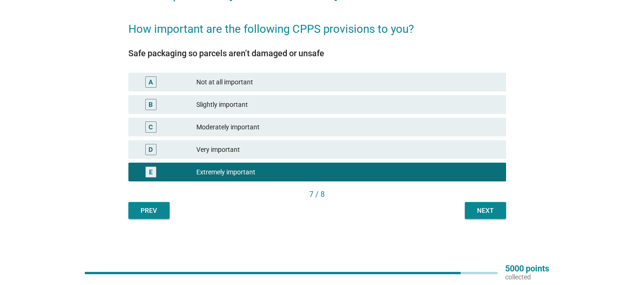
click at [483, 213] on div "Next" at bounding box center [485, 211] width 26 height 10
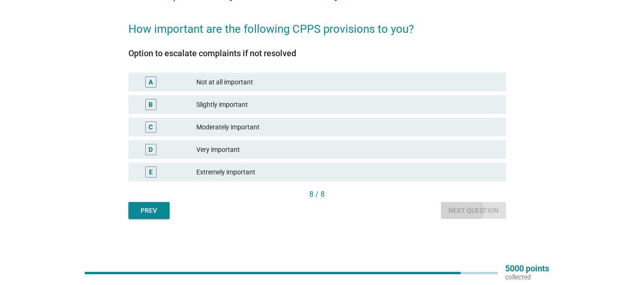
scroll to position [0, 0]
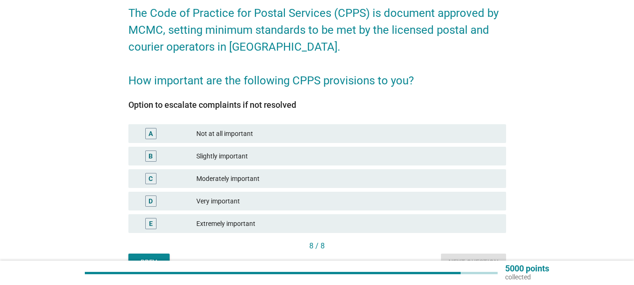
click at [269, 229] on div "E Extremely important" at bounding box center [317, 223] width 378 height 19
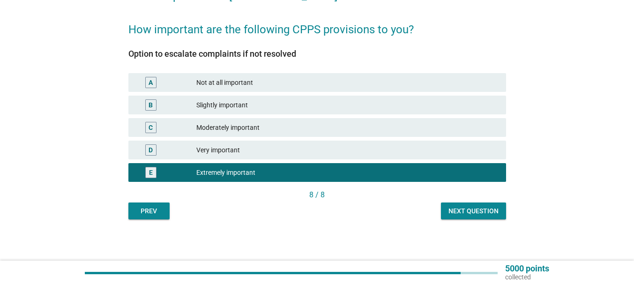
scroll to position [98, 0]
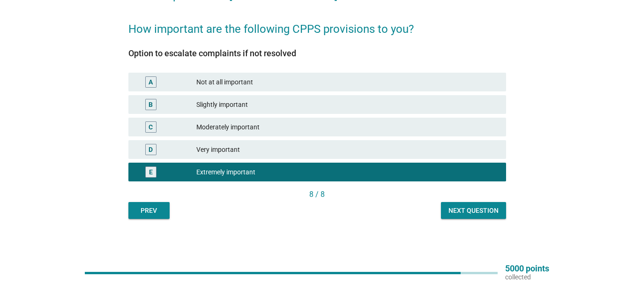
click at [467, 206] on div "Next question" at bounding box center [474, 211] width 50 height 10
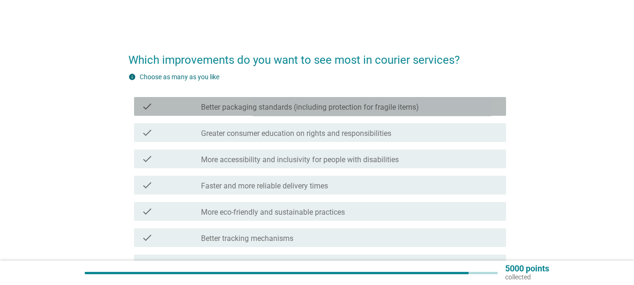
click at [317, 111] on label "Better packaging standards (including protection for fragile items)" at bounding box center [310, 107] width 218 height 9
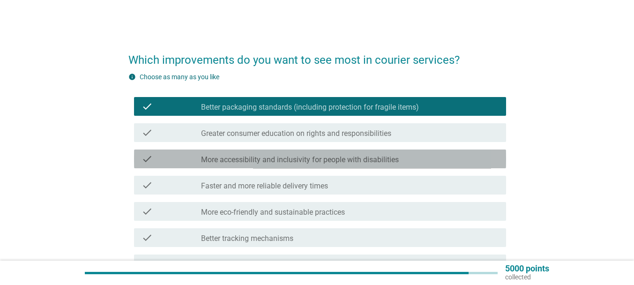
click at [357, 162] on label "More accessibility and inclusivity for people with disabilities" at bounding box center [300, 159] width 198 height 9
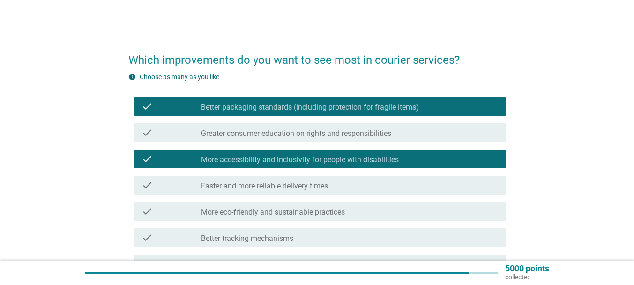
click at [327, 188] on label "Faster and more reliable delivery times" at bounding box center [264, 185] width 127 height 9
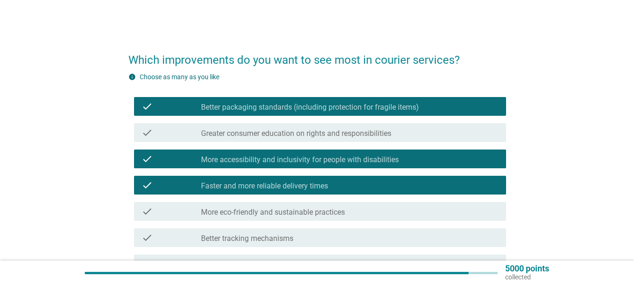
scroll to position [47, 0]
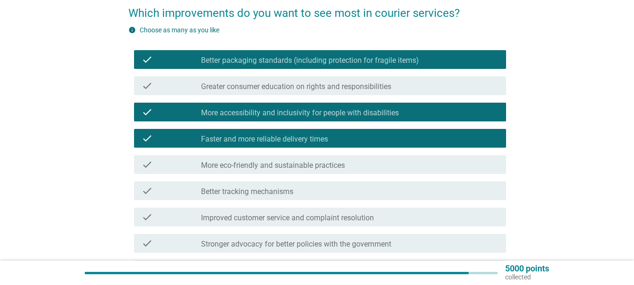
click at [327, 164] on label "More eco-friendly and sustainable practices" at bounding box center [273, 165] width 144 height 9
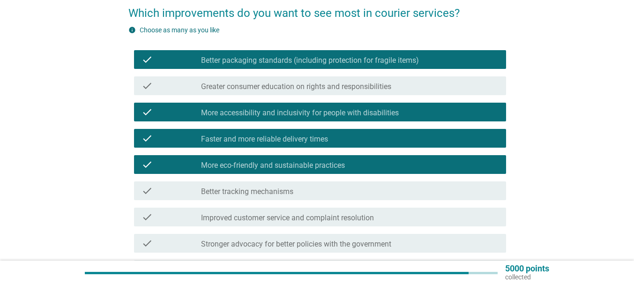
click at [308, 194] on div "check_box_outline_blank Better tracking mechanisms" at bounding box center [350, 190] width 298 height 11
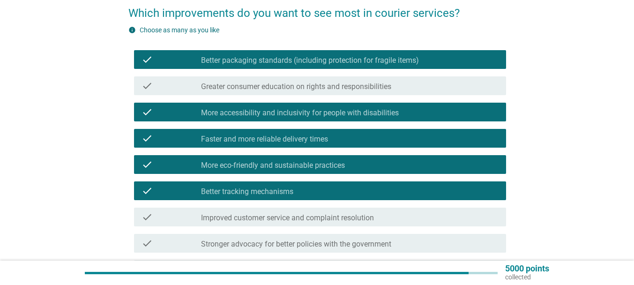
click at [358, 213] on label "Improved customer service and complaint resolution" at bounding box center [287, 217] width 173 height 9
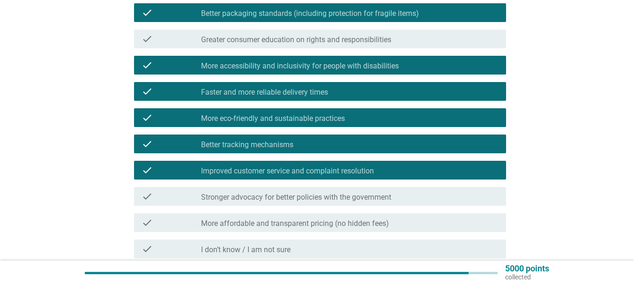
click at [334, 199] on label "Stronger advocacy for better policies with the government" at bounding box center [296, 197] width 190 height 9
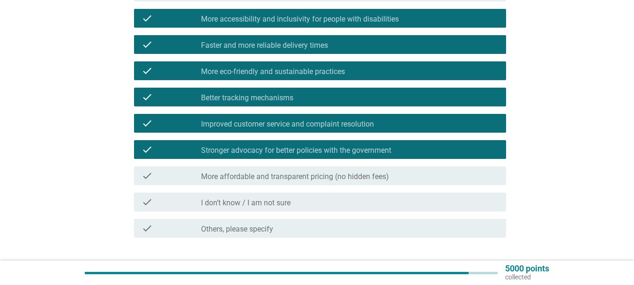
click at [358, 174] on label "More affordable and transparent pricing (no hidden fees)" at bounding box center [295, 176] width 188 height 9
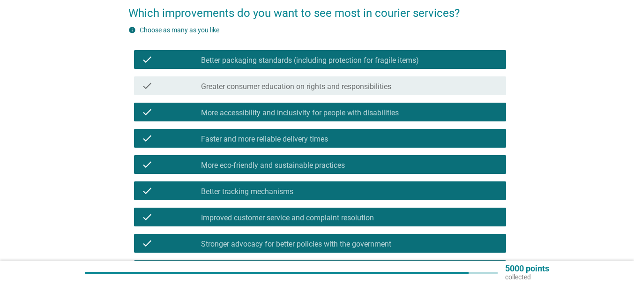
click at [285, 84] on label "Greater consumer education on rights and responsibilities" at bounding box center [296, 86] width 190 height 9
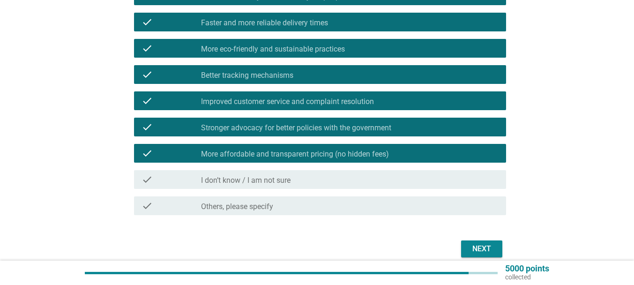
scroll to position [187, 0]
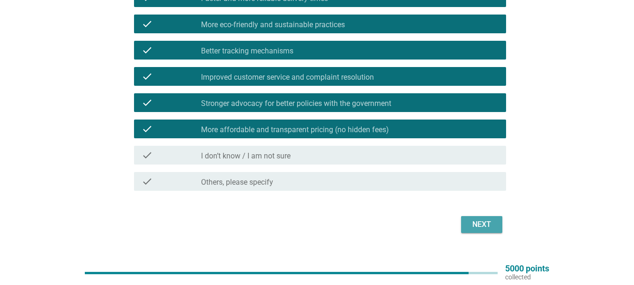
click at [490, 225] on div "Next" at bounding box center [482, 224] width 26 height 11
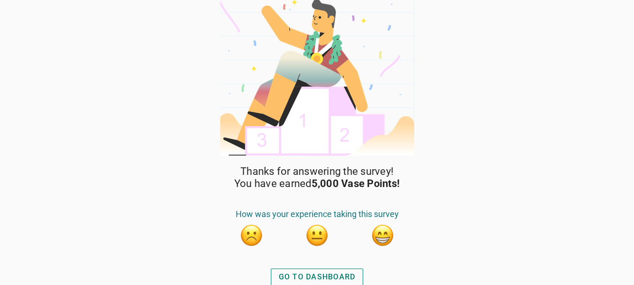
scroll to position [11, 0]
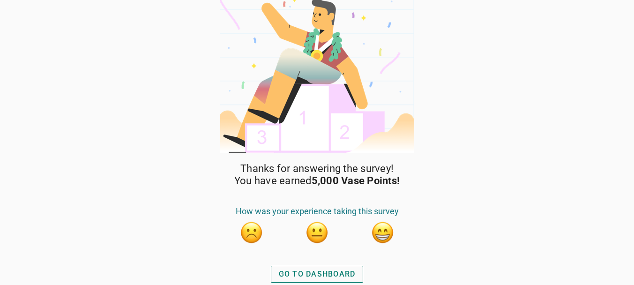
click at [327, 267] on button "GO TO DASHBOARD" at bounding box center [317, 274] width 93 height 17
